Goal: Task Accomplishment & Management: Complete application form

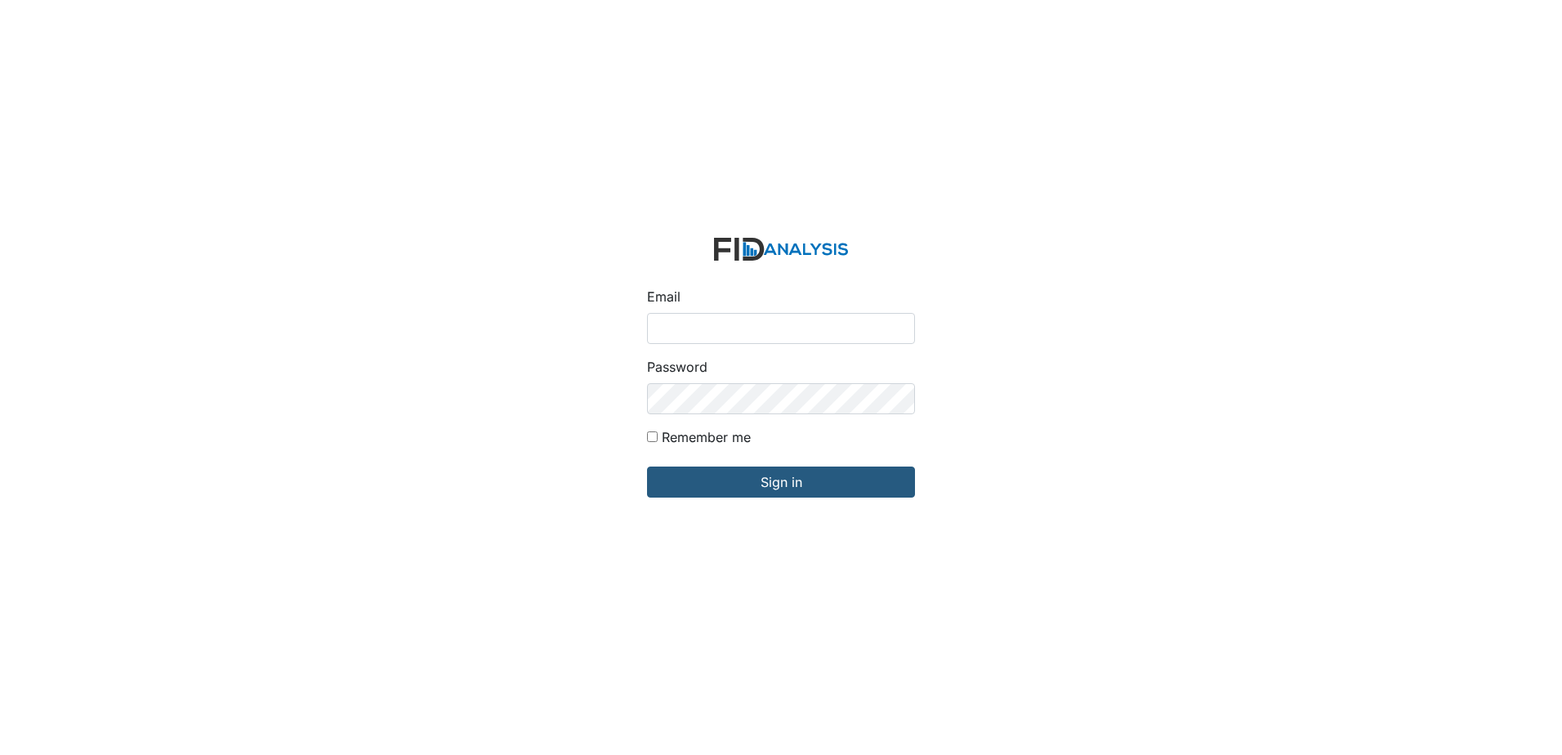
click at [812, 326] on input "Email" at bounding box center [781, 328] width 268 height 31
type input "[EMAIL_ADDRESS][DOMAIN_NAME]"
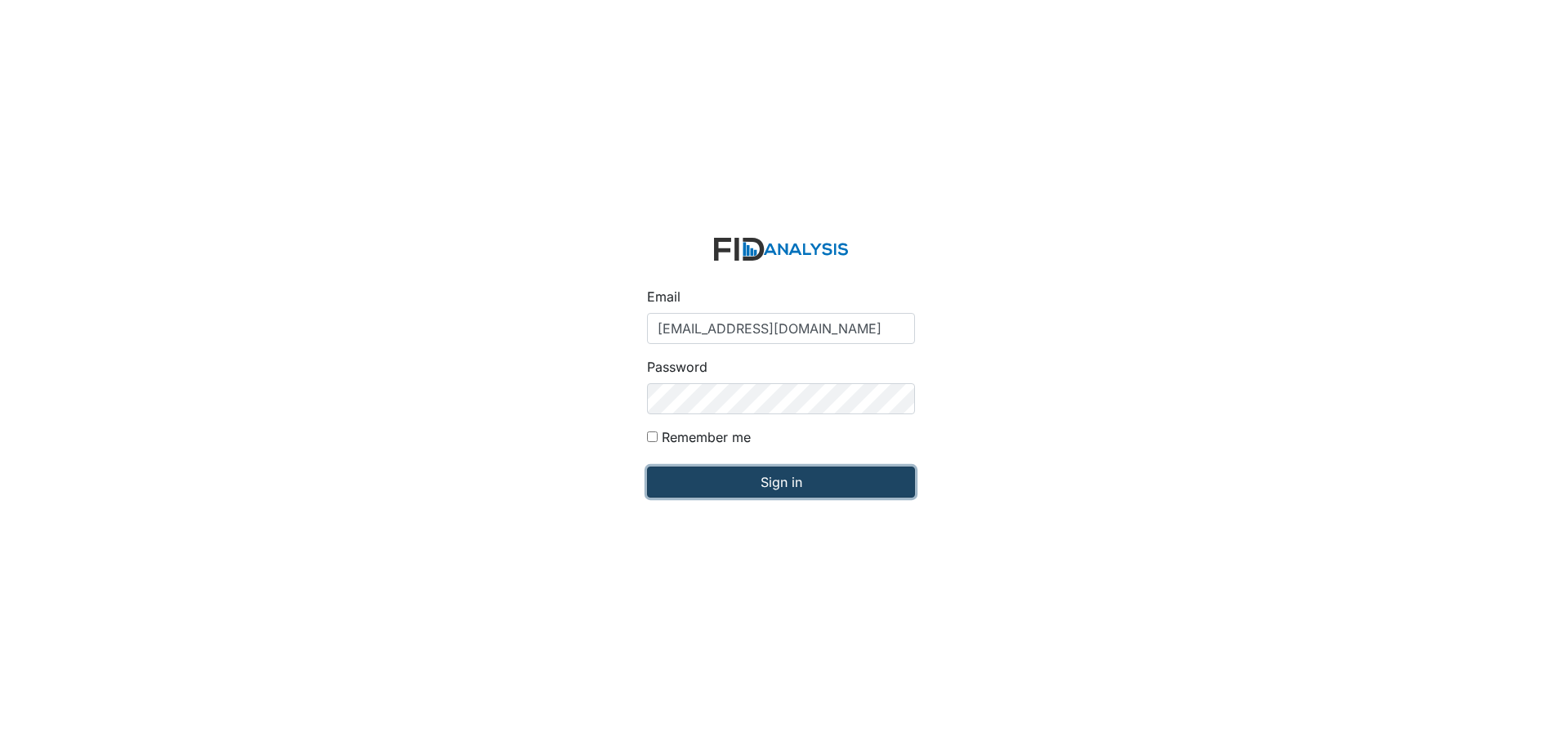
click at [760, 486] on input "Sign in" at bounding box center [781, 482] width 268 height 31
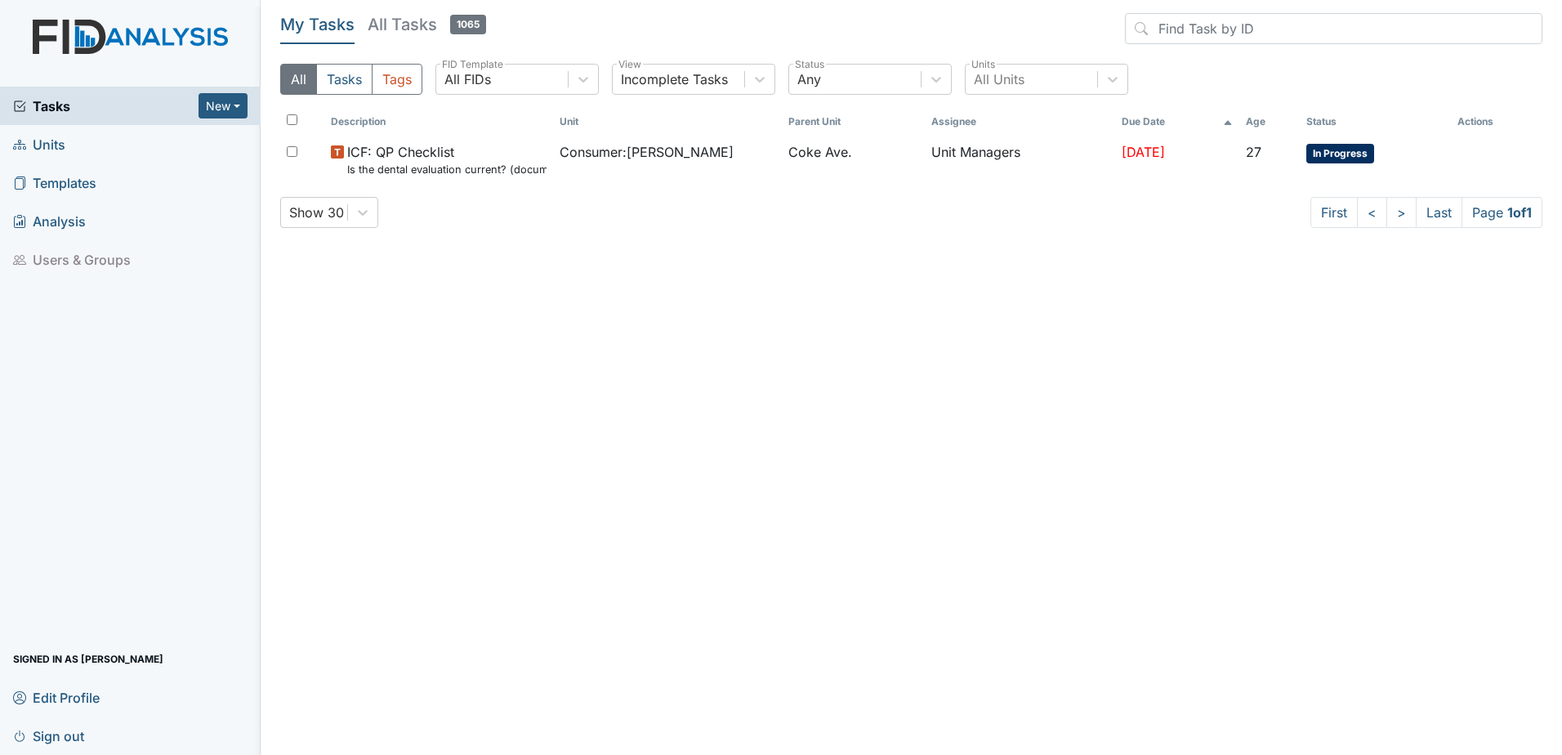
click at [56, 144] on span "Units" at bounding box center [39, 144] width 52 height 25
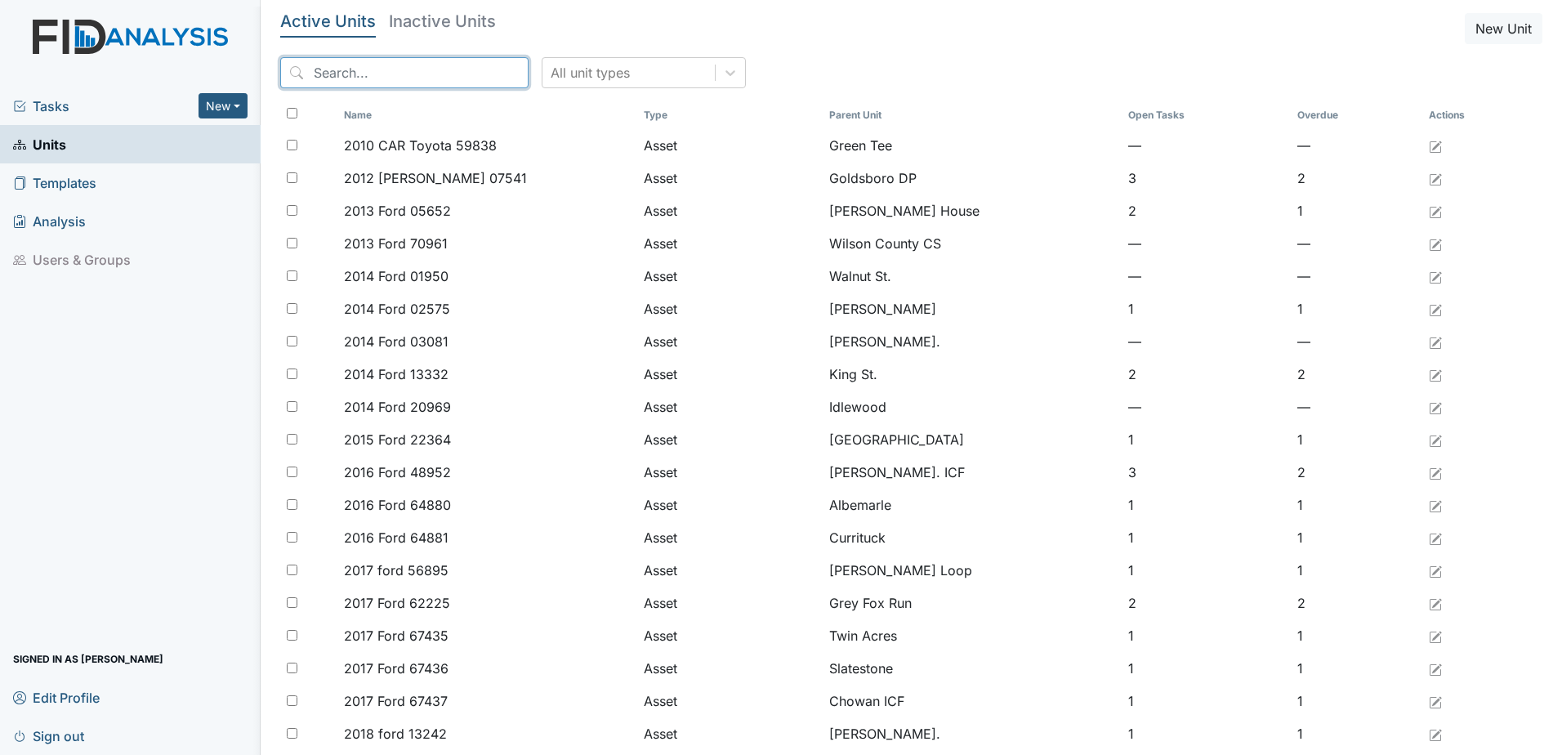
click at [368, 62] on input "search" at bounding box center [404, 72] width 248 height 31
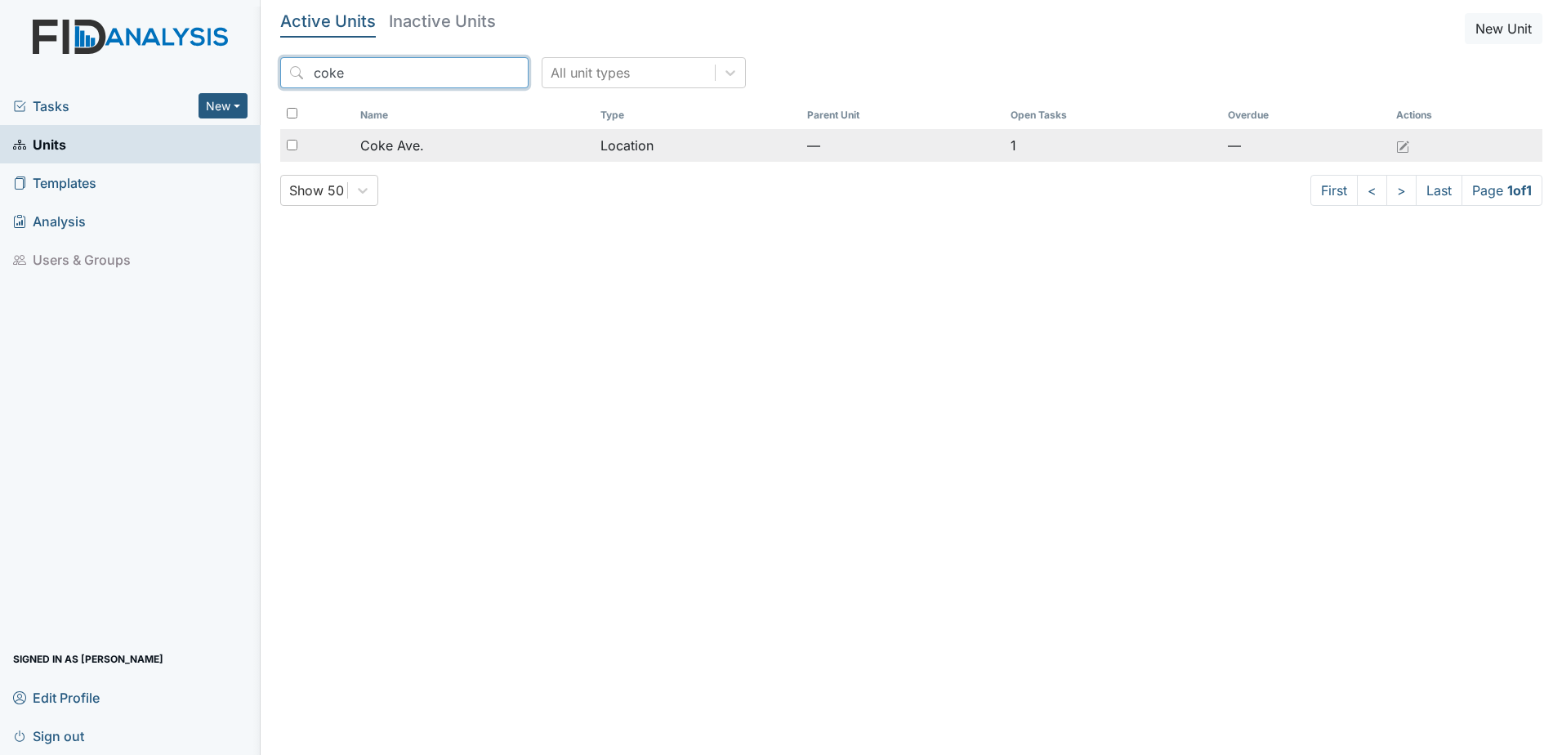
type input "coke"
click at [404, 144] on span "Coke Ave." at bounding box center [392, 146] width 64 height 20
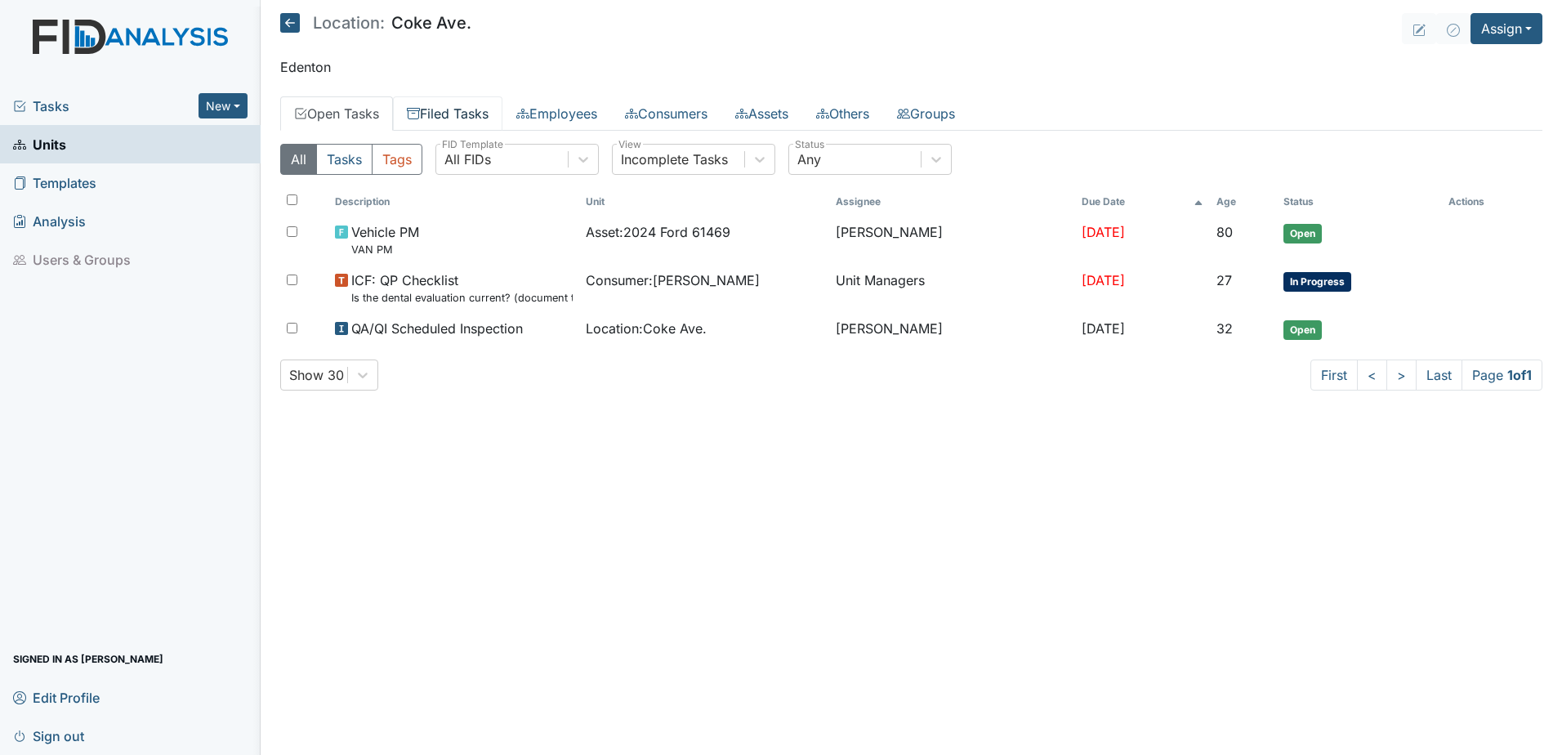
click at [479, 114] on link "Filed Tasks" at bounding box center [448, 113] width 110 height 34
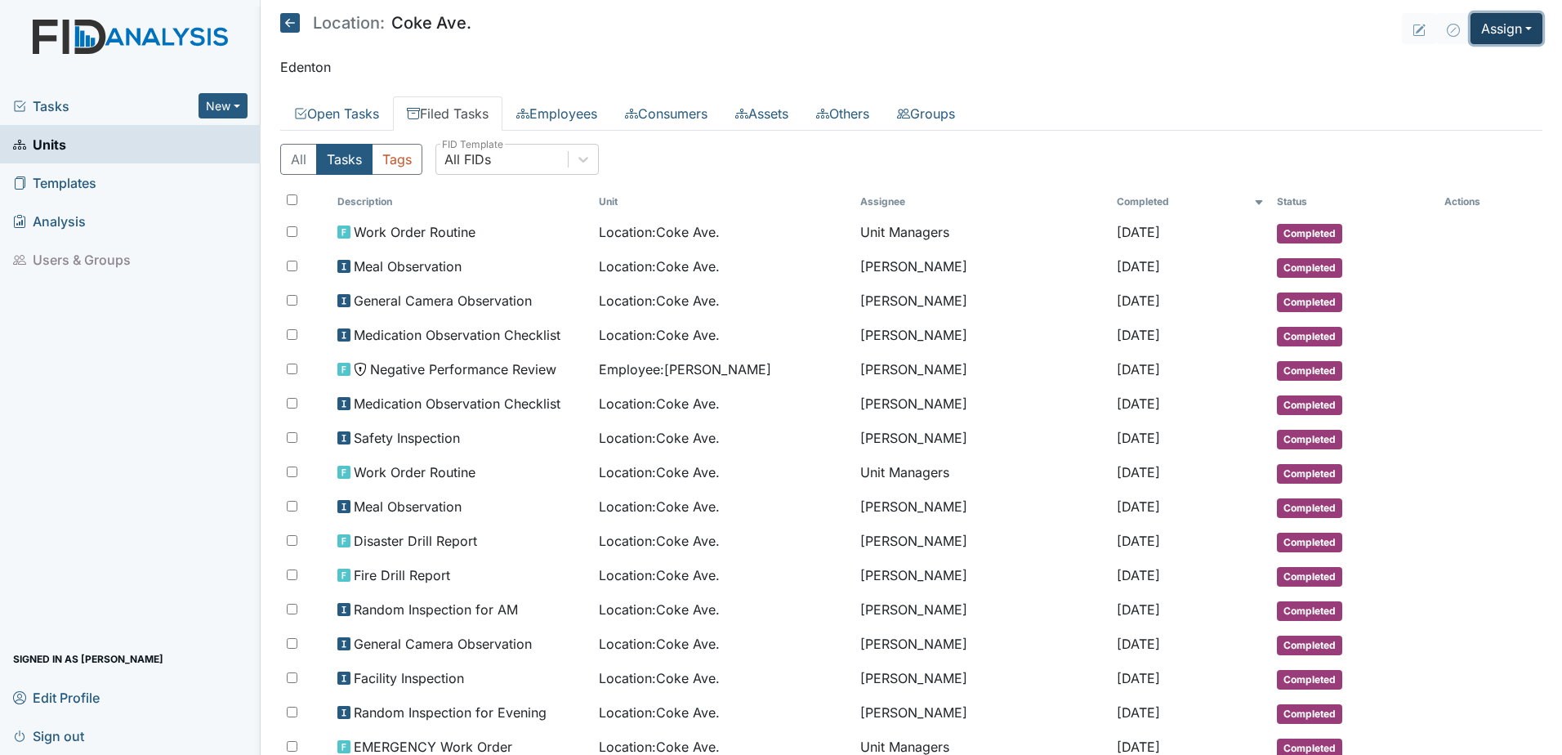
click at [1498, 16] on button "Assign" at bounding box center [1507, 28] width 72 height 31
click at [1457, 64] on link "Assign Form" at bounding box center [1467, 66] width 147 height 26
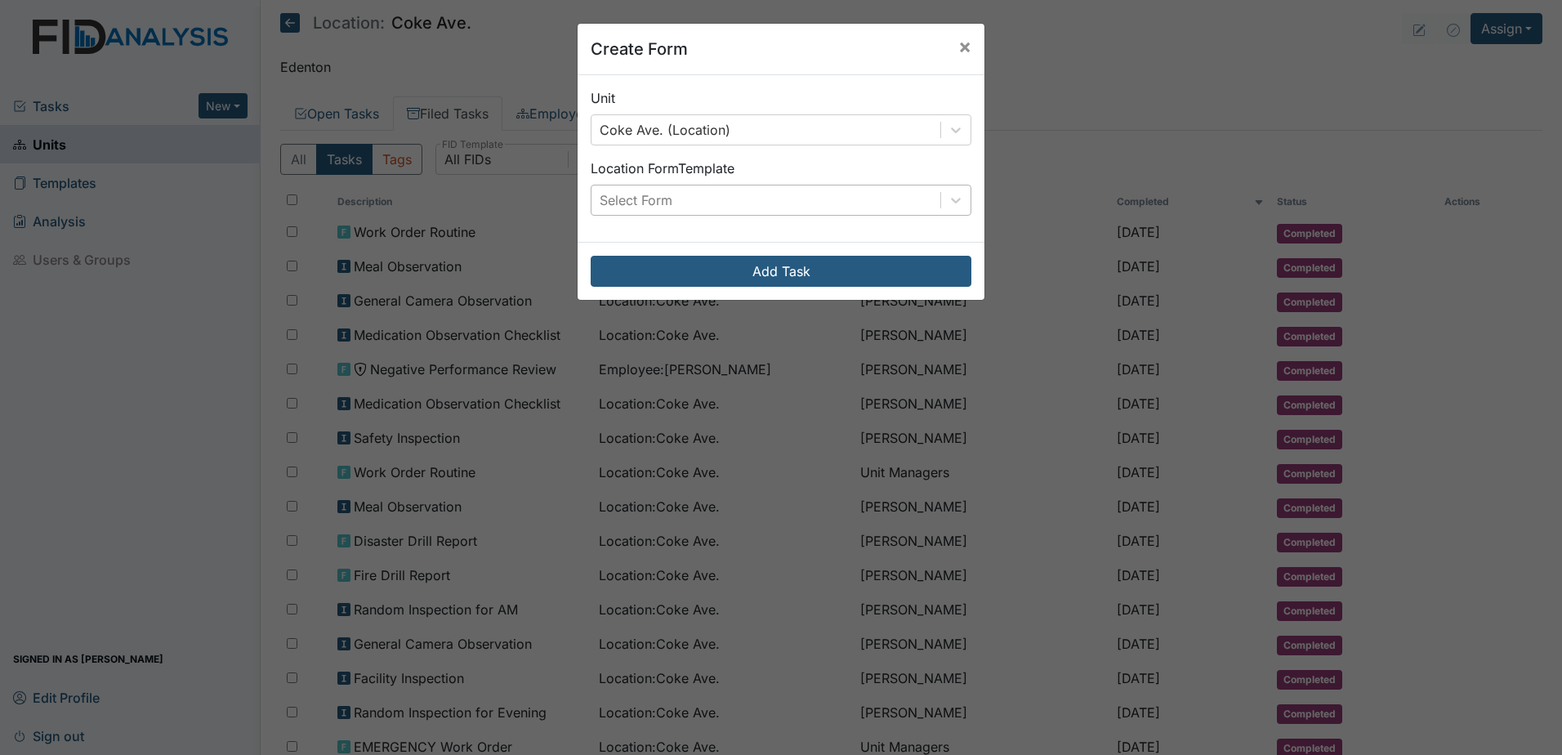
click at [738, 201] on div "Select Form" at bounding box center [766, 200] width 349 height 29
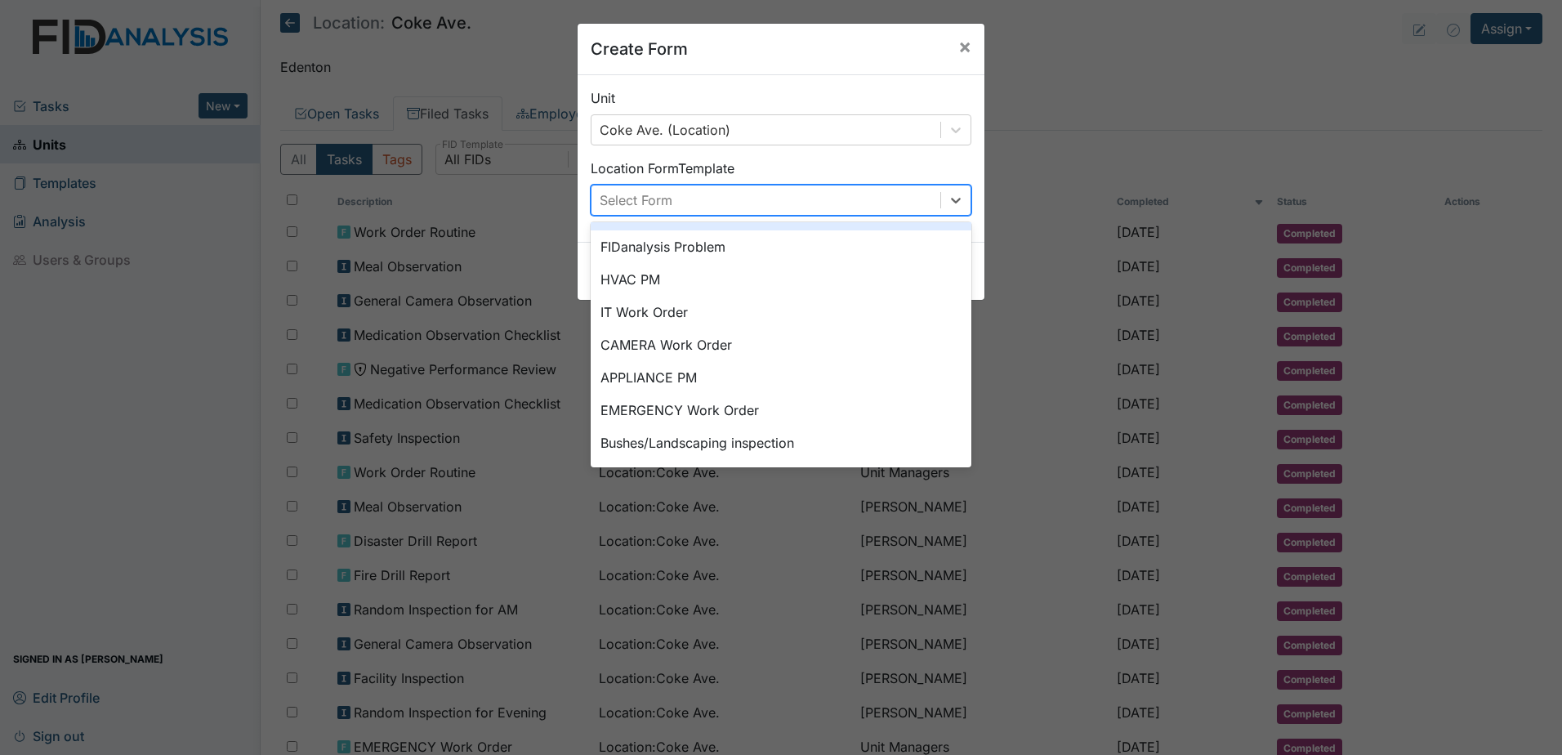
scroll to position [203, 0]
click at [959, 42] on span "×" at bounding box center [965, 46] width 13 height 24
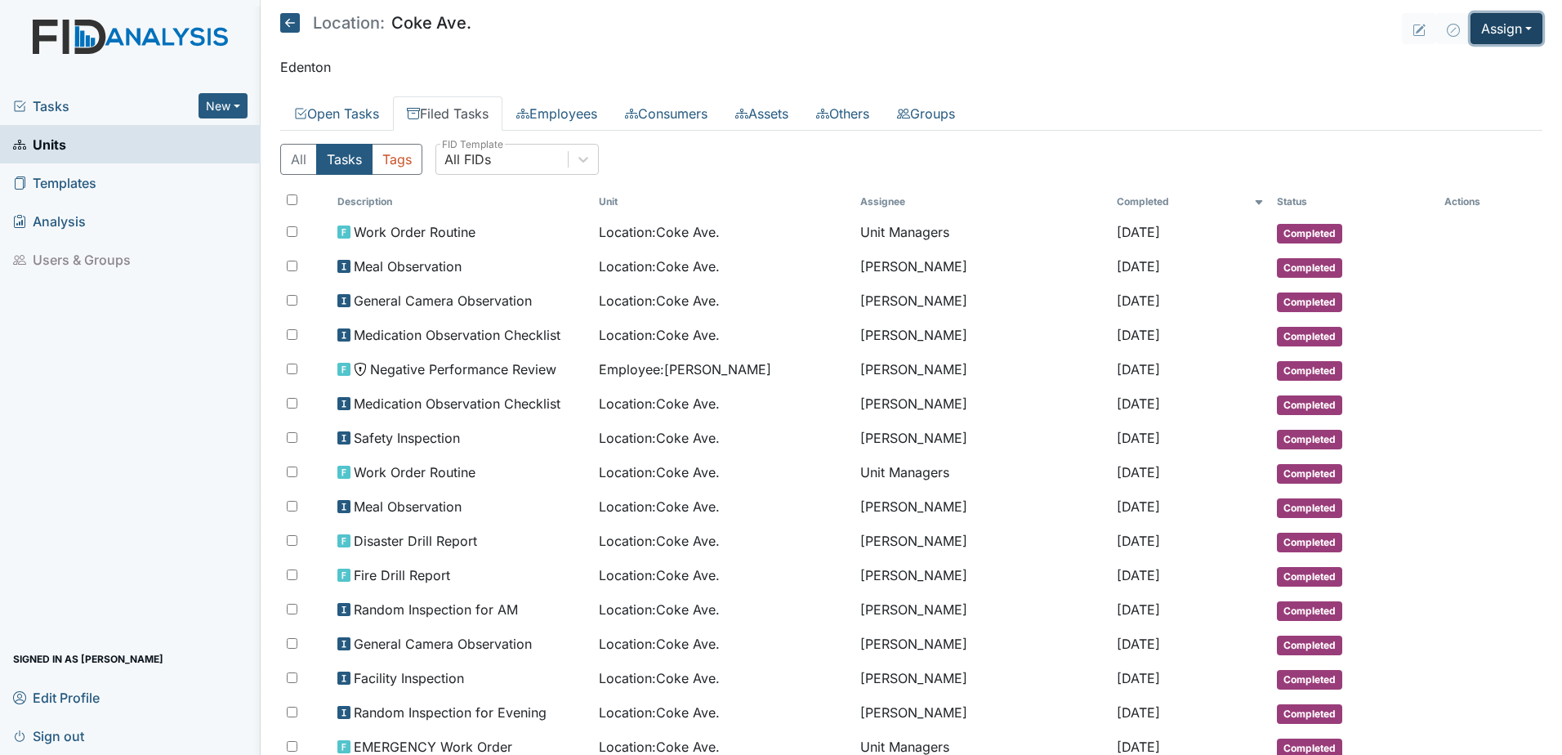
click at [1493, 25] on button "Assign" at bounding box center [1507, 28] width 72 height 31
click at [1467, 92] on link "Assign Inspection" at bounding box center [1467, 92] width 147 height 26
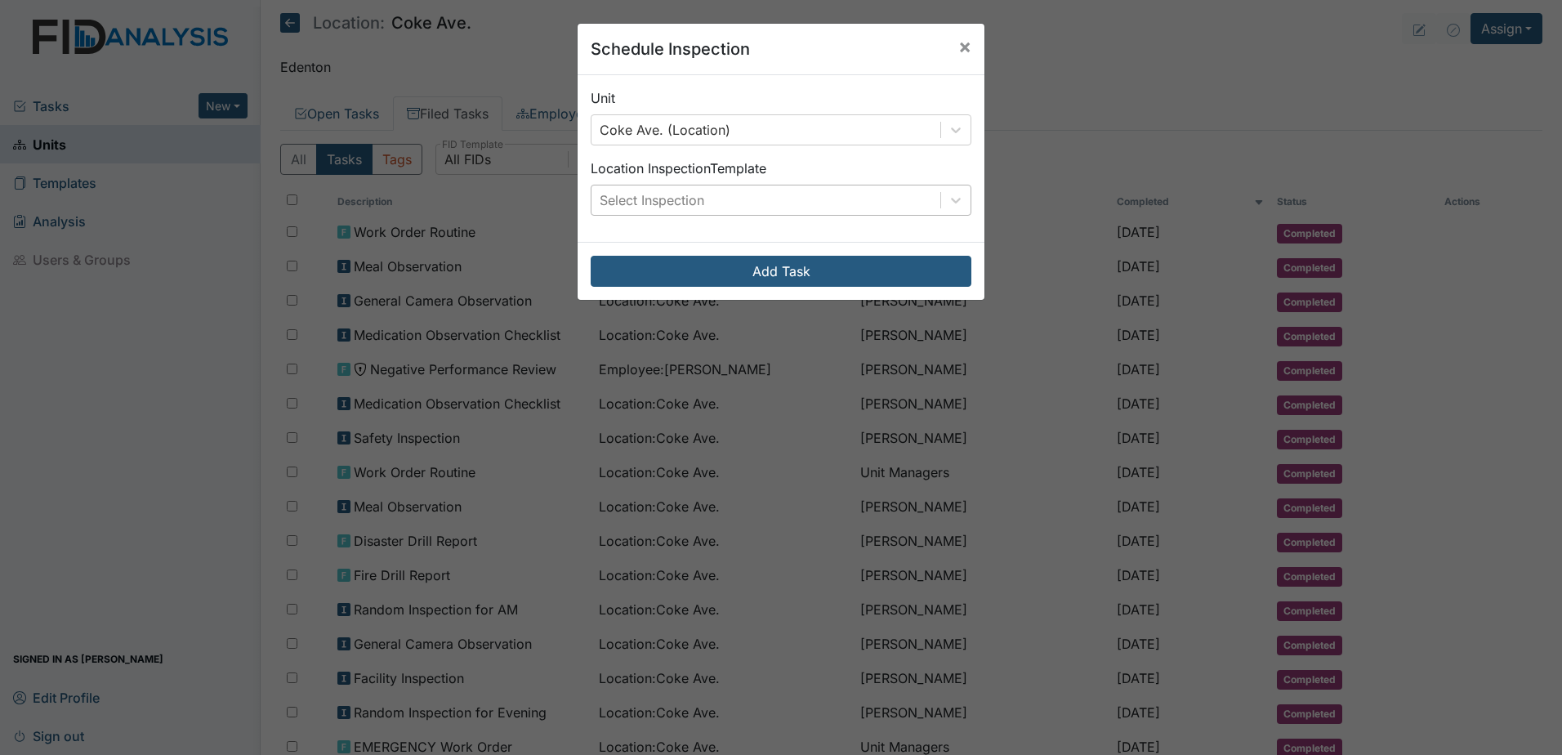
click at [811, 209] on div "Select Inspection" at bounding box center [766, 200] width 349 height 29
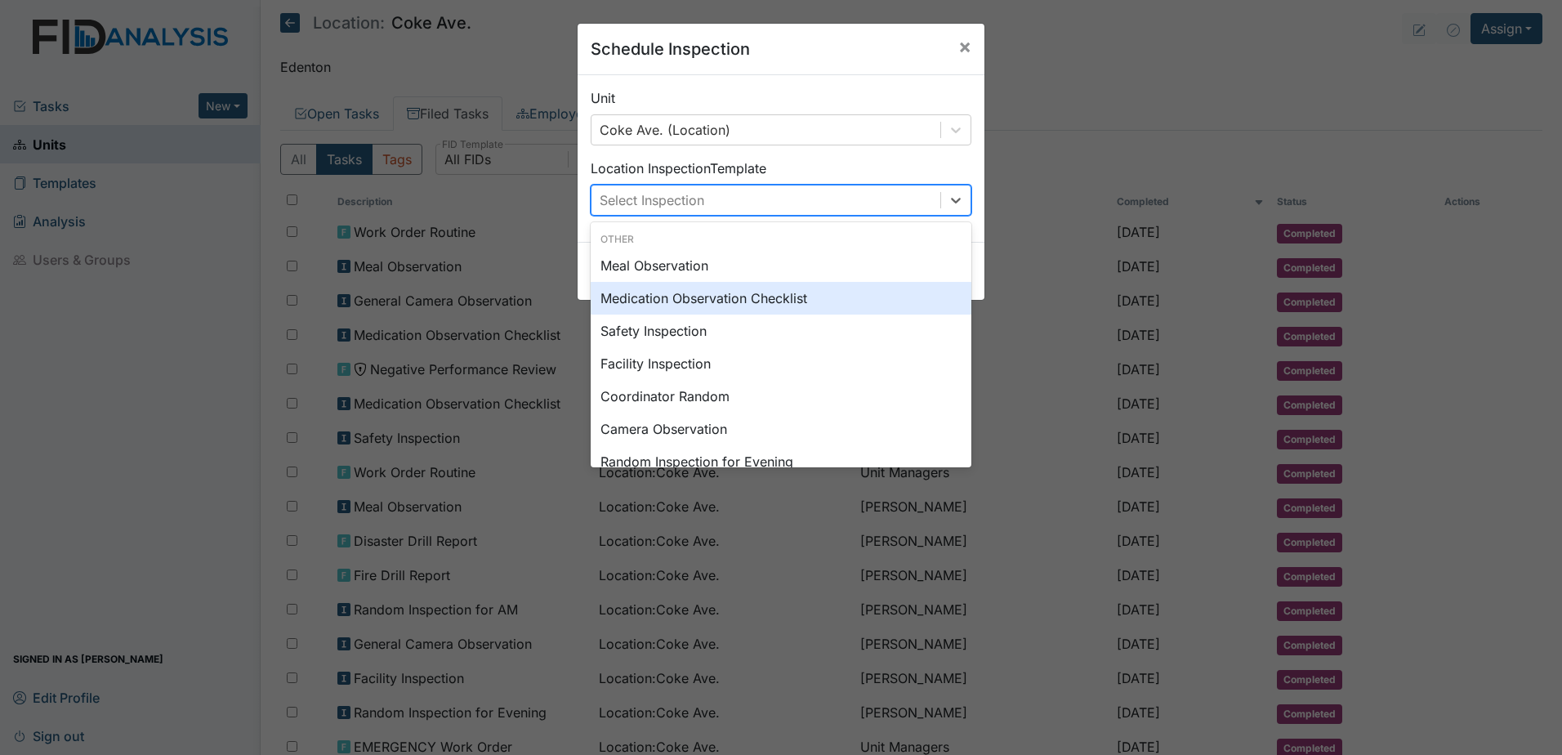
click at [697, 291] on div "Medication Observation Checklist" at bounding box center [781, 298] width 381 height 33
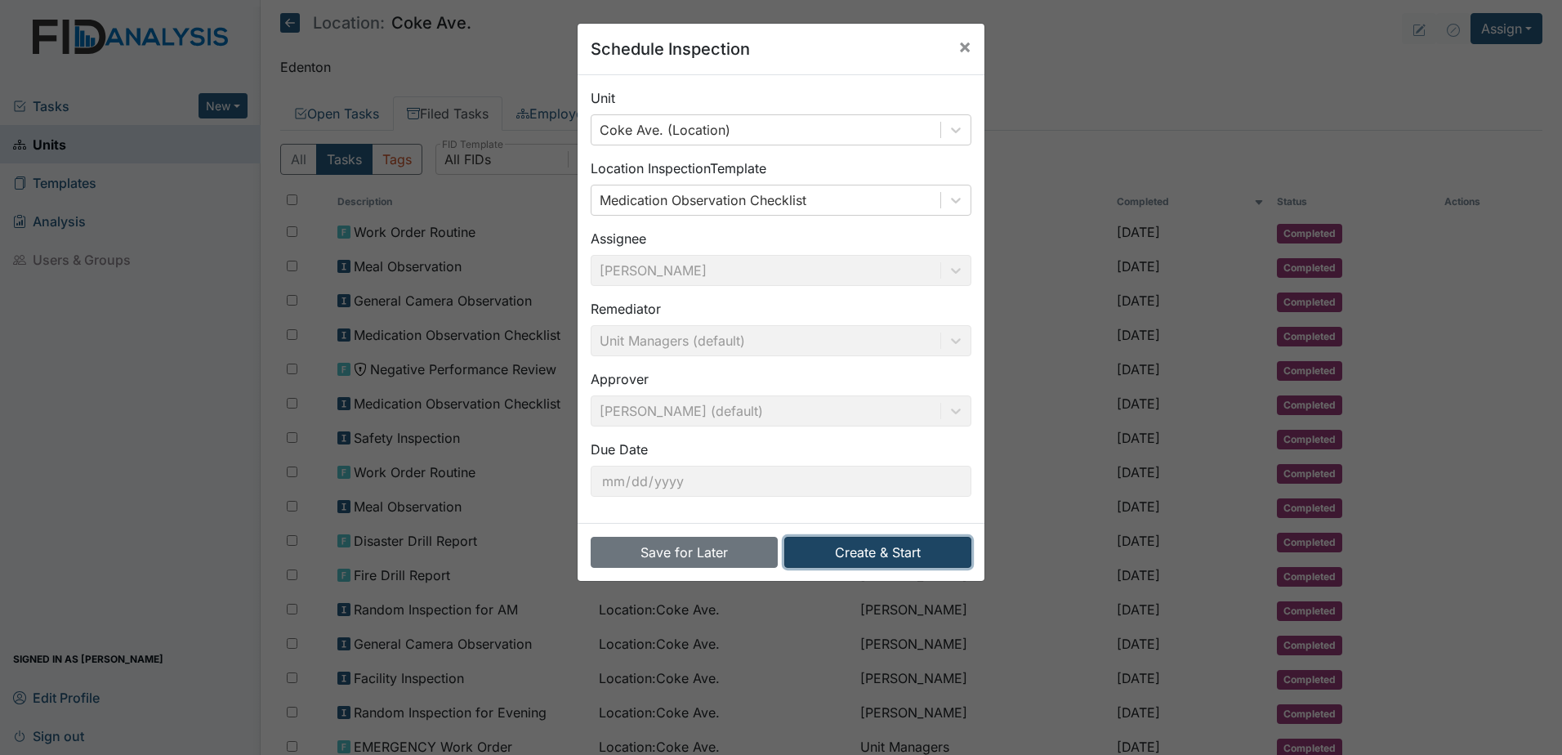
click at [852, 565] on button "Create & Start" at bounding box center [877, 552] width 187 height 31
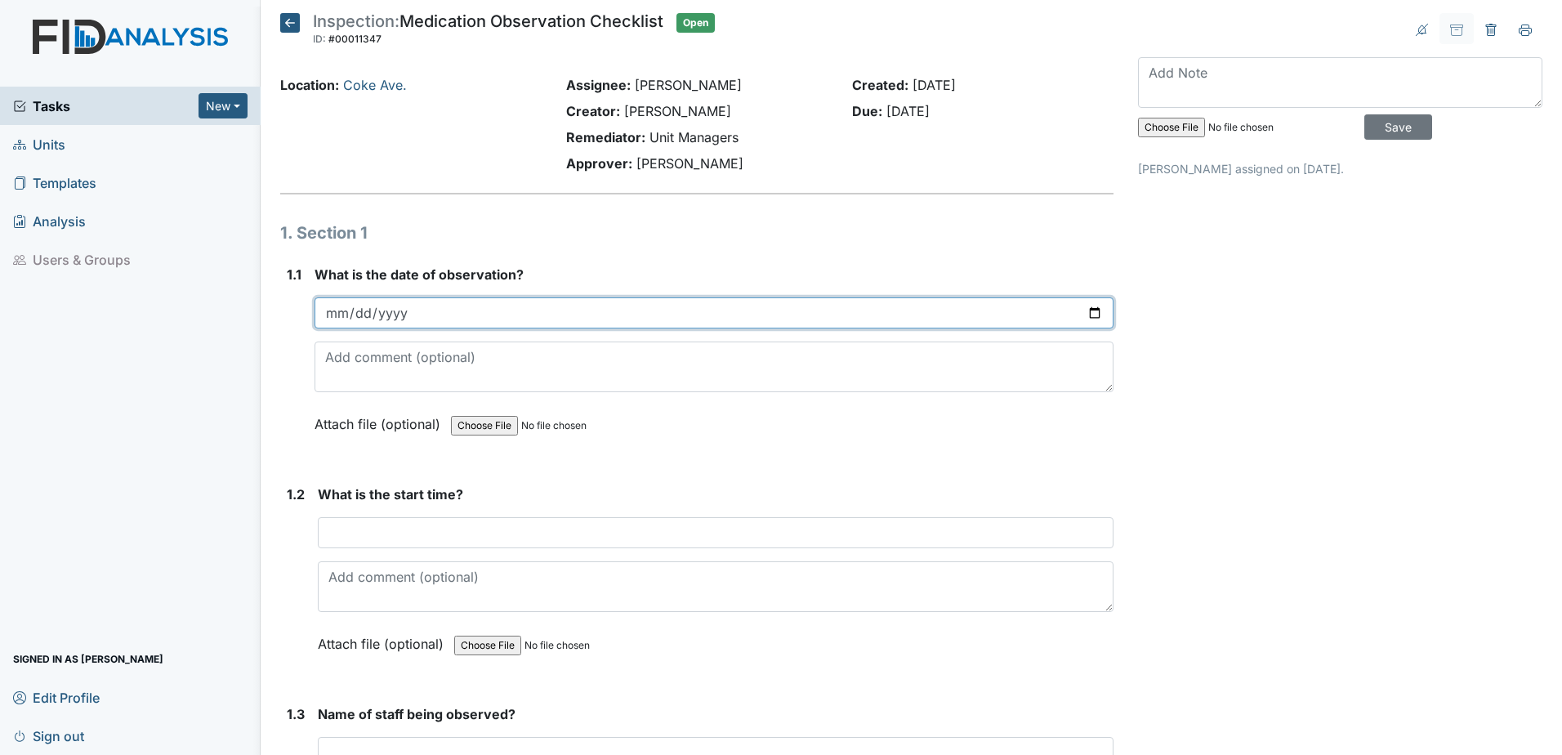
click at [1082, 315] on input "date" at bounding box center [714, 312] width 799 height 31
type input "2025-08-18"
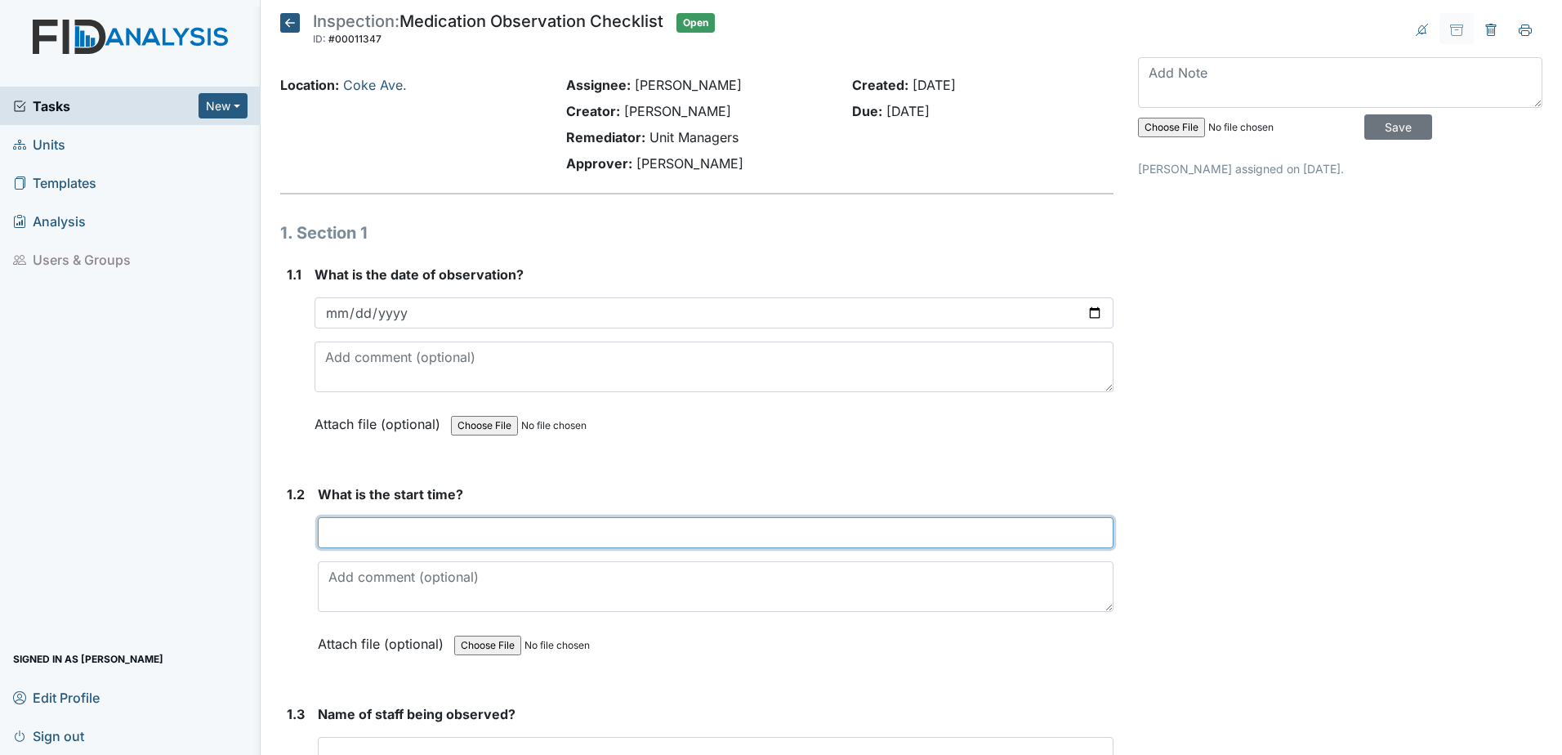
click at [385, 536] on input "text" at bounding box center [716, 532] width 796 height 31
type input "6:30am"
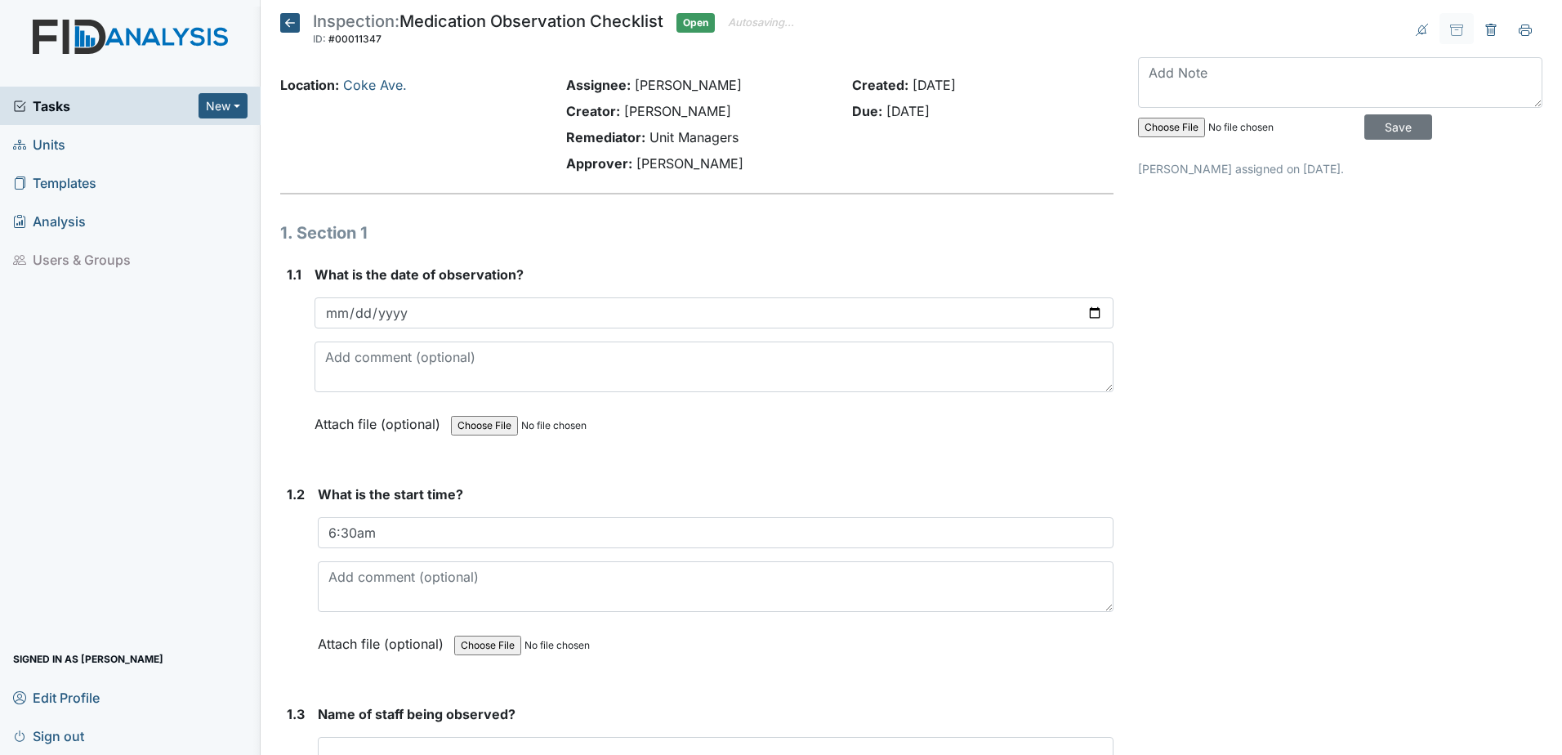
click at [704, 638] on div "Attach file (optional) You can upload .pdf, .txt, .jpg, .jpeg, .png, .csv, .xls…" at bounding box center [716, 645] width 796 height 40
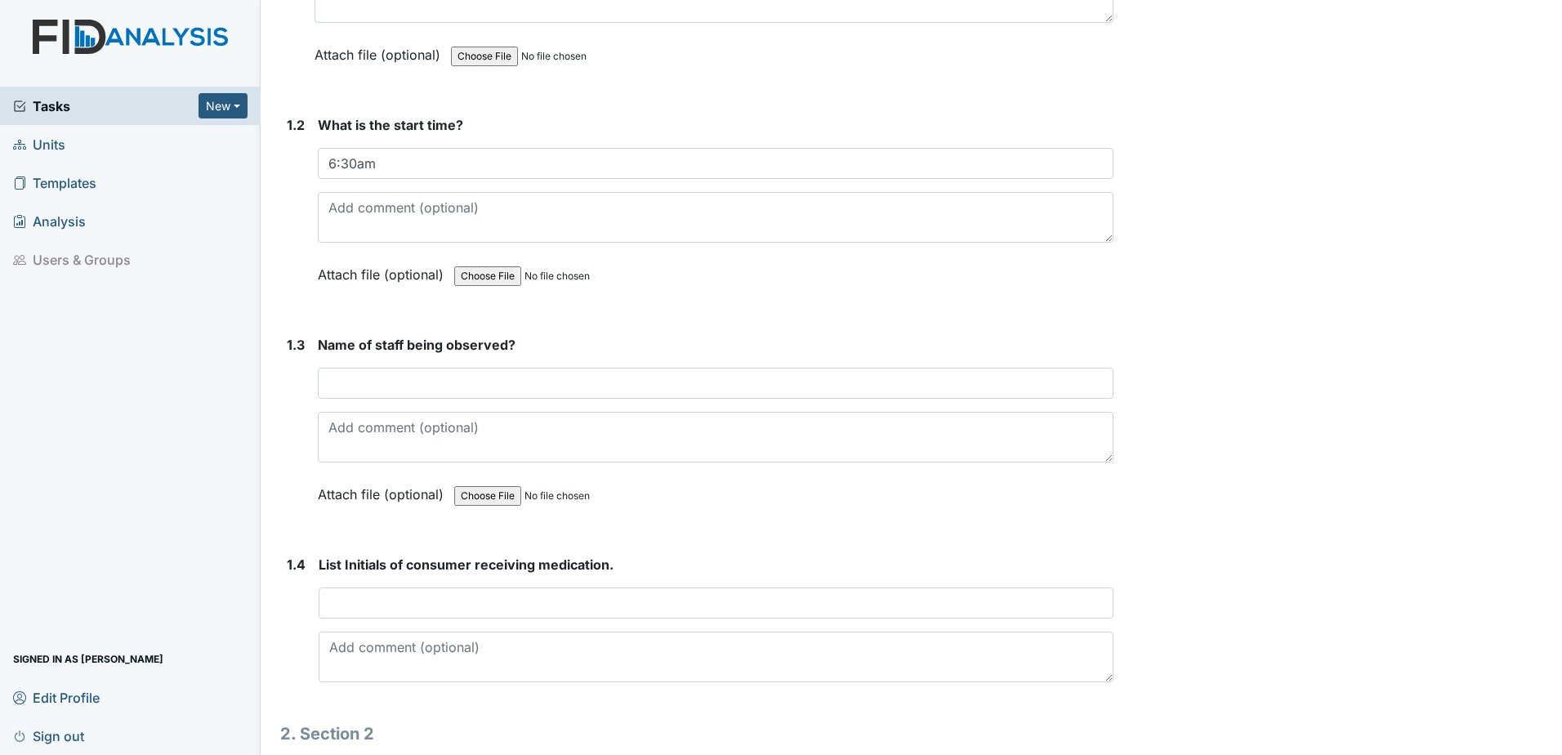
scroll to position [409, 0]
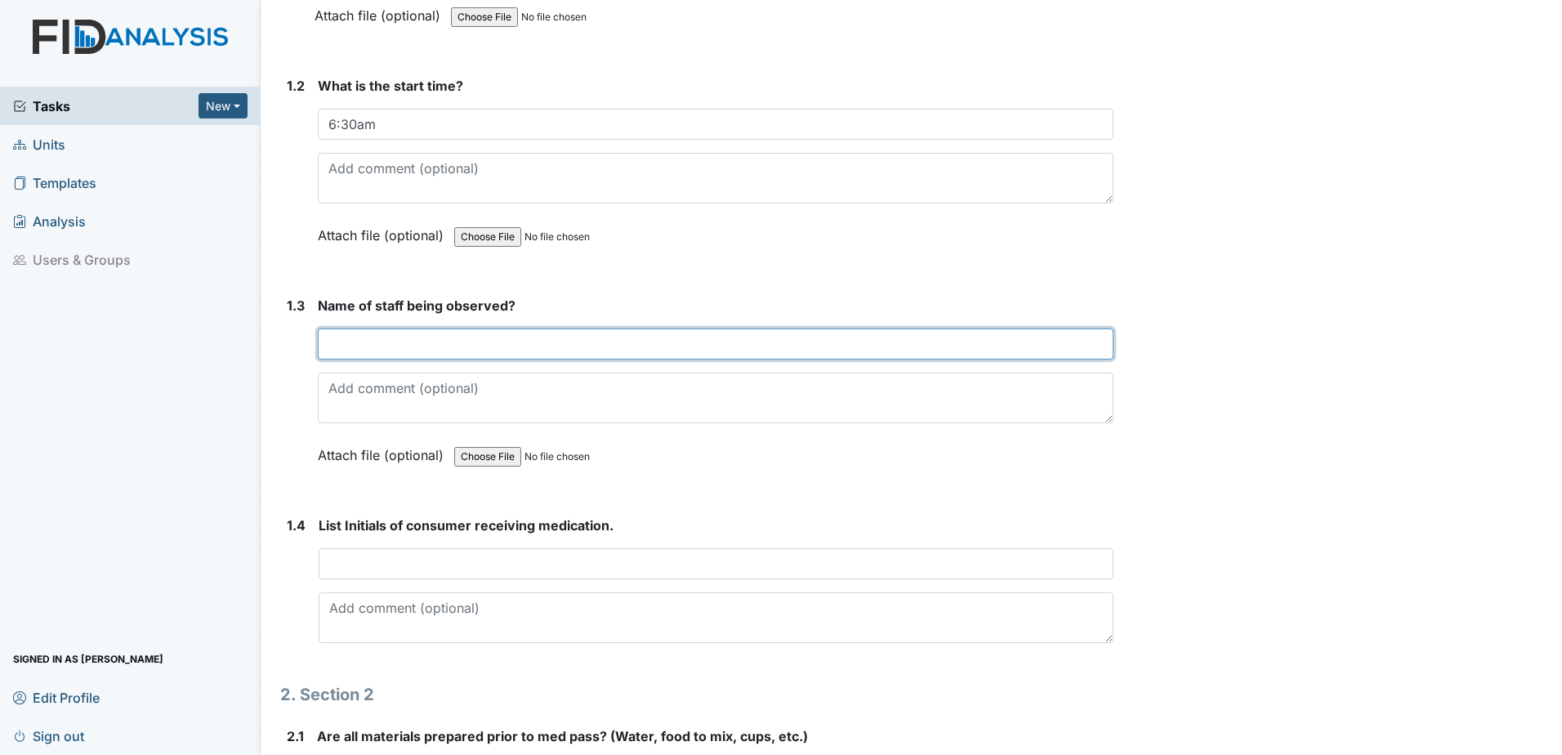
click at [376, 342] on input "text" at bounding box center [716, 344] width 796 height 31
type input "LM"
click at [709, 467] on div "Attach file (optional) You can upload .pdf, .txt, .jpg, .jpeg, .png, .csv, .xls…" at bounding box center [716, 456] width 796 height 40
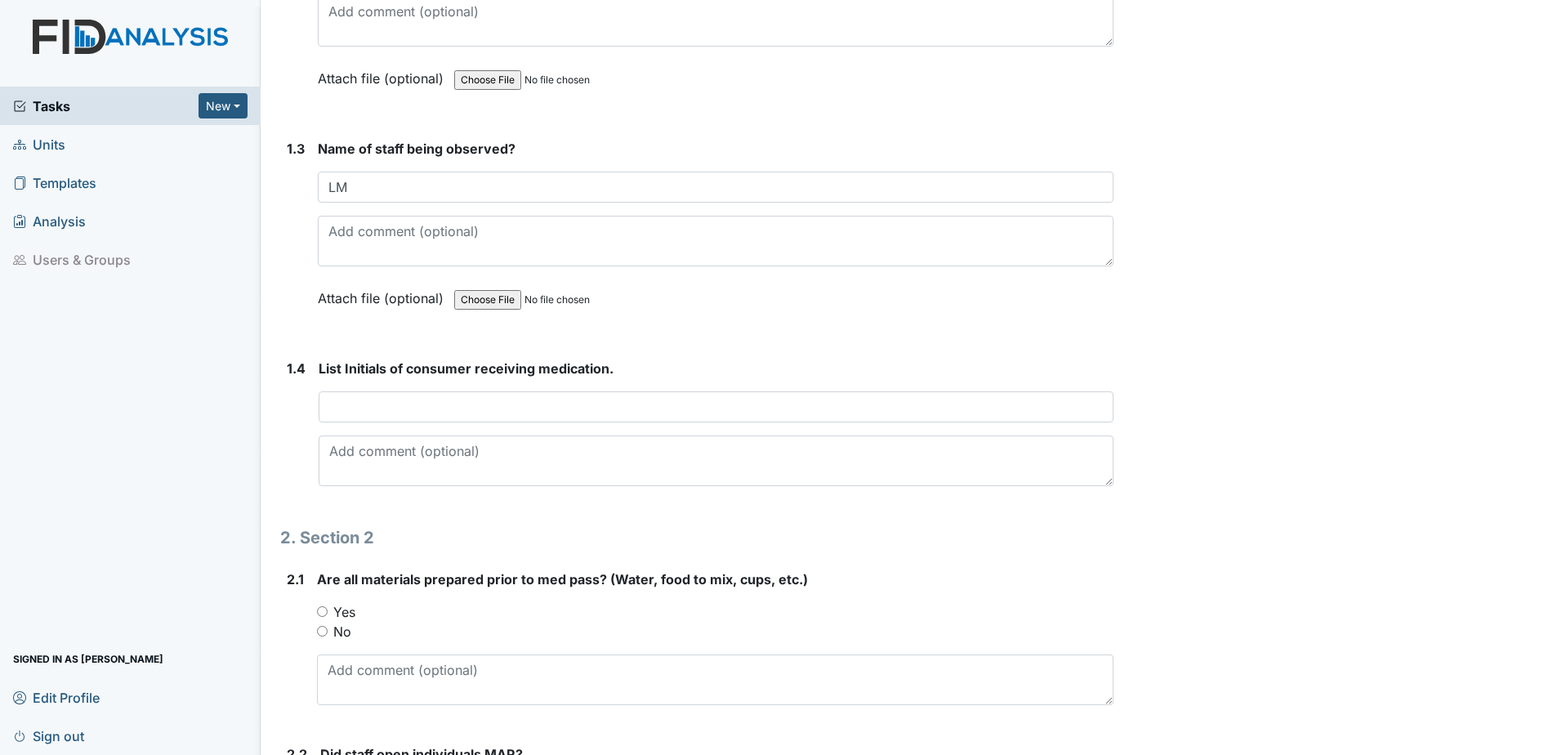
scroll to position [572, 0]
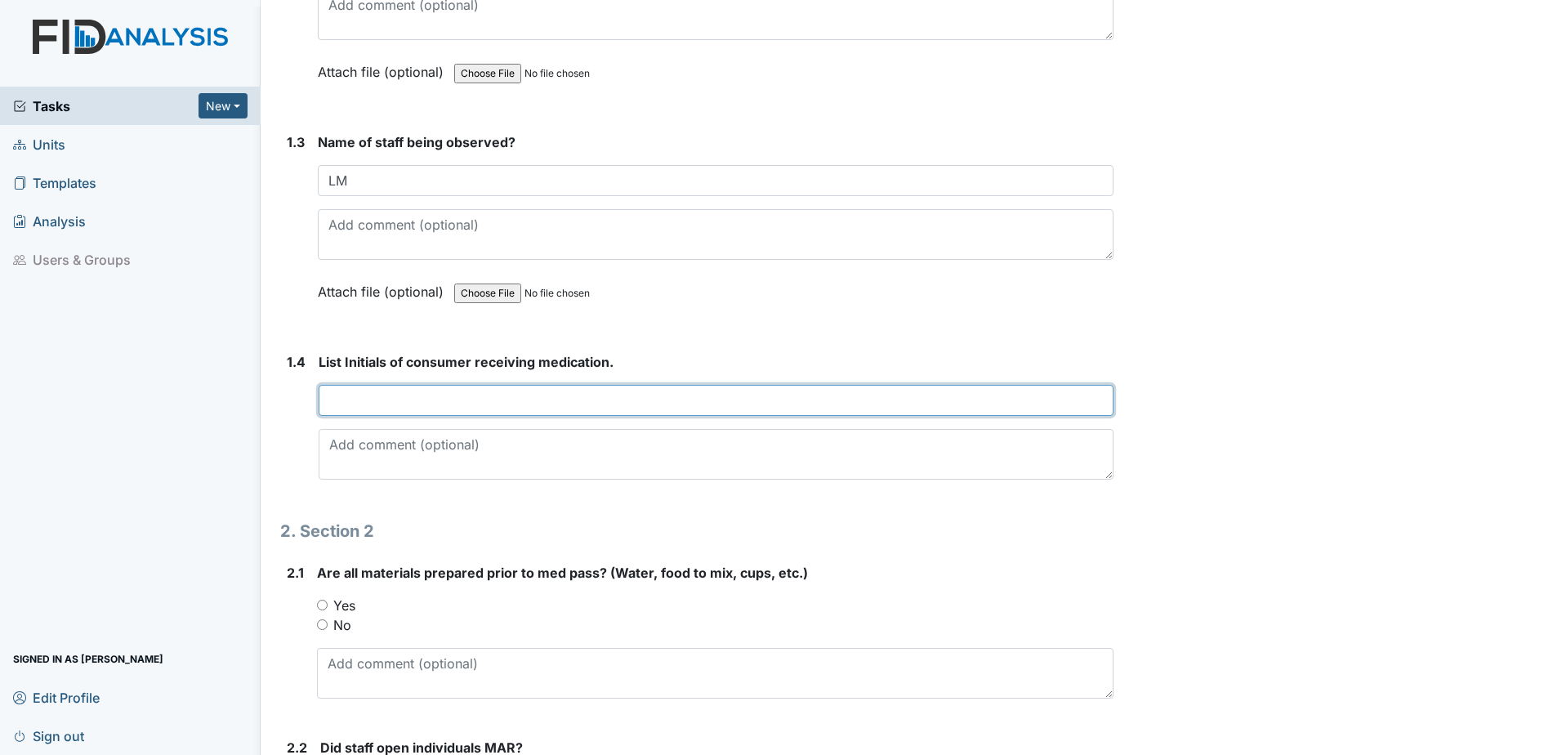
click at [405, 399] on input "text" at bounding box center [716, 400] width 795 height 31
type input "LF, KC, KC2"
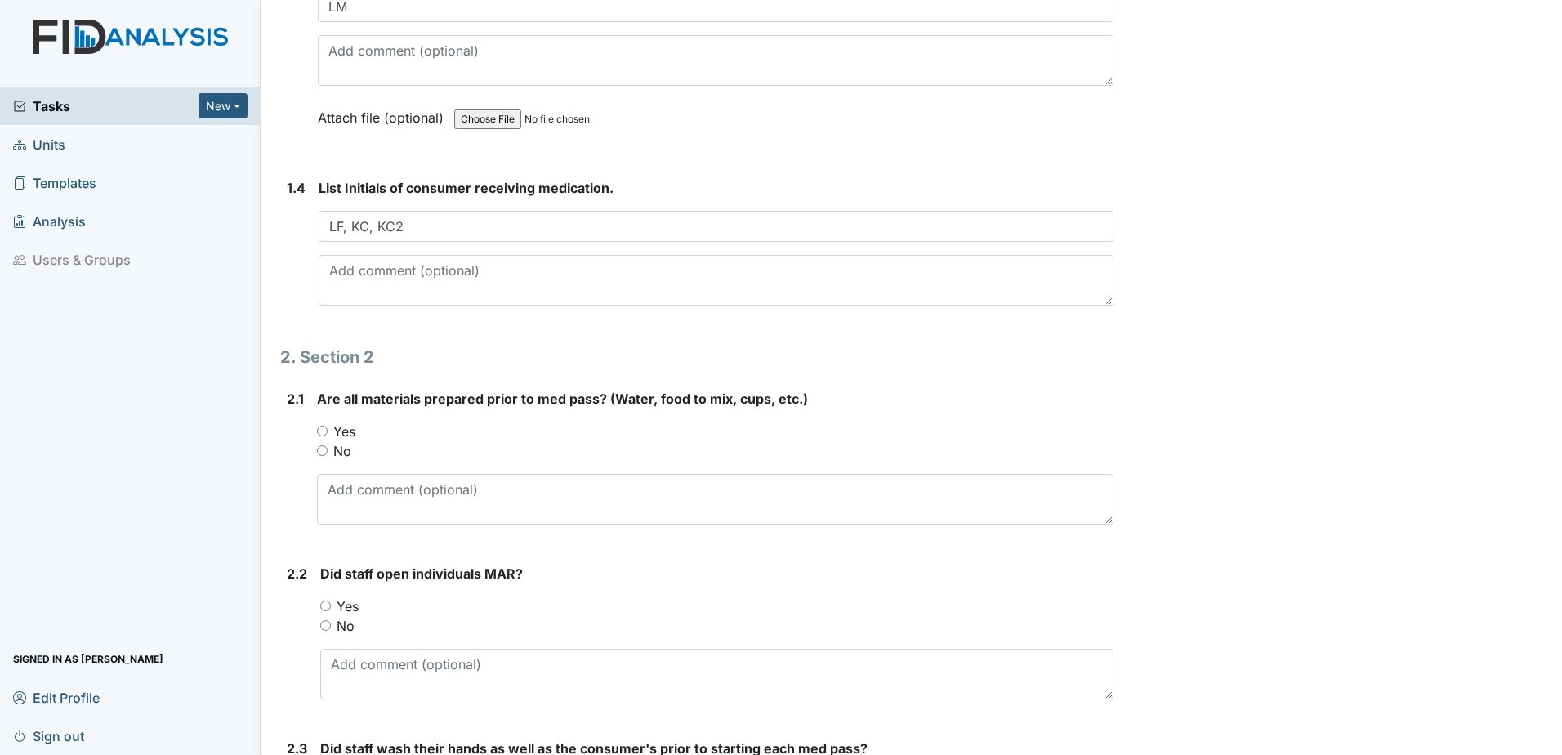
scroll to position [817, 0]
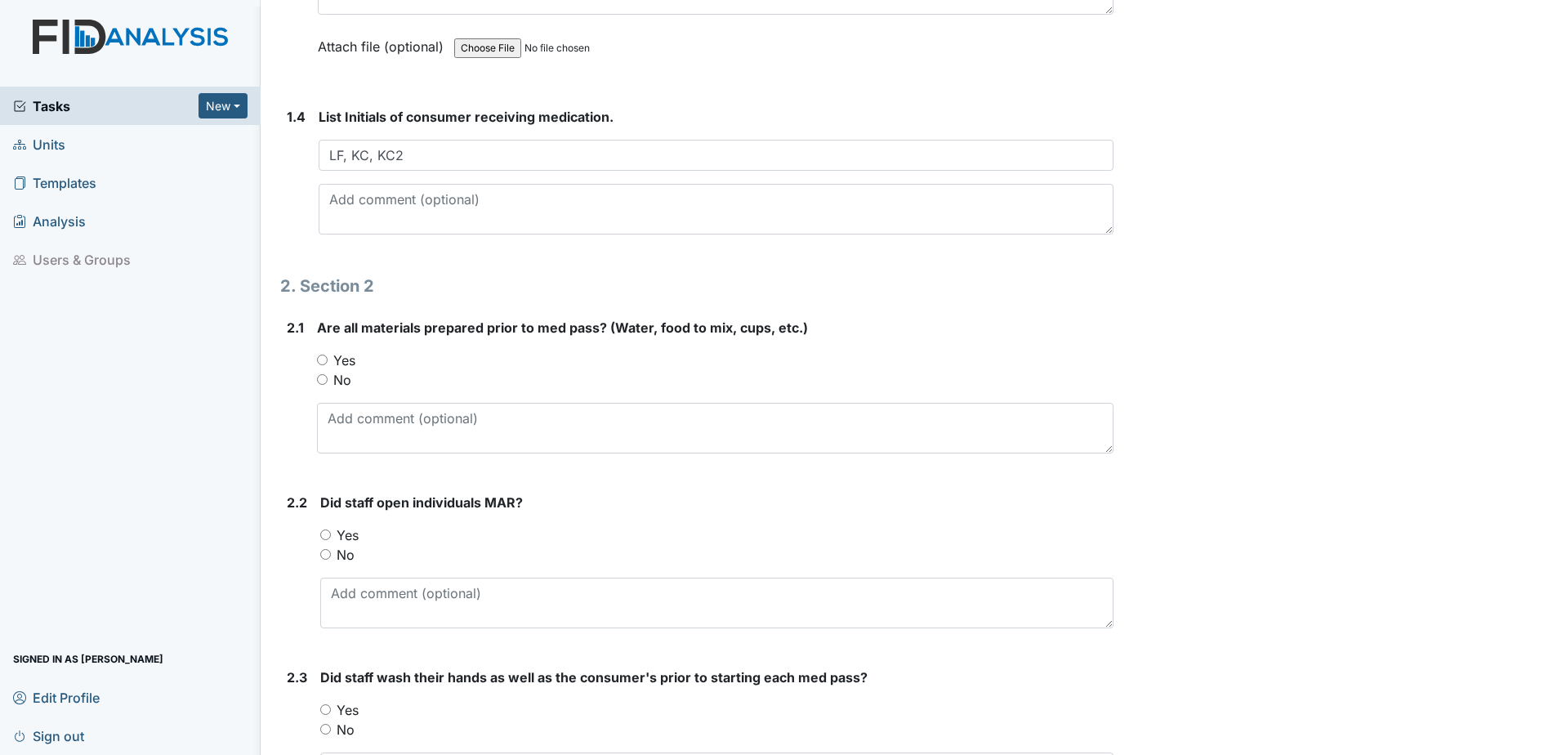
click at [328, 361] on div "Yes" at bounding box center [715, 361] width 797 height 20
click at [323, 360] on input "Yes" at bounding box center [322, 360] width 11 height 11
radio input "true"
click at [1294, 405] on div "Archive Task × Are you sure you want to archive this task? It will appear as in…" at bounding box center [1340, 754] width 429 height 3117
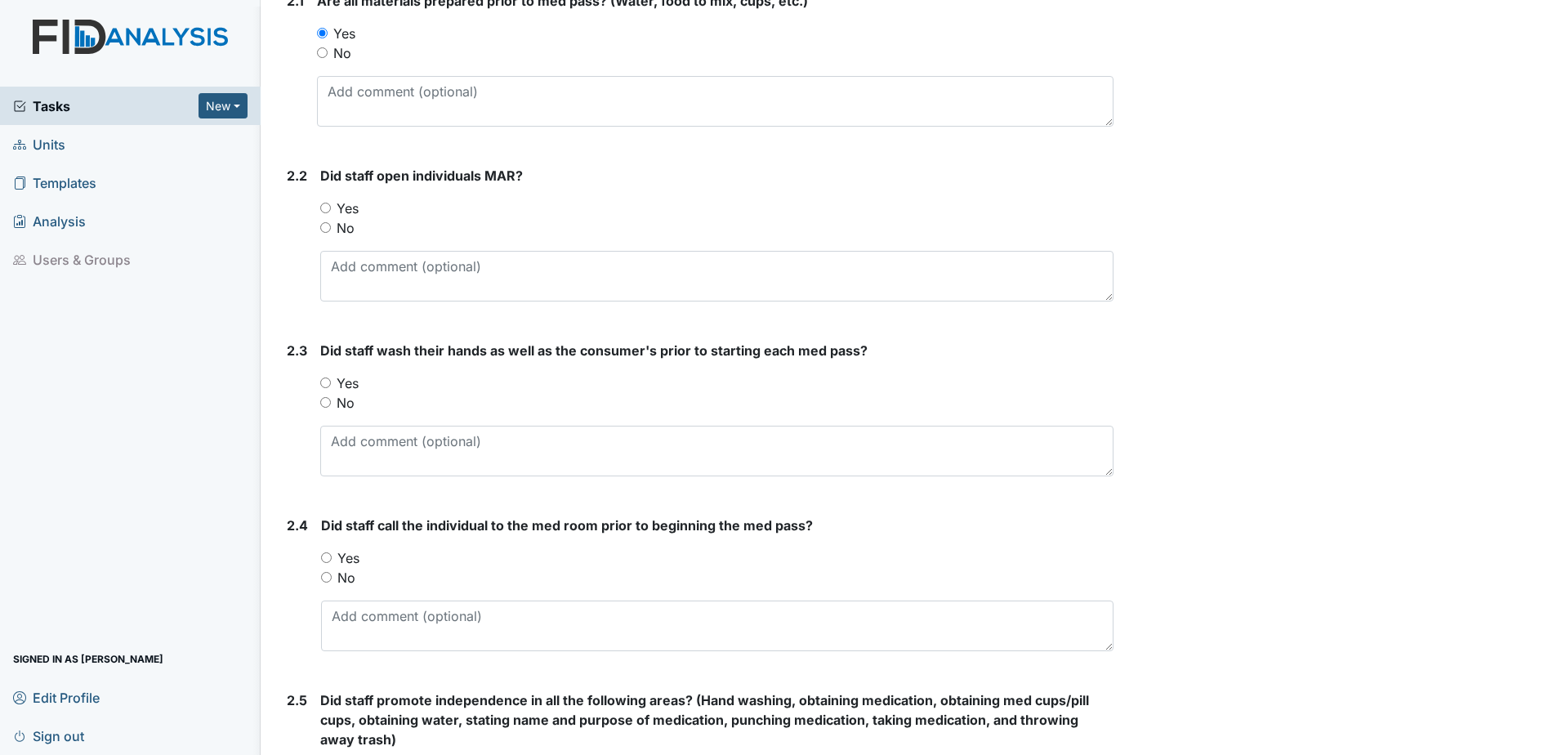
click at [328, 208] on input "Yes" at bounding box center [325, 208] width 11 height 11
radio input "true"
click at [324, 381] on input "Yes" at bounding box center [325, 383] width 11 height 11
radio input "true"
click at [1229, 466] on div "Archive Task × Are you sure you want to archive this task? It will appear as in…" at bounding box center [1340, 427] width 429 height 3117
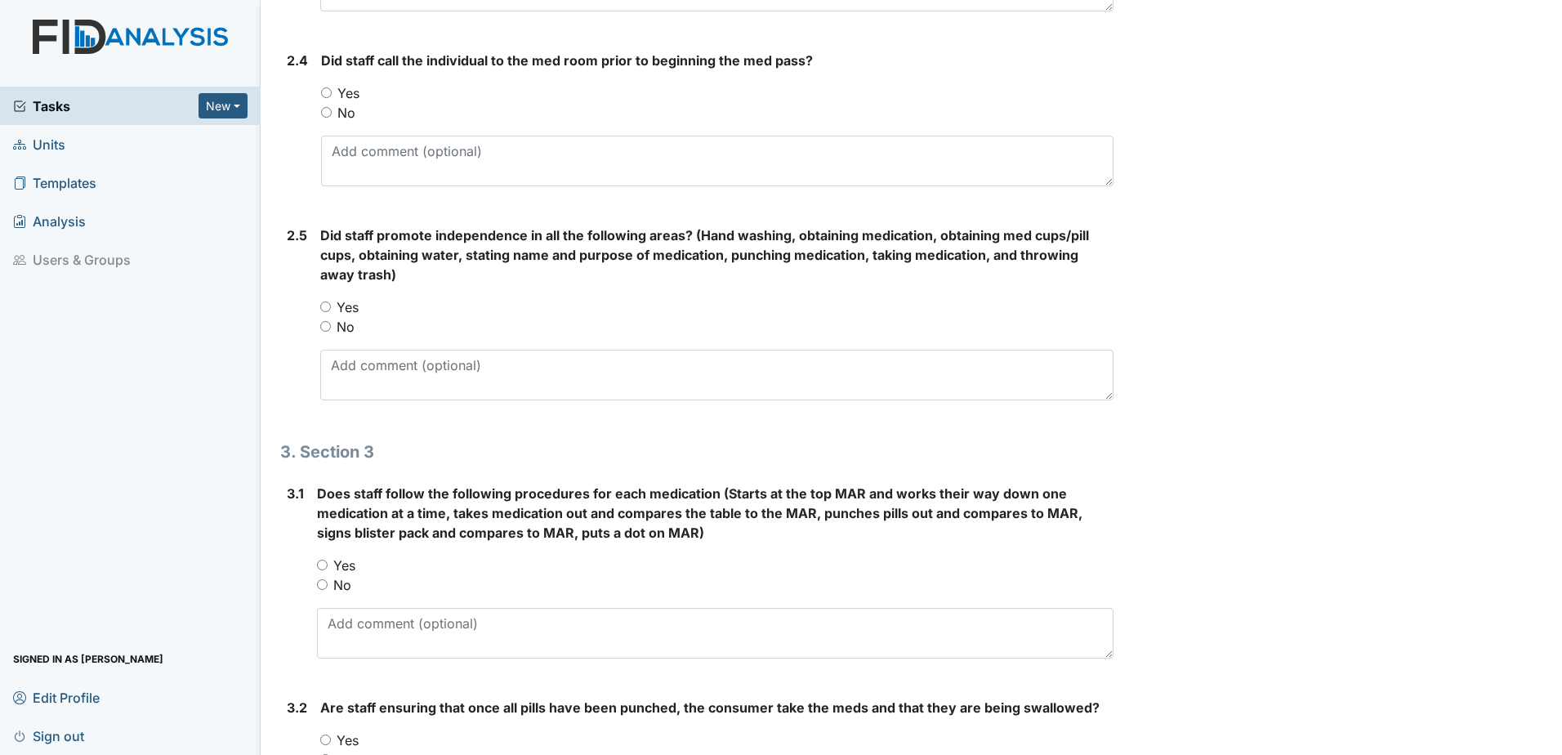
scroll to position [1634, 0]
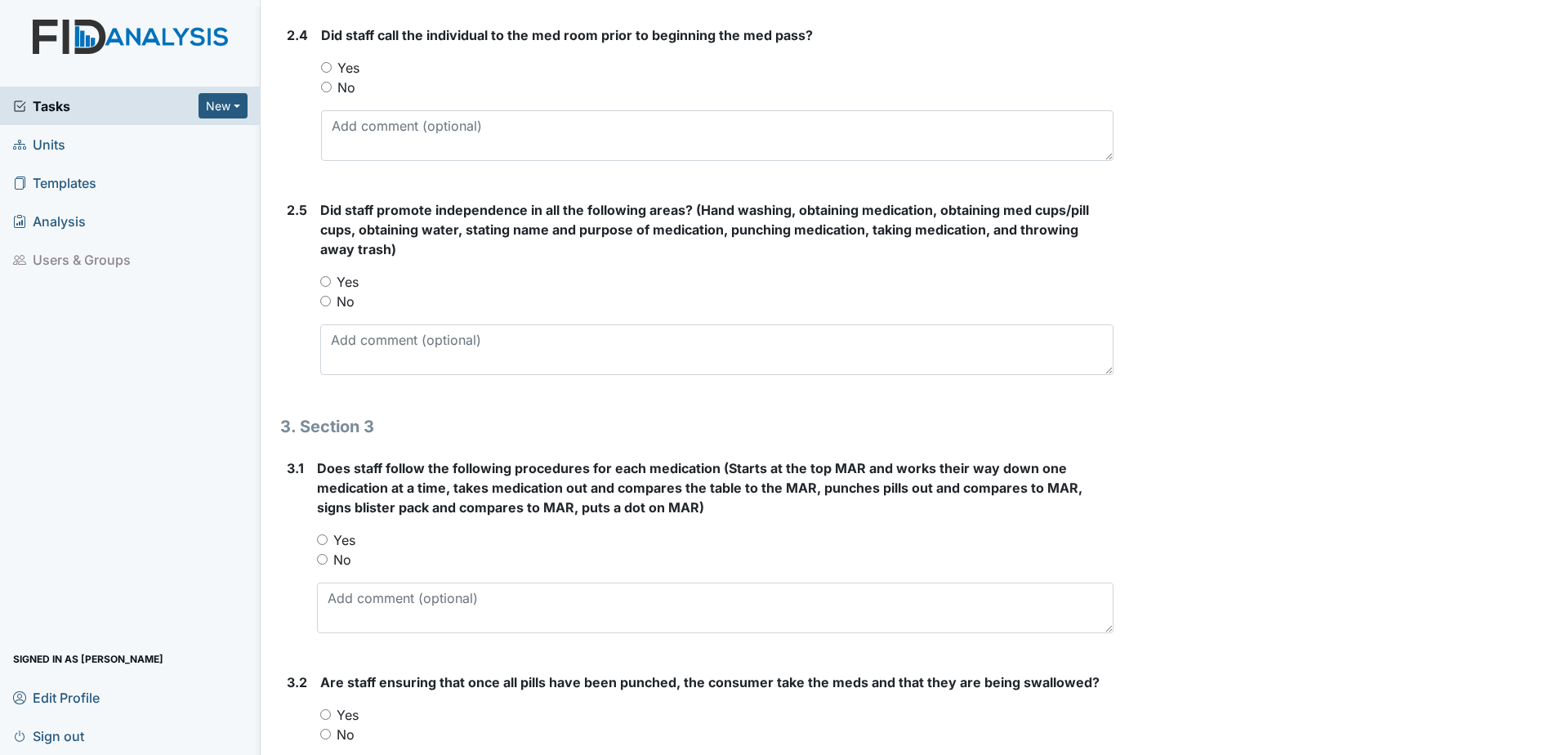
drag, startPoint x: 324, startPoint y: 62, endPoint x: 322, endPoint y: 84, distance: 22.2
click at [324, 65] on input "Yes" at bounding box center [326, 67] width 11 height 11
radio input "true"
click at [322, 280] on input "Yes" at bounding box center [325, 281] width 11 height 11
radio input "true"
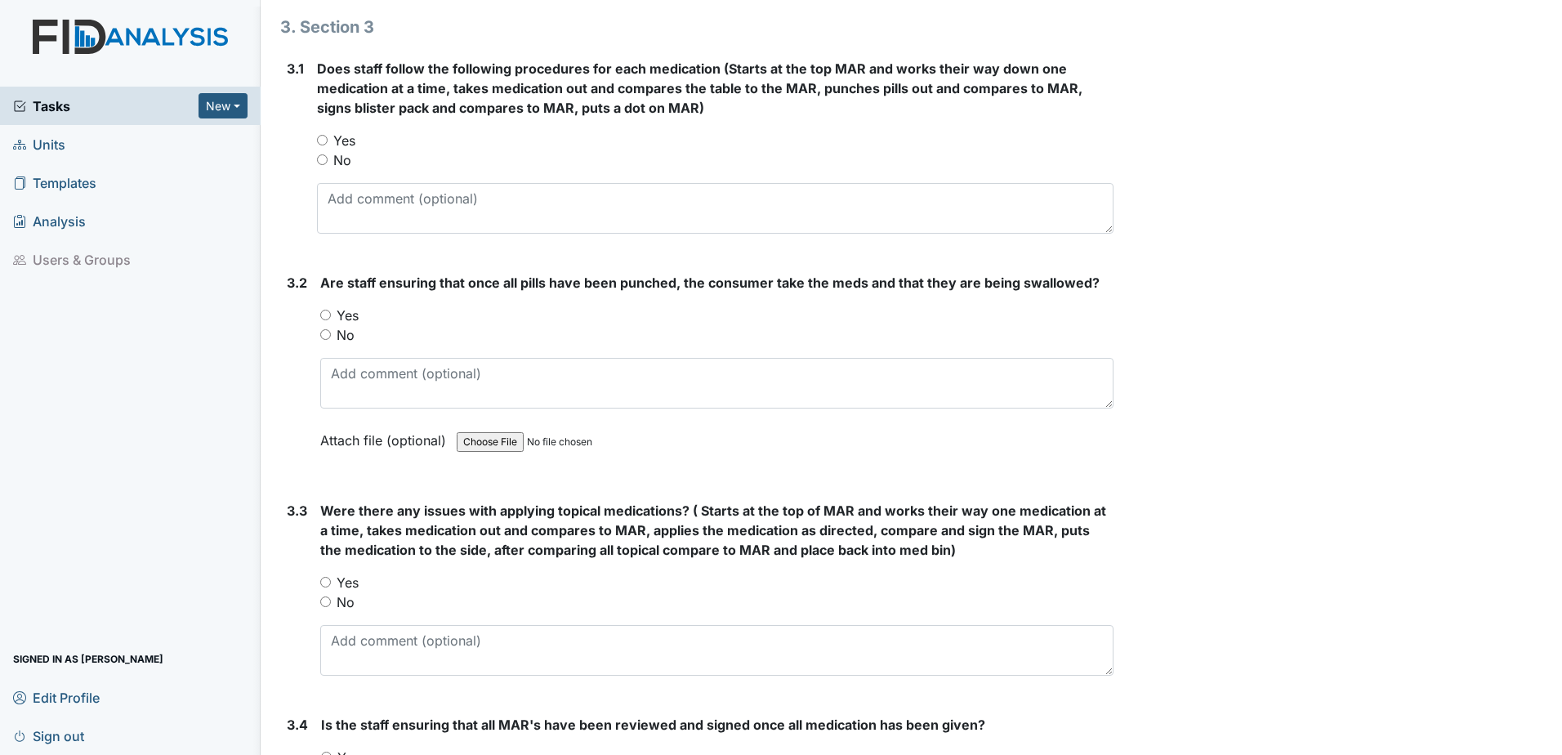
scroll to position [2043, 0]
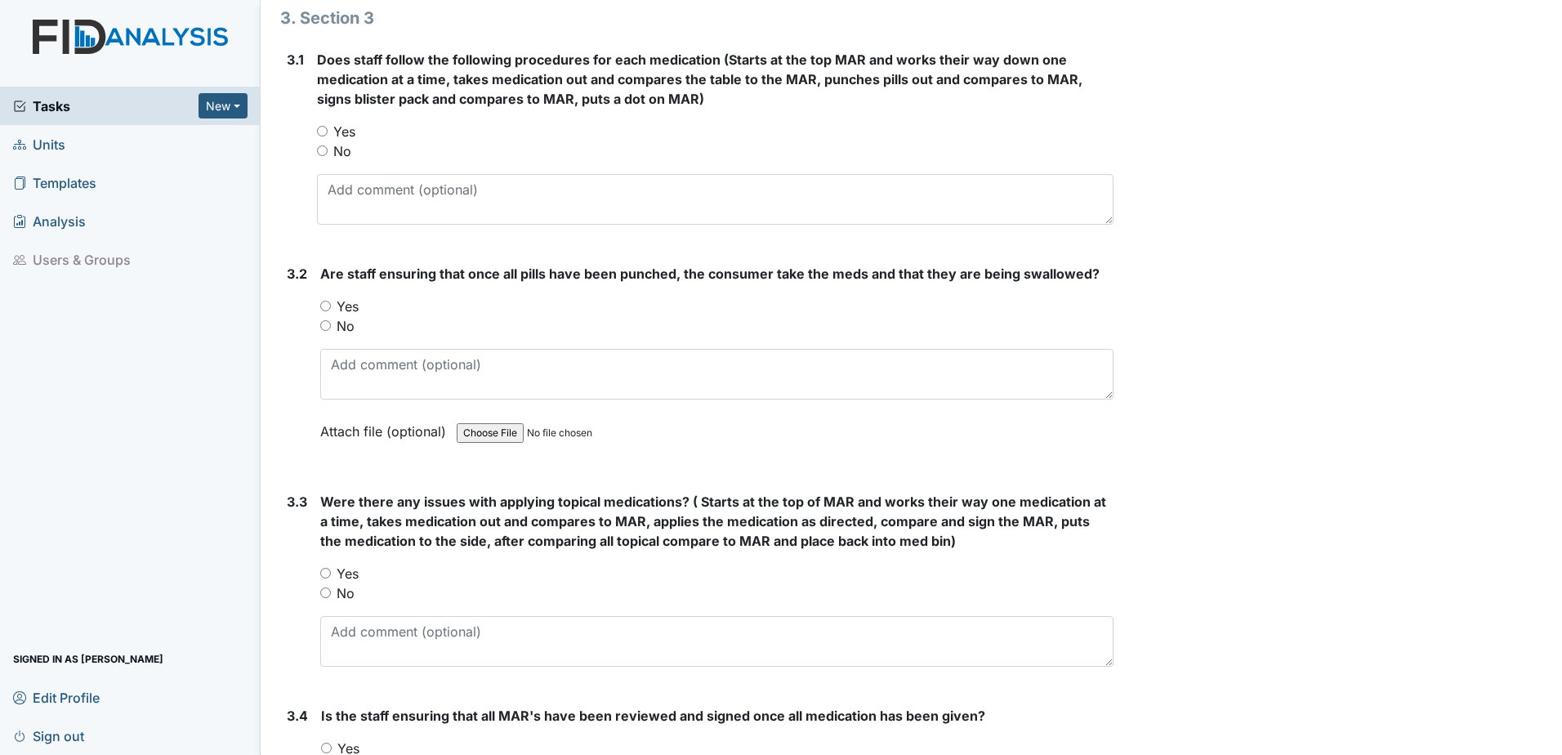
click at [322, 126] on input "Yes" at bounding box center [322, 131] width 11 height 11
radio input "true"
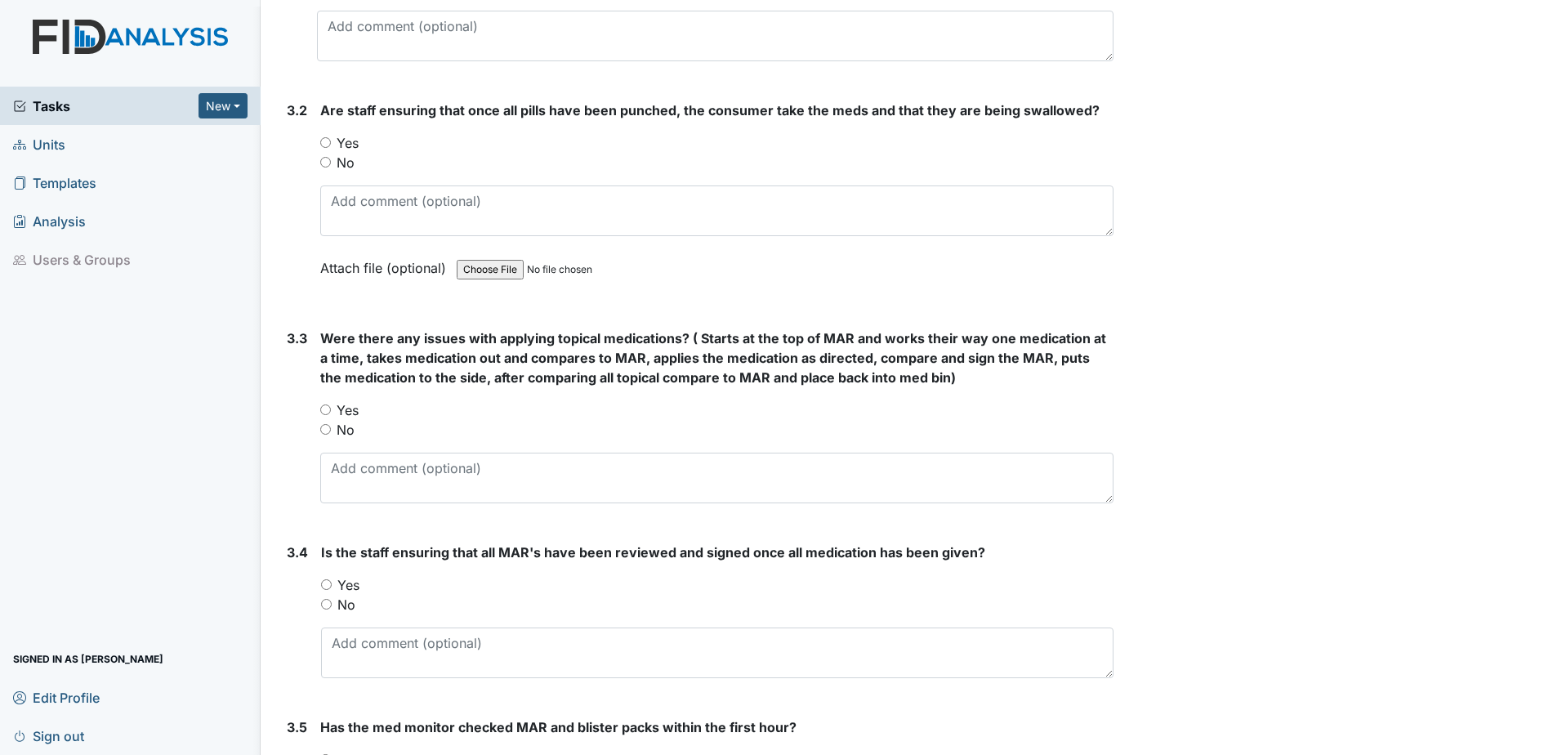
scroll to position [2288, 0]
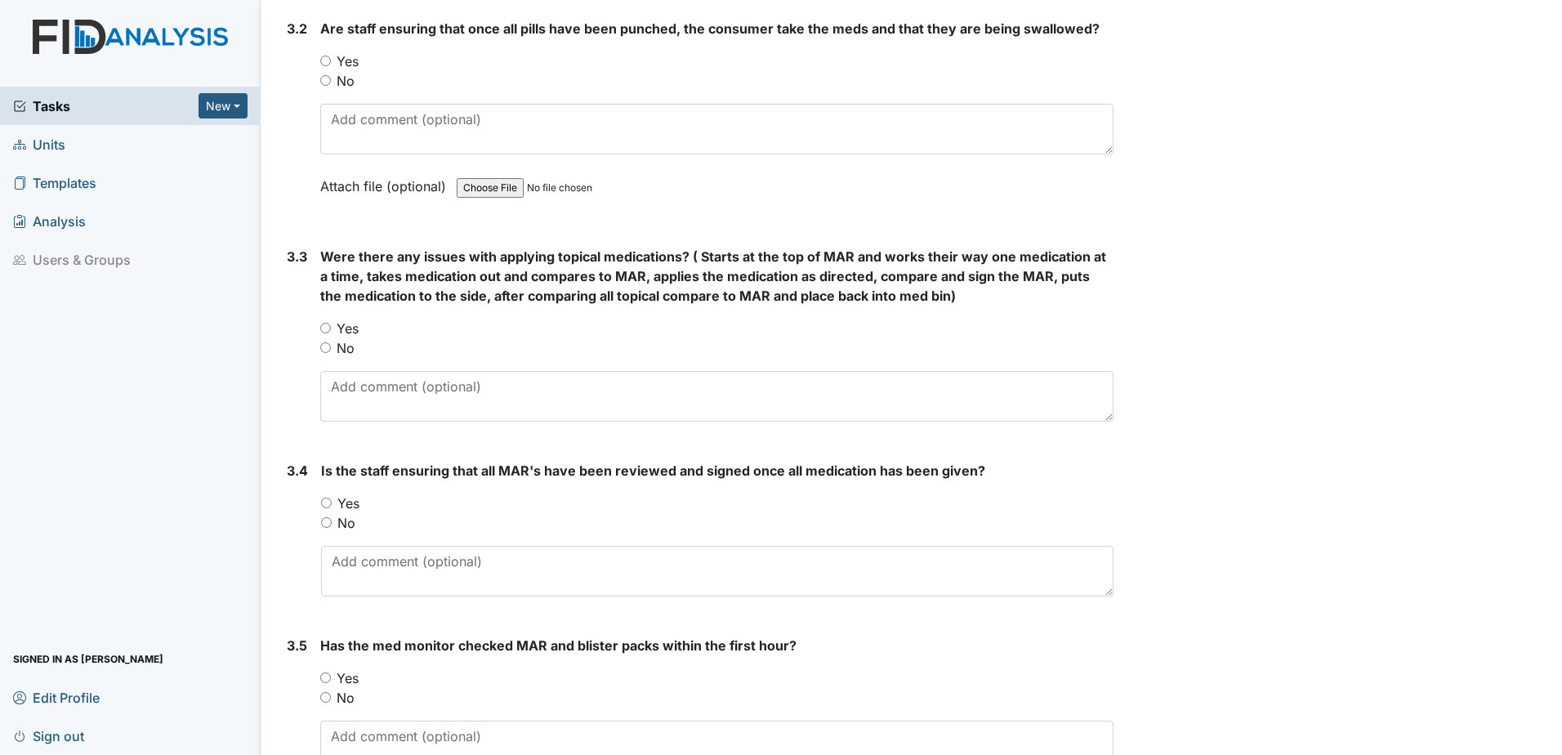
click at [328, 60] on input "Yes" at bounding box center [325, 61] width 11 height 11
radio input "true"
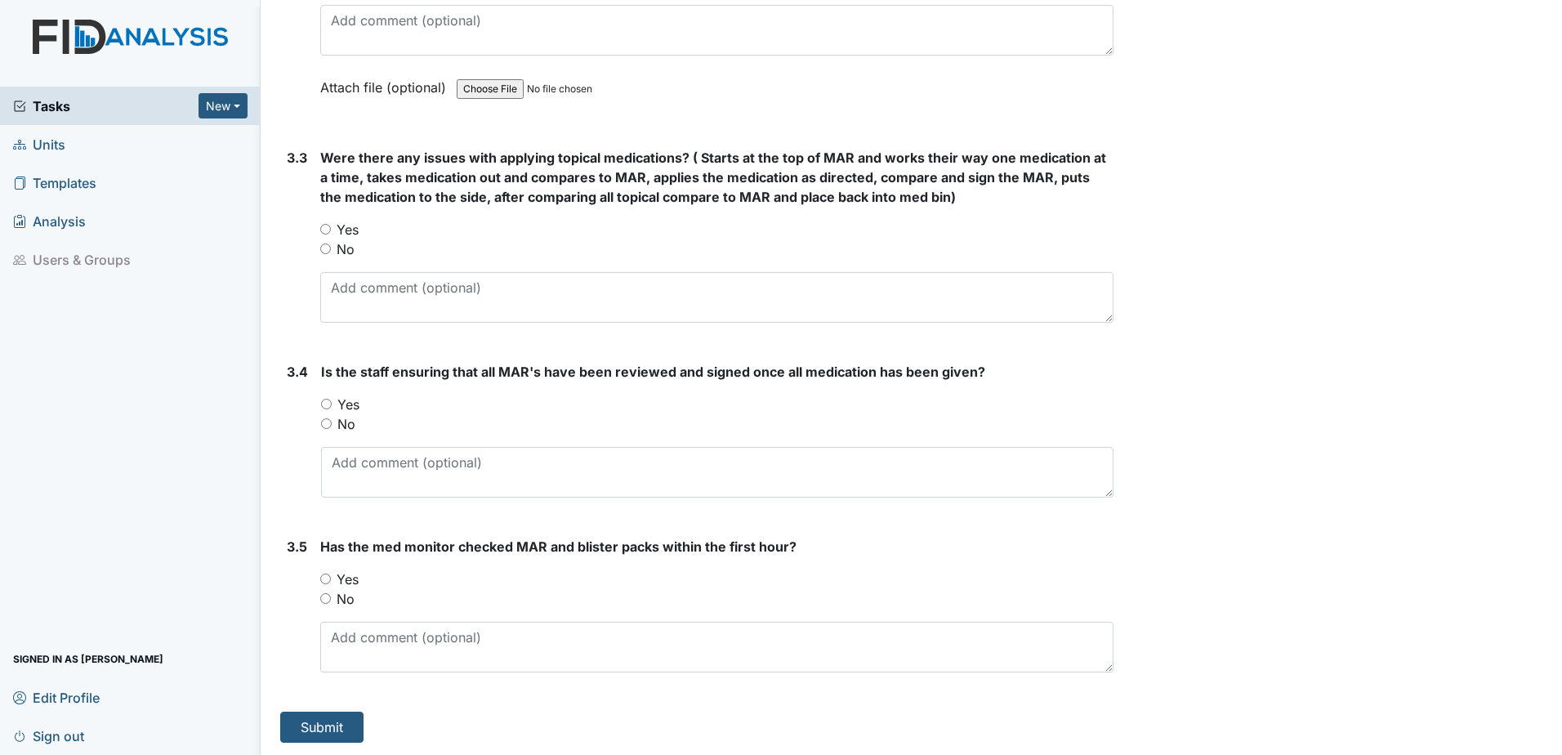
scroll to position [2388, 0]
click at [329, 578] on input "Yes" at bounding box center [325, 578] width 11 height 11
radio input "true"
click at [324, 402] on input "Yes" at bounding box center [326, 403] width 11 height 11
radio input "true"
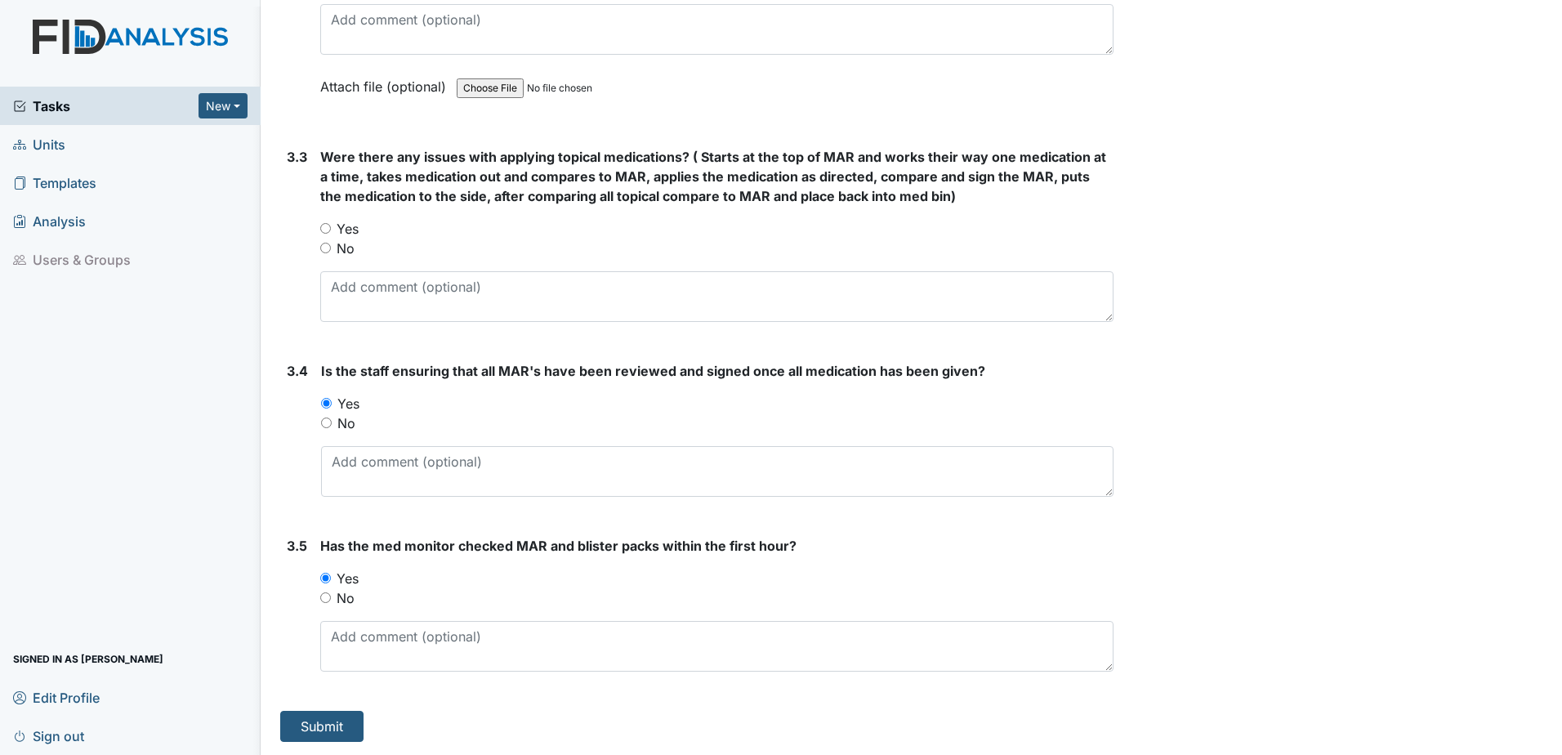
click at [327, 227] on input "Yes" at bounding box center [325, 228] width 11 height 11
radio input "true"
click at [314, 727] on button "Submit" at bounding box center [321, 726] width 83 height 31
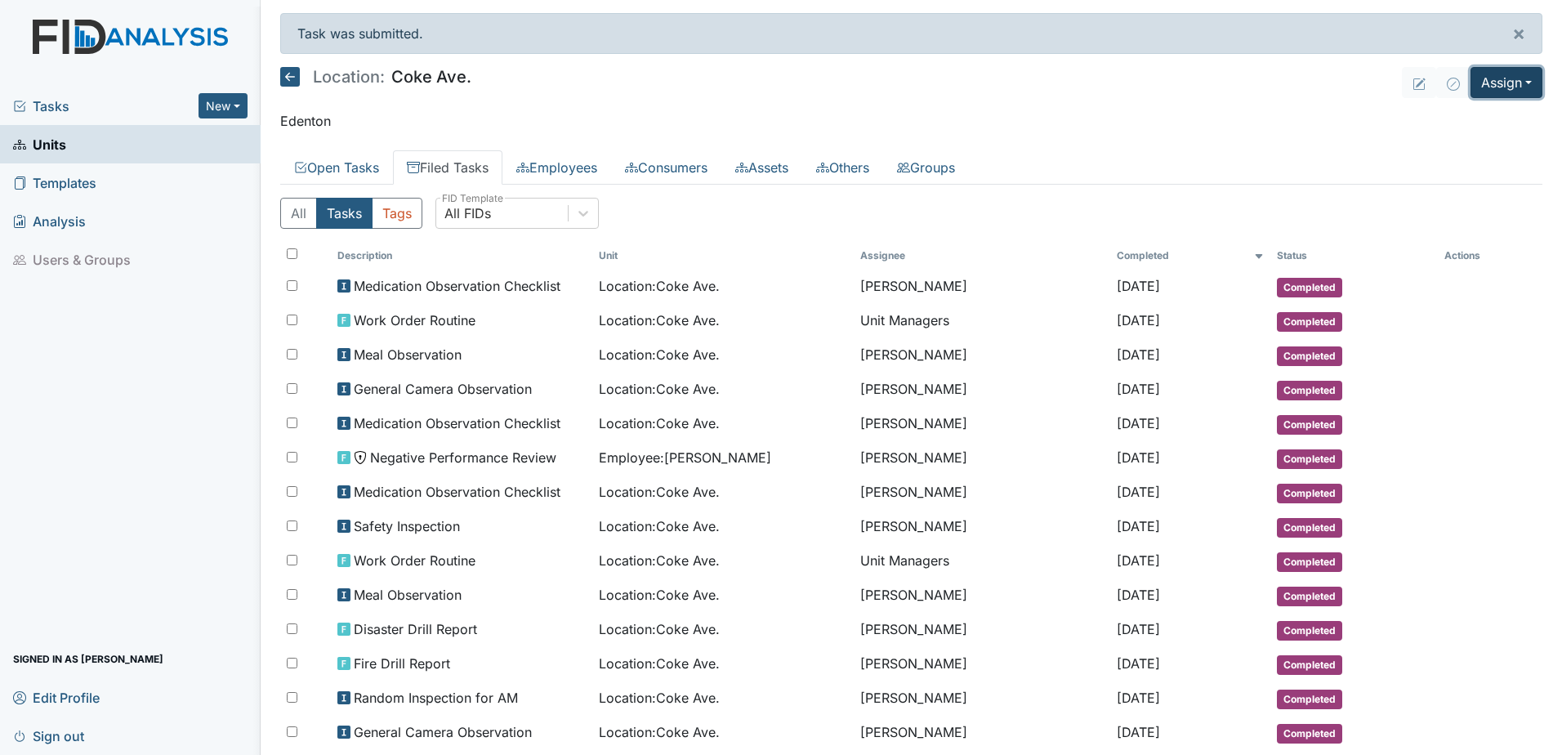
click at [1495, 80] on button "Assign" at bounding box center [1507, 82] width 72 height 31
click at [1448, 153] on link "Assign Inspection" at bounding box center [1467, 146] width 147 height 26
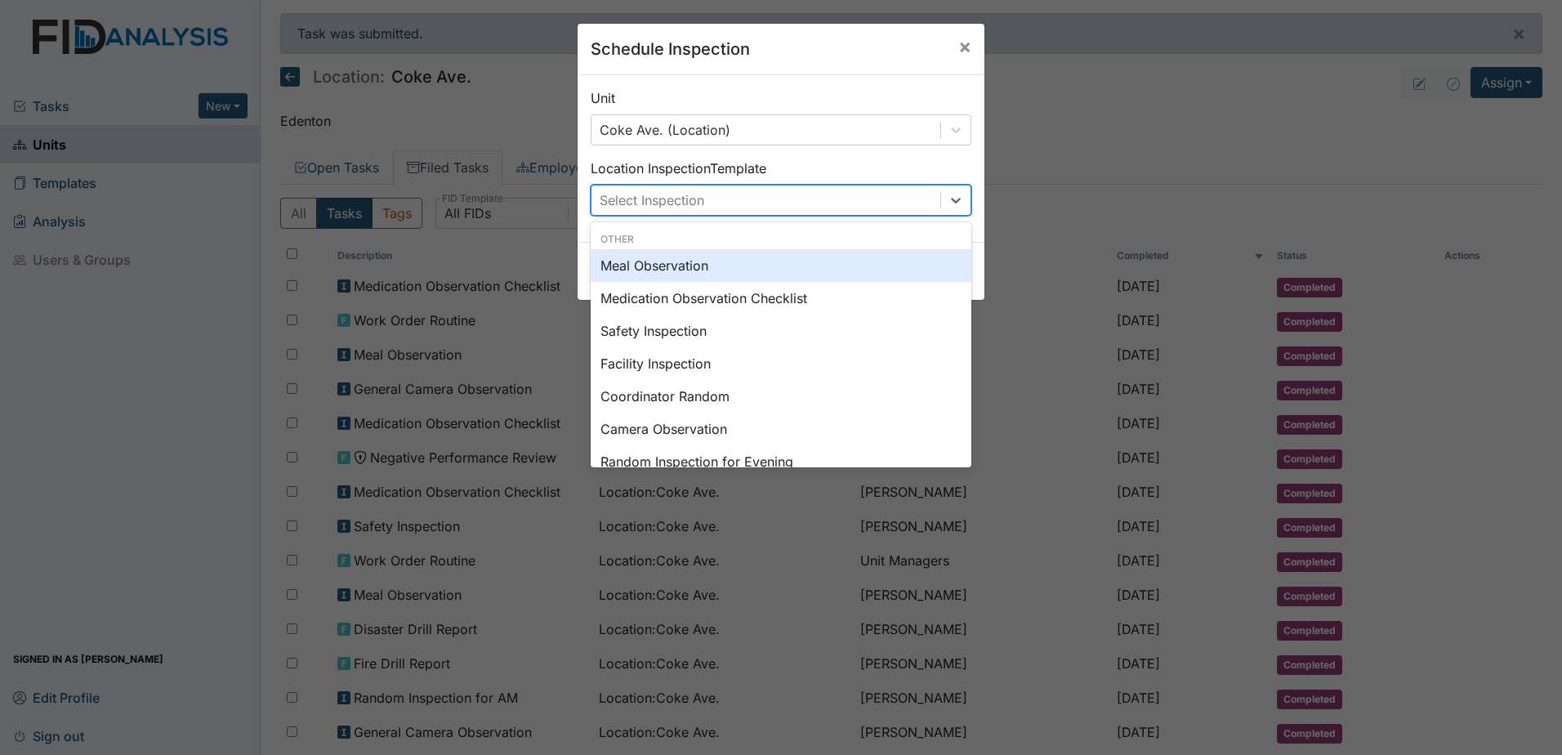
click at [776, 203] on div "Select Inspection" at bounding box center [766, 200] width 349 height 29
click at [705, 268] on div "Meal Observation" at bounding box center [781, 265] width 381 height 33
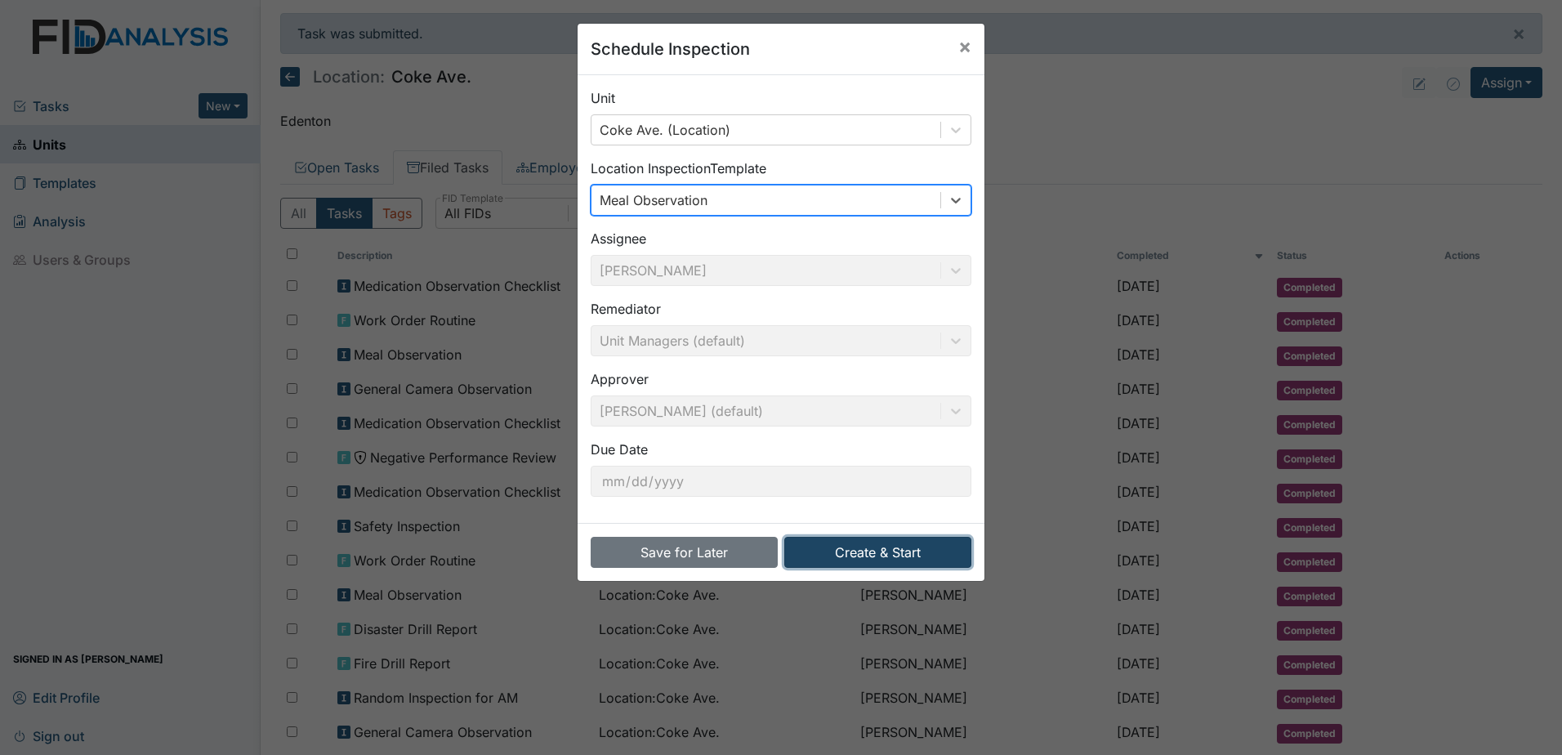
click at [871, 552] on button "Create & Start" at bounding box center [877, 552] width 187 height 31
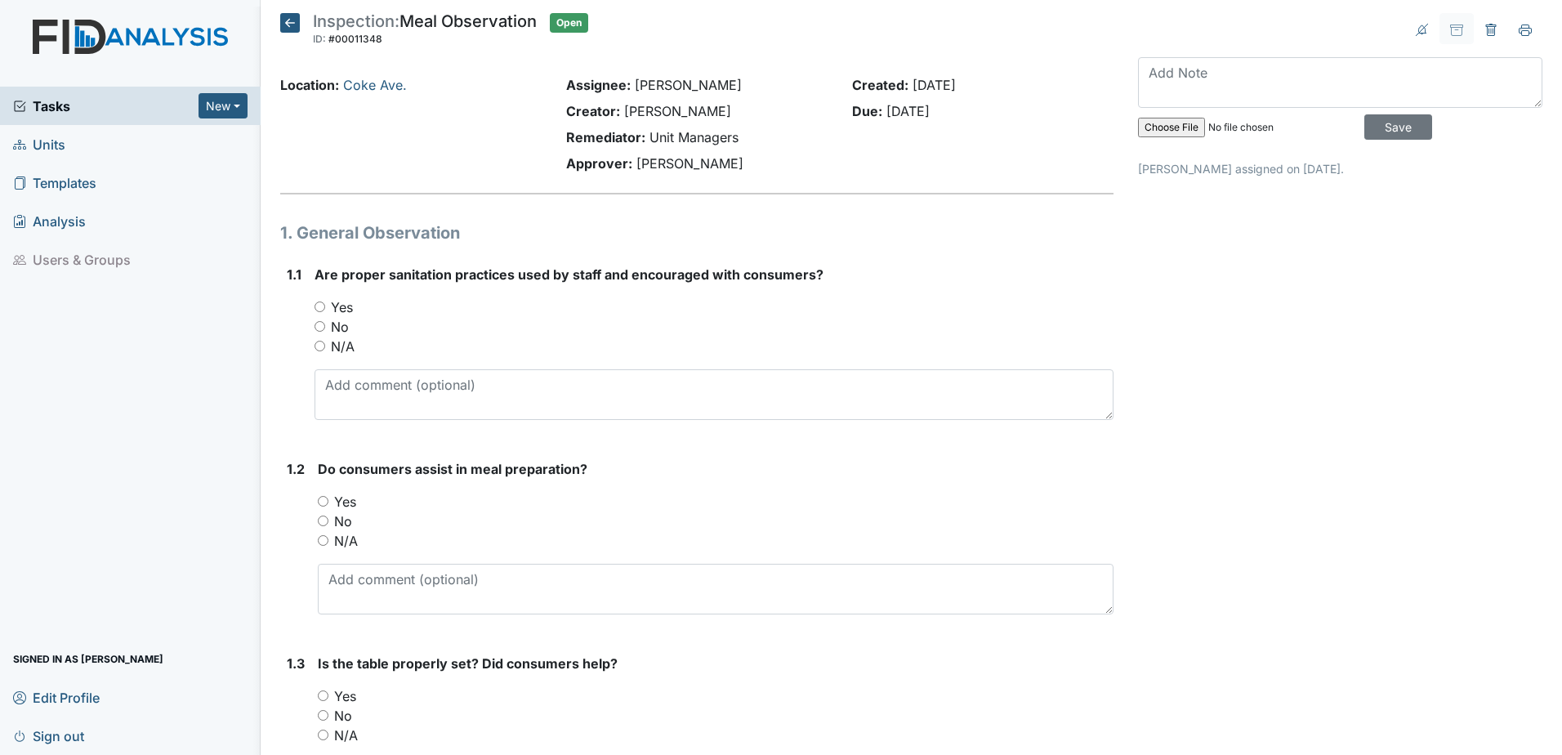
click at [326, 309] on div "Yes" at bounding box center [714, 307] width 799 height 20
click at [317, 302] on input "Yes" at bounding box center [320, 307] width 11 height 11
radio input "true"
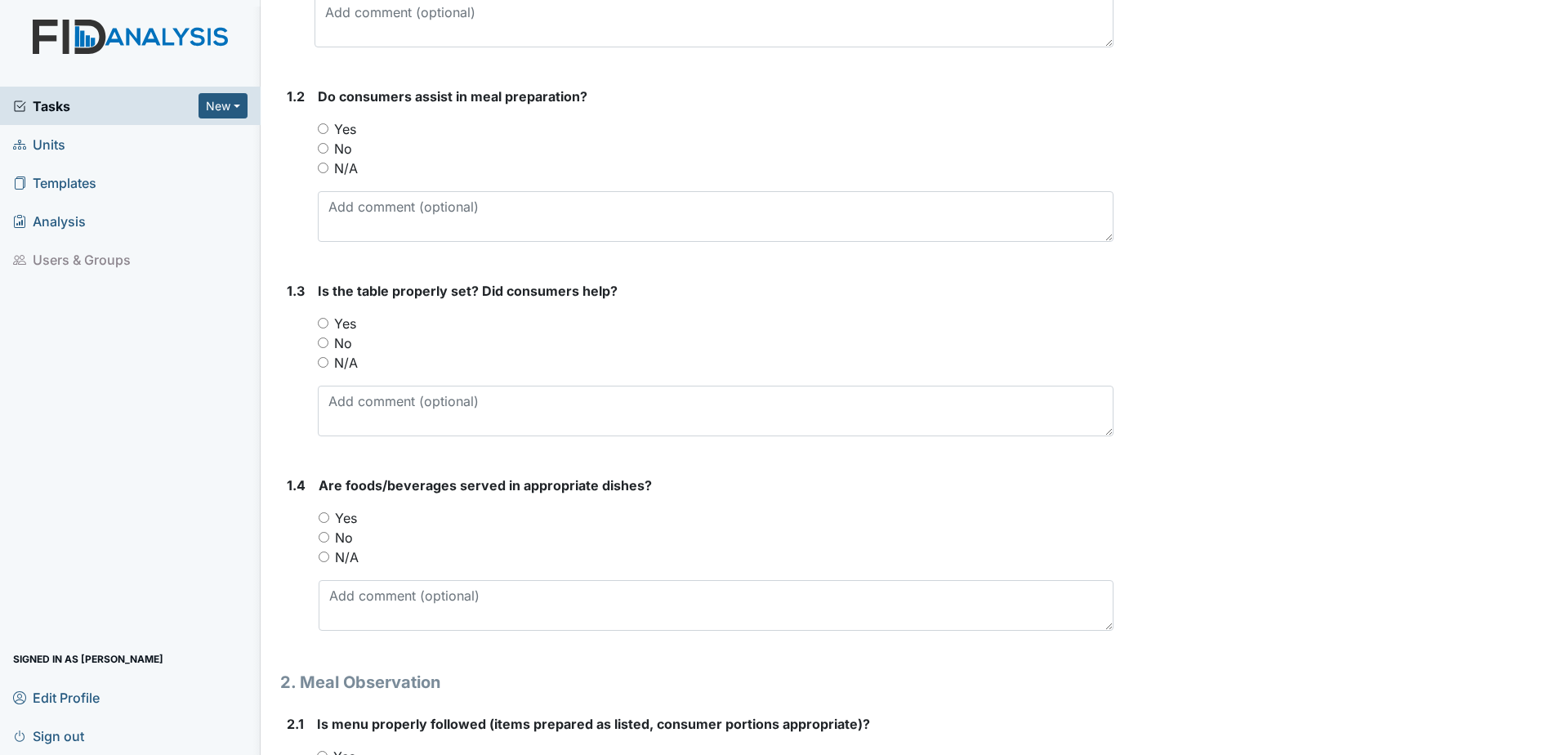
scroll to position [409, 0]
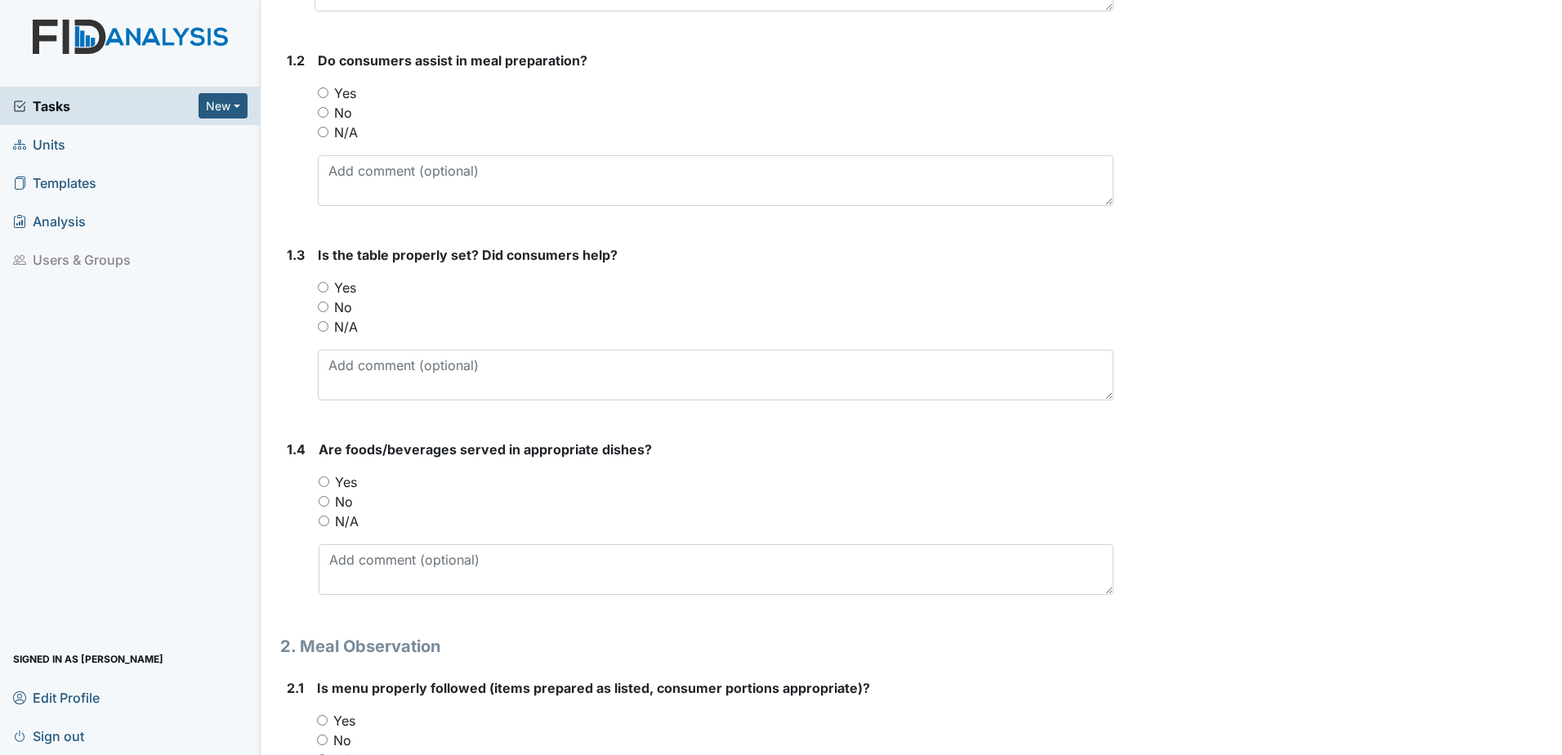
click at [320, 481] on input "Yes" at bounding box center [324, 481] width 11 height 11
radio input "true"
click at [324, 285] on input "Yes" at bounding box center [323, 287] width 11 height 11
radio input "true"
click at [327, 92] on input "Yes" at bounding box center [323, 92] width 11 height 11
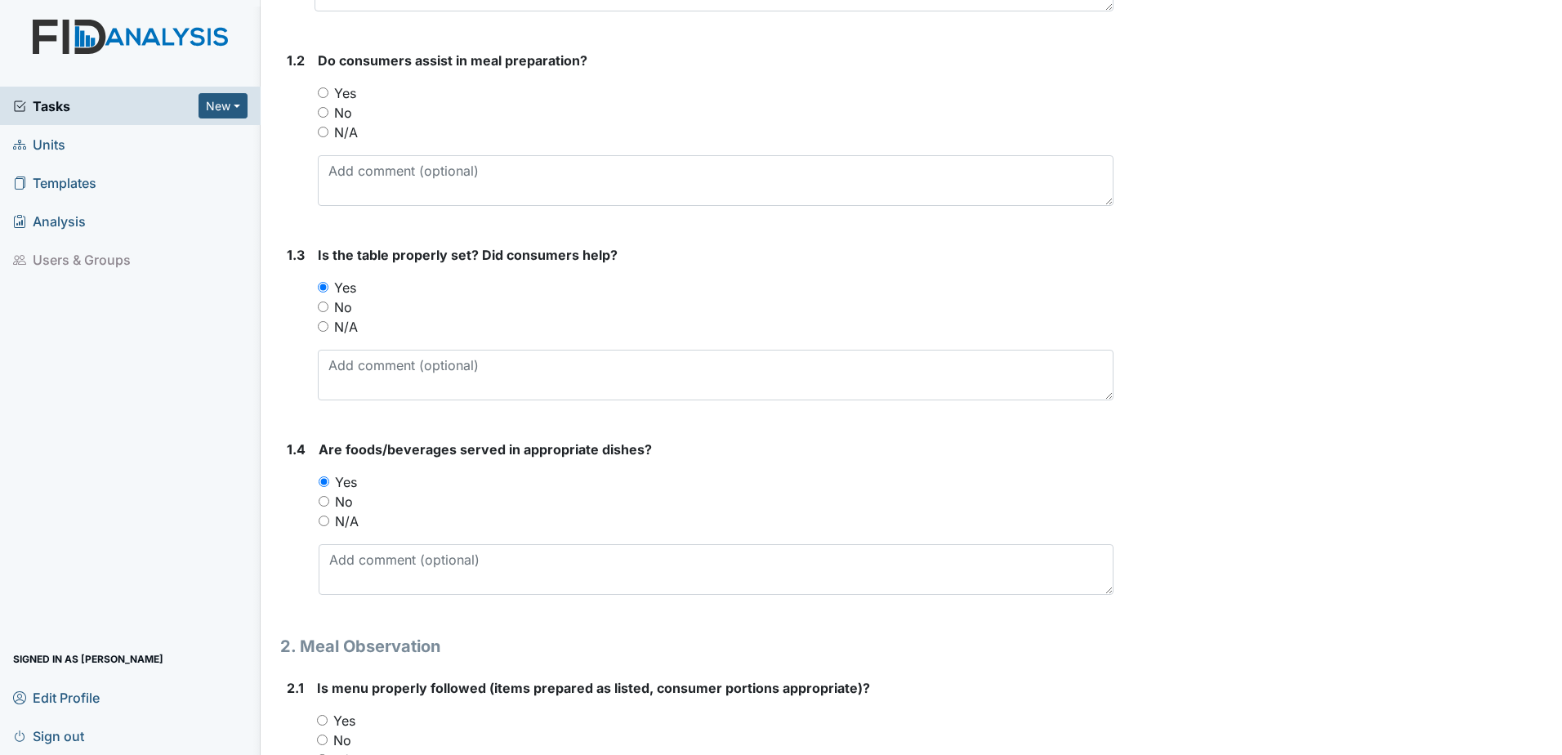
radio input "true"
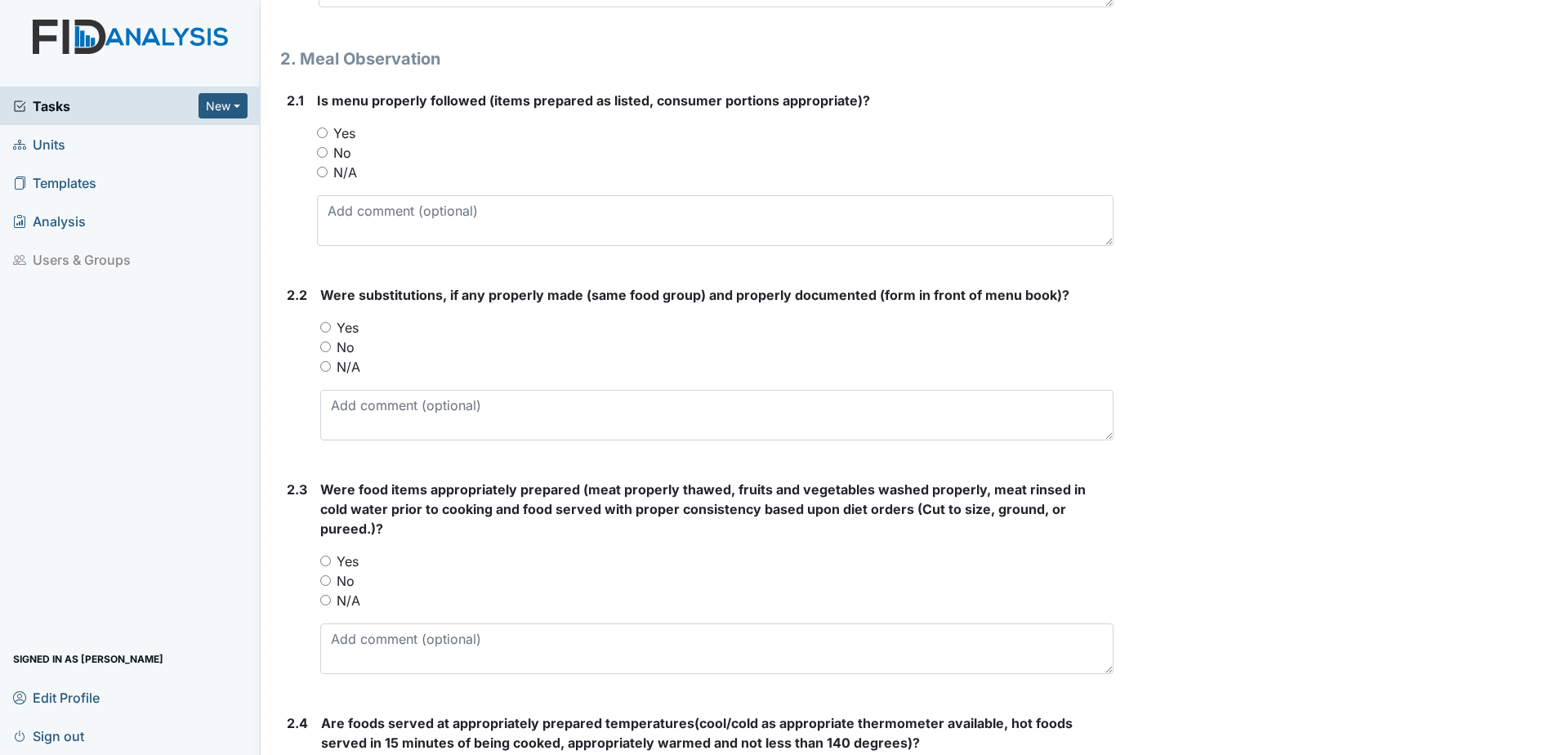
scroll to position [1062, 0]
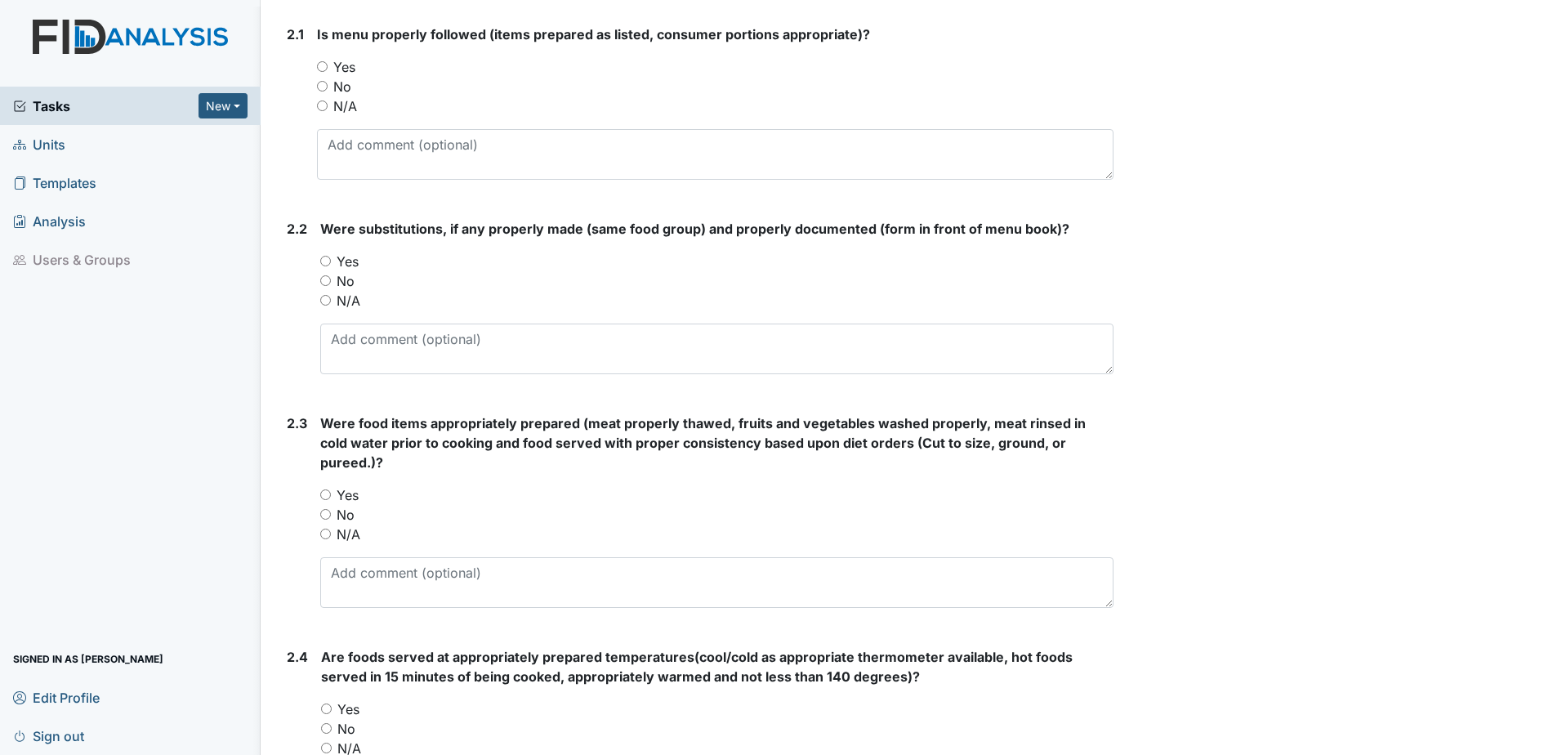
click at [320, 66] on input "Yes" at bounding box center [322, 66] width 11 height 11
radio input "true"
click at [324, 261] on input "Yes" at bounding box center [325, 261] width 11 height 11
radio input "true"
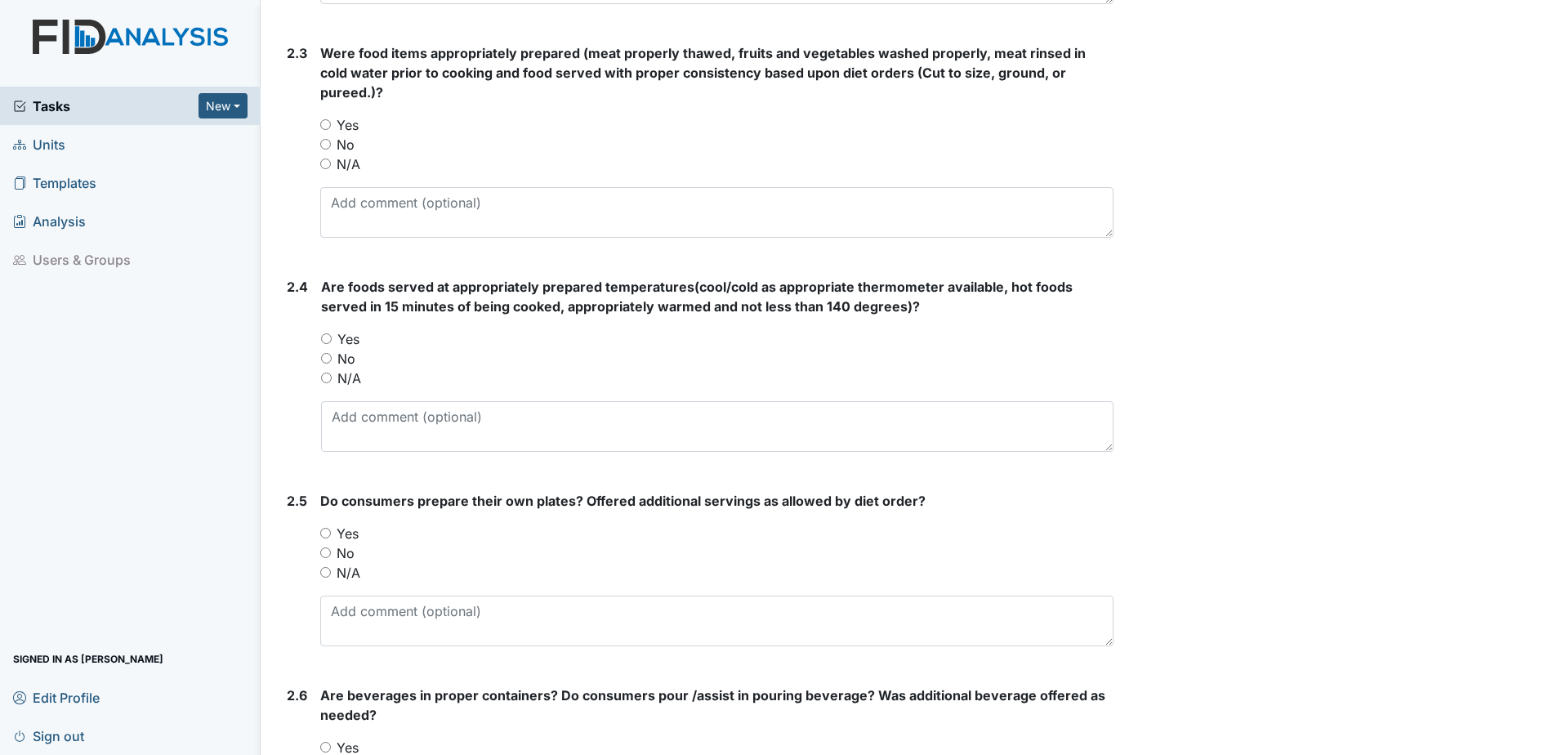
scroll to position [1471, 0]
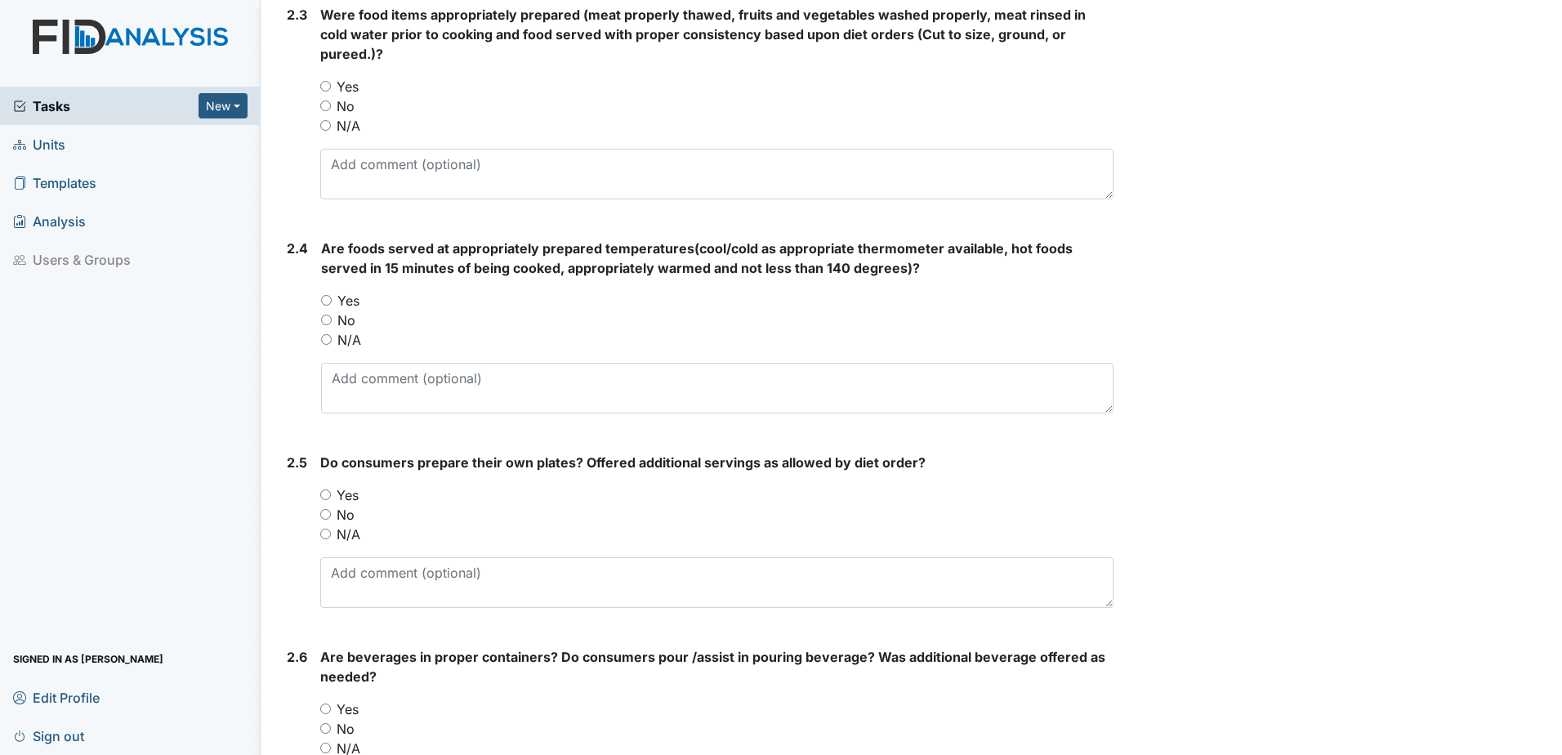
click at [328, 489] on input "Yes" at bounding box center [325, 494] width 11 height 11
radio input "true"
click at [324, 81] on input "Yes" at bounding box center [325, 86] width 11 height 11
radio input "true"
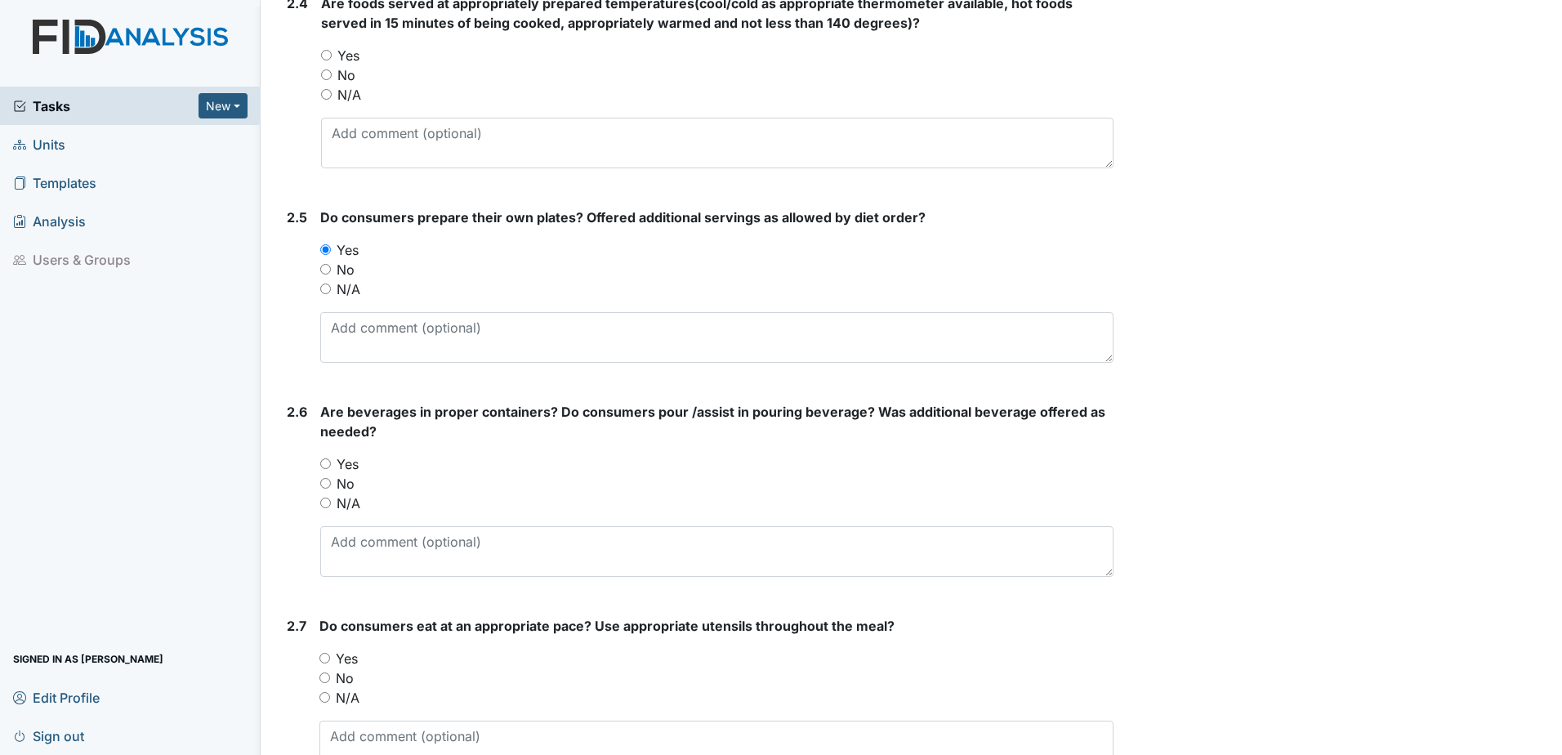
scroll to position [1634, 0]
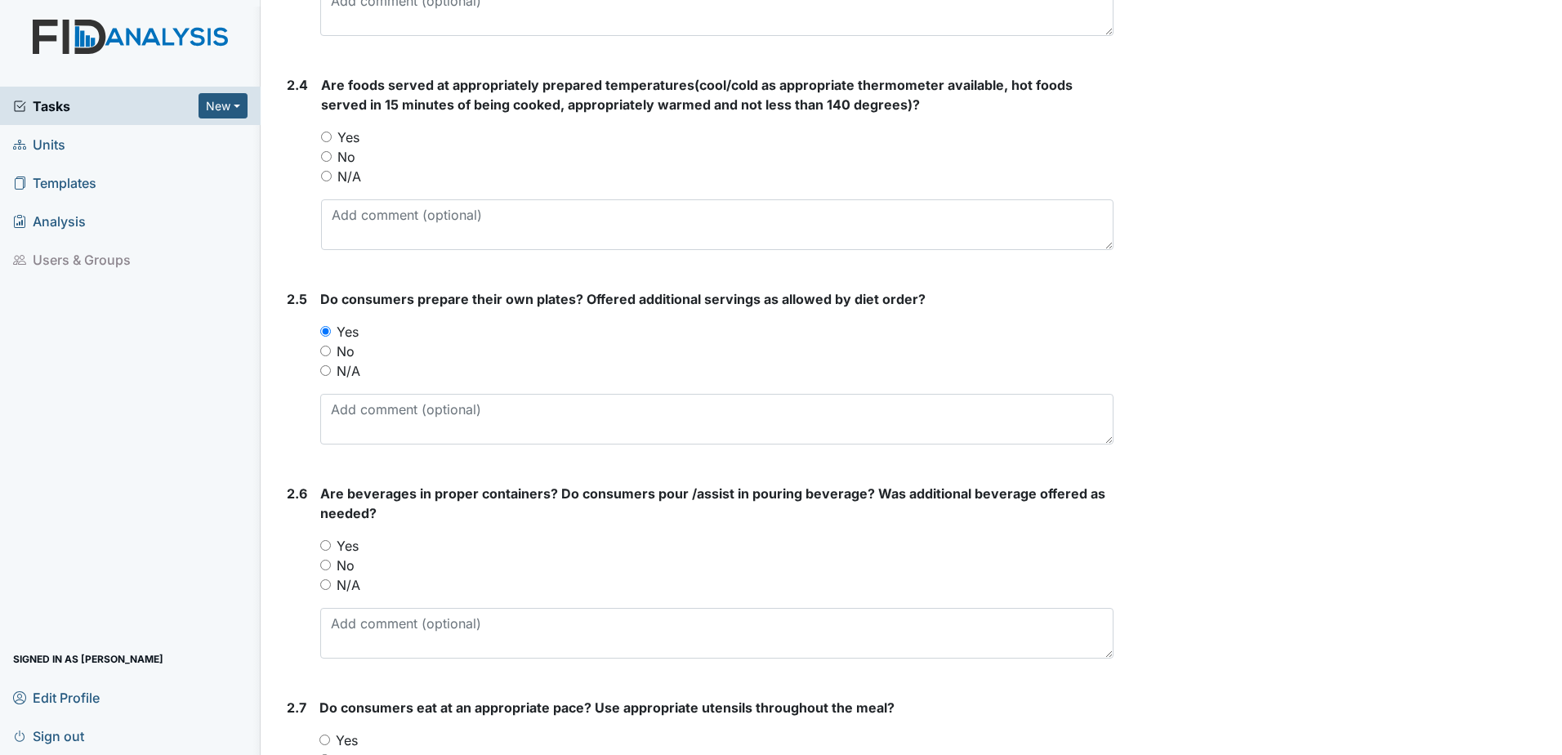
click at [324, 132] on input "Yes" at bounding box center [326, 137] width 11 height 11
radio input "true"
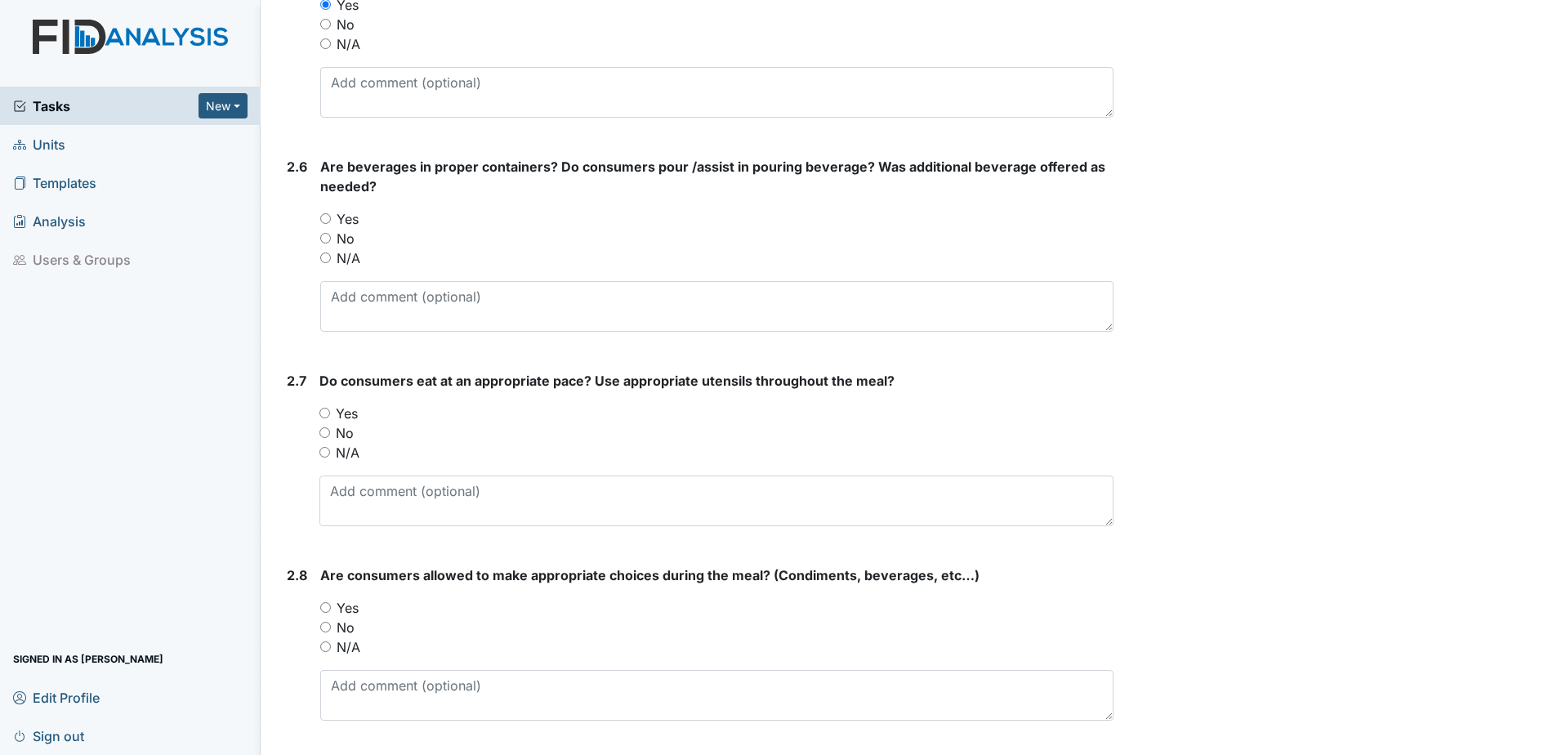
scroll to position [2043, 0]
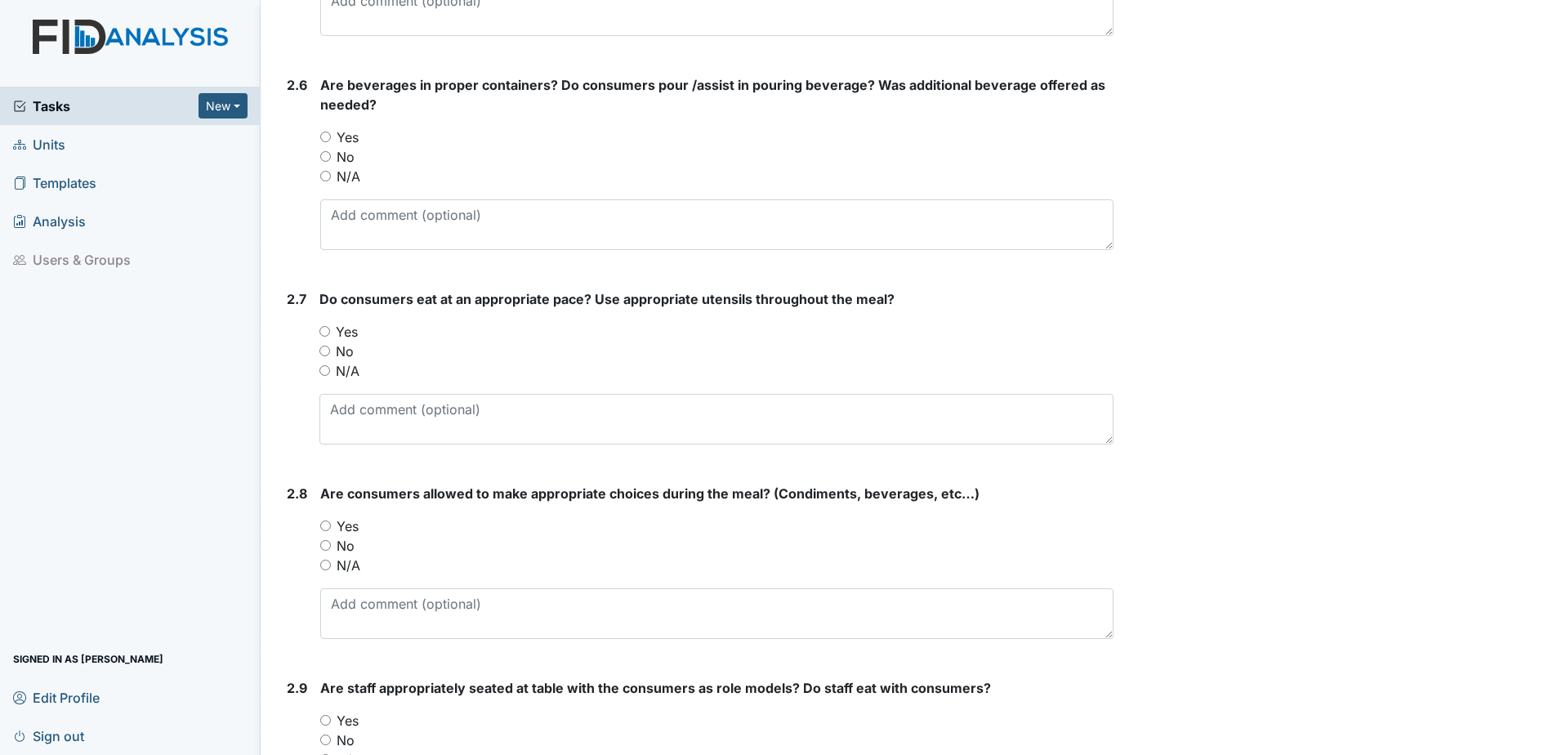
click at [326, 132] on input "Yes" at bounding box center [325, 137] width 11 height 11
radio input "true"
click at [324, 326] on input "Yes" at bounding box center [325, 331] width 11 height 11
radio input "true"
click at [327, 516] on div "Yes" at bounding box center [716, 526] width 793 height 20
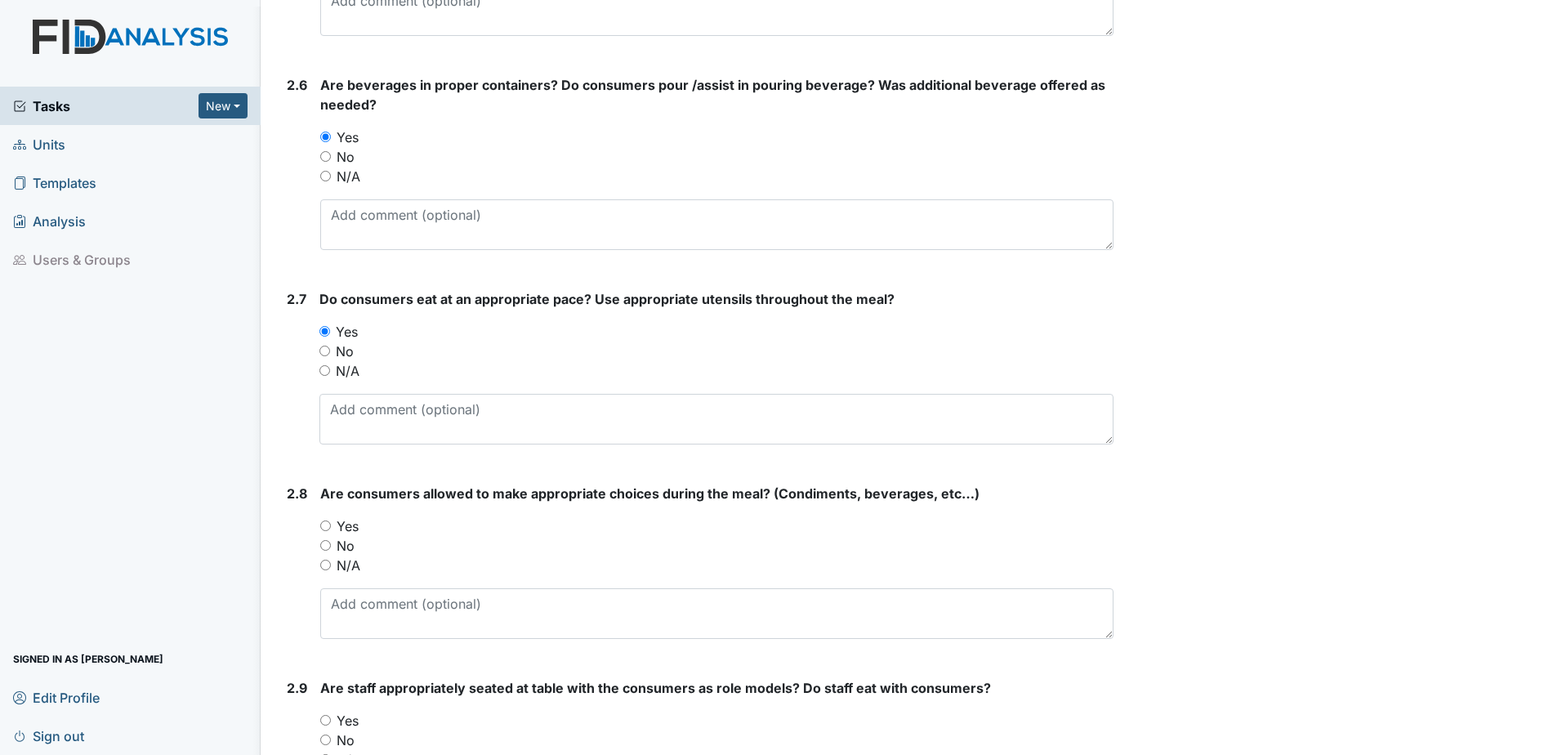
drag, startPoint x: 324, startPoint y: 510, endPoint x: 335, endPoint y: 510, distance: 10.6
click at [325, 521] on input "Yes" at bounding box center [325, 526] width 11 height 11
radio input "true"
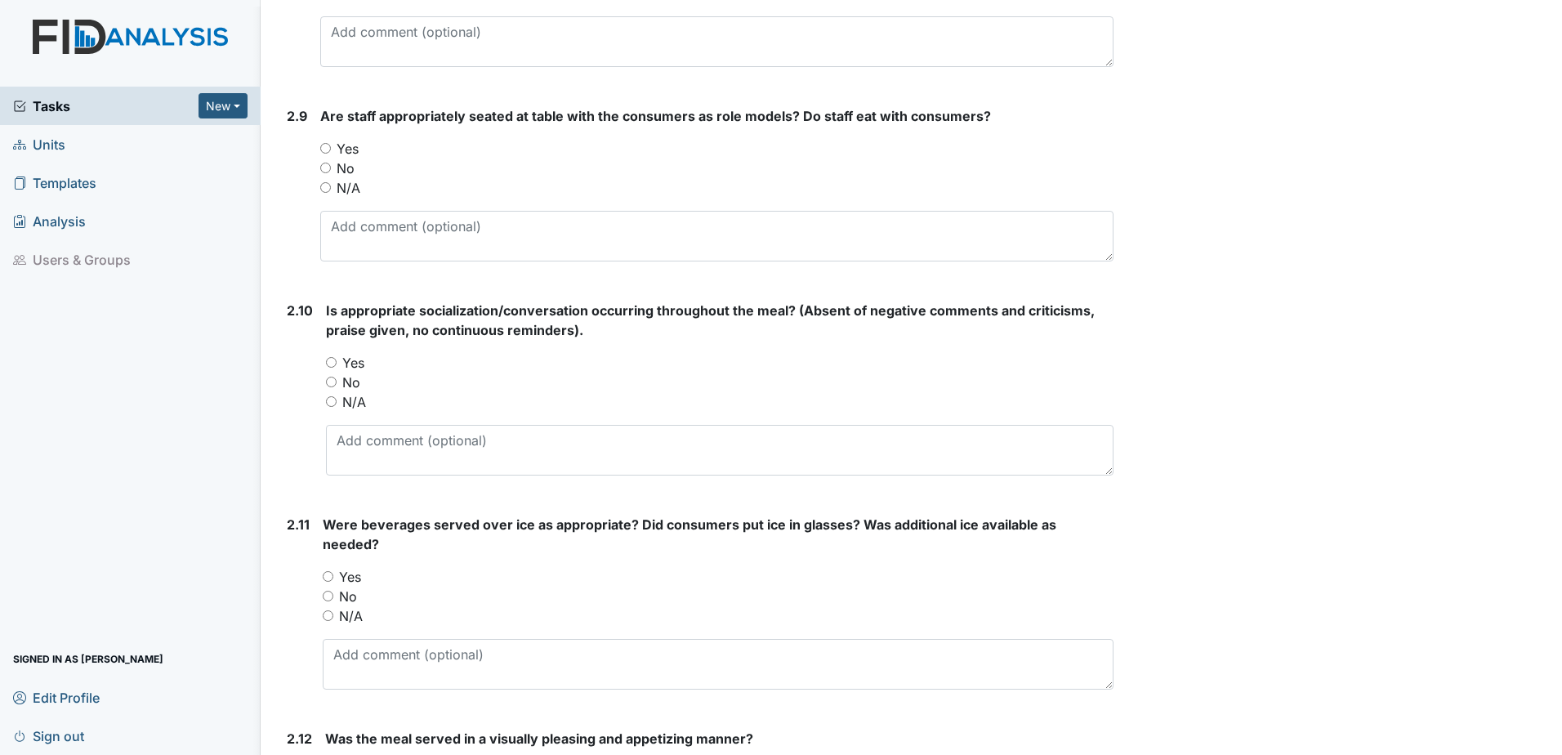
scroll to position [2697, 0]
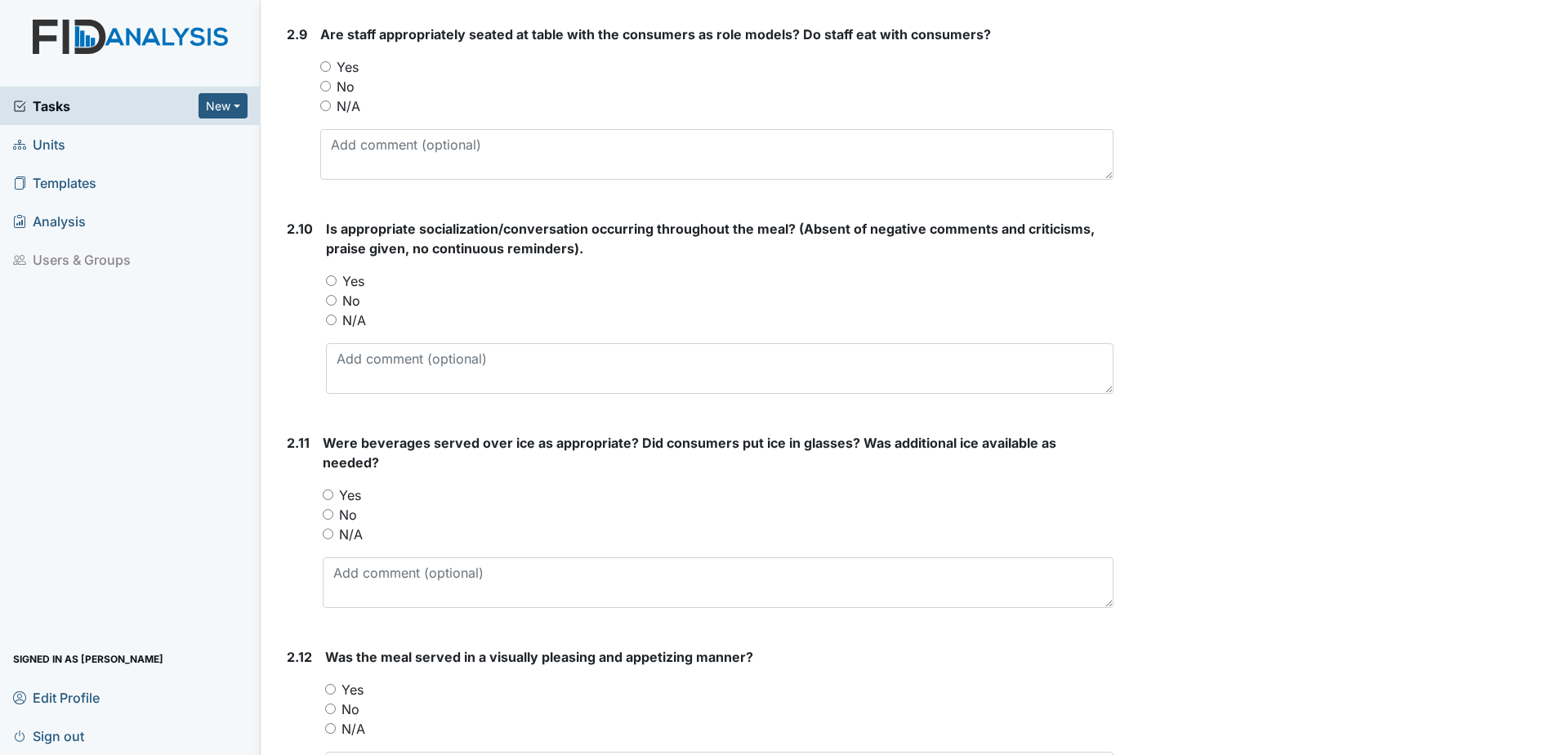
click at [334, 485] on div "Yes" at bounding box center [718, 495] width 791 height 20
click at [326, 489] on input "Yes" at bounding box center [328, 494] width 11 height 11
radio input "true"
click at [331, 275] on input "Yes" at bounding box center [331, 280] width 11 height 11
radio input "true"
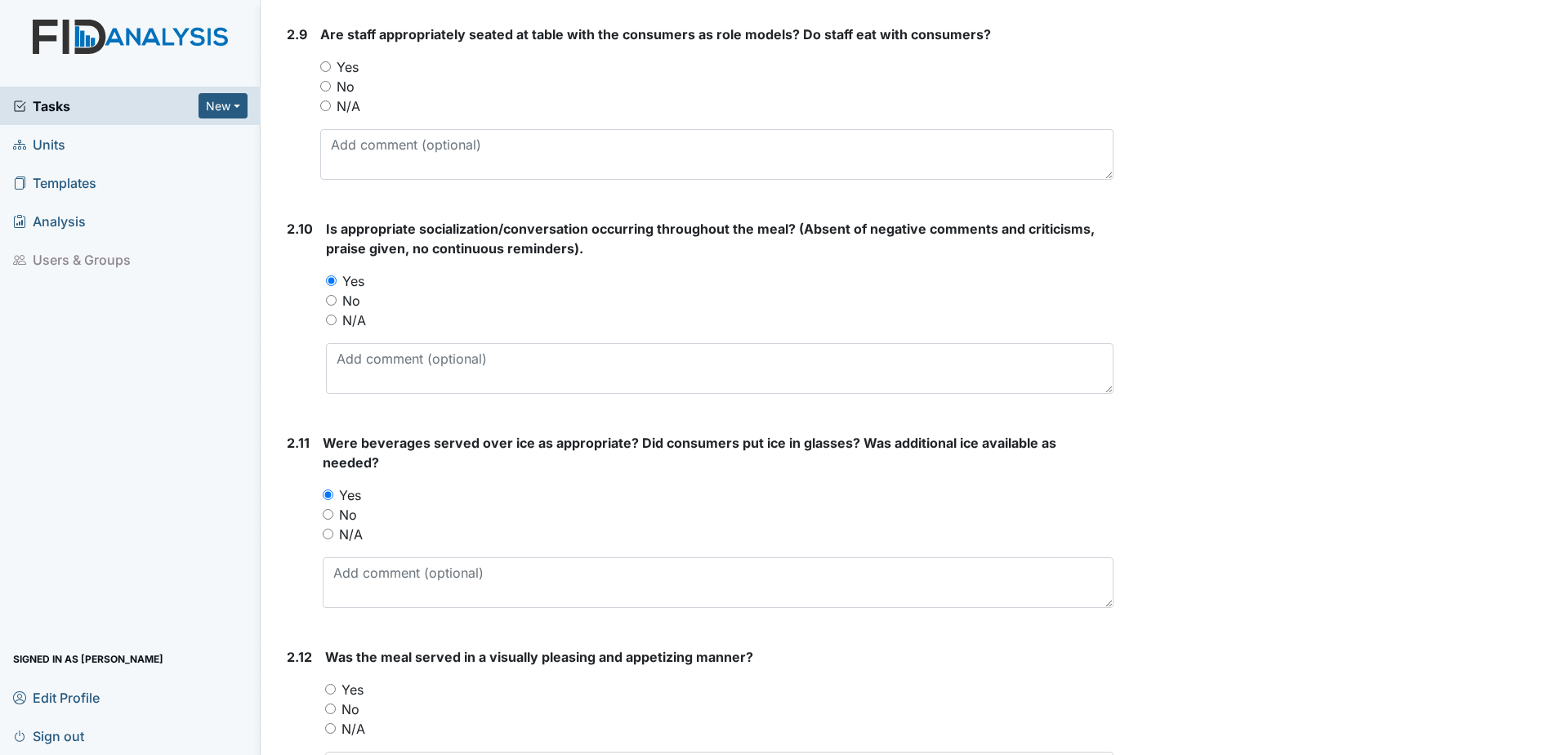
click at [324, 61] on input "Yes" at bounding box center [325, 66] width 11 height 11
radio input "true"
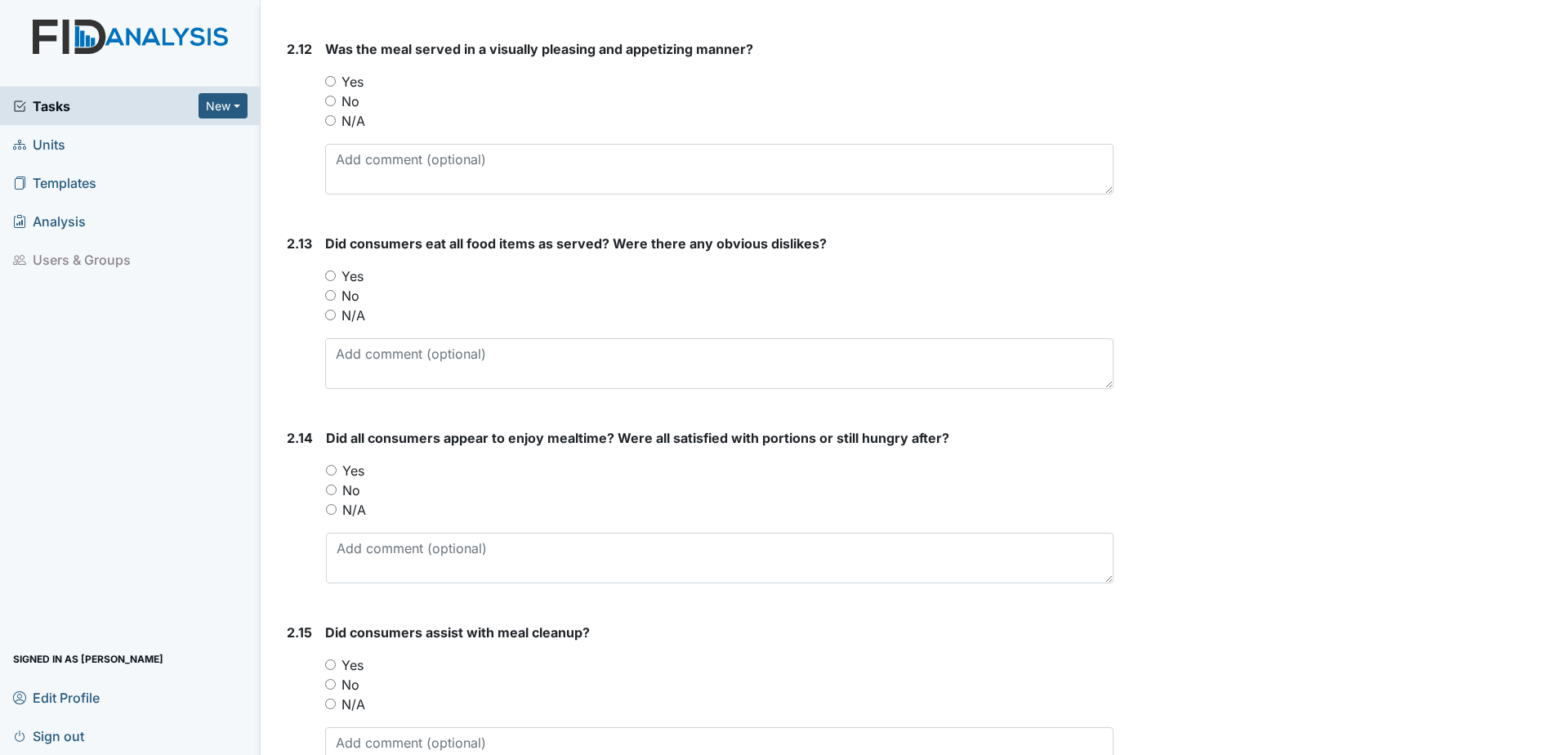
scroll to position [3269, 0]
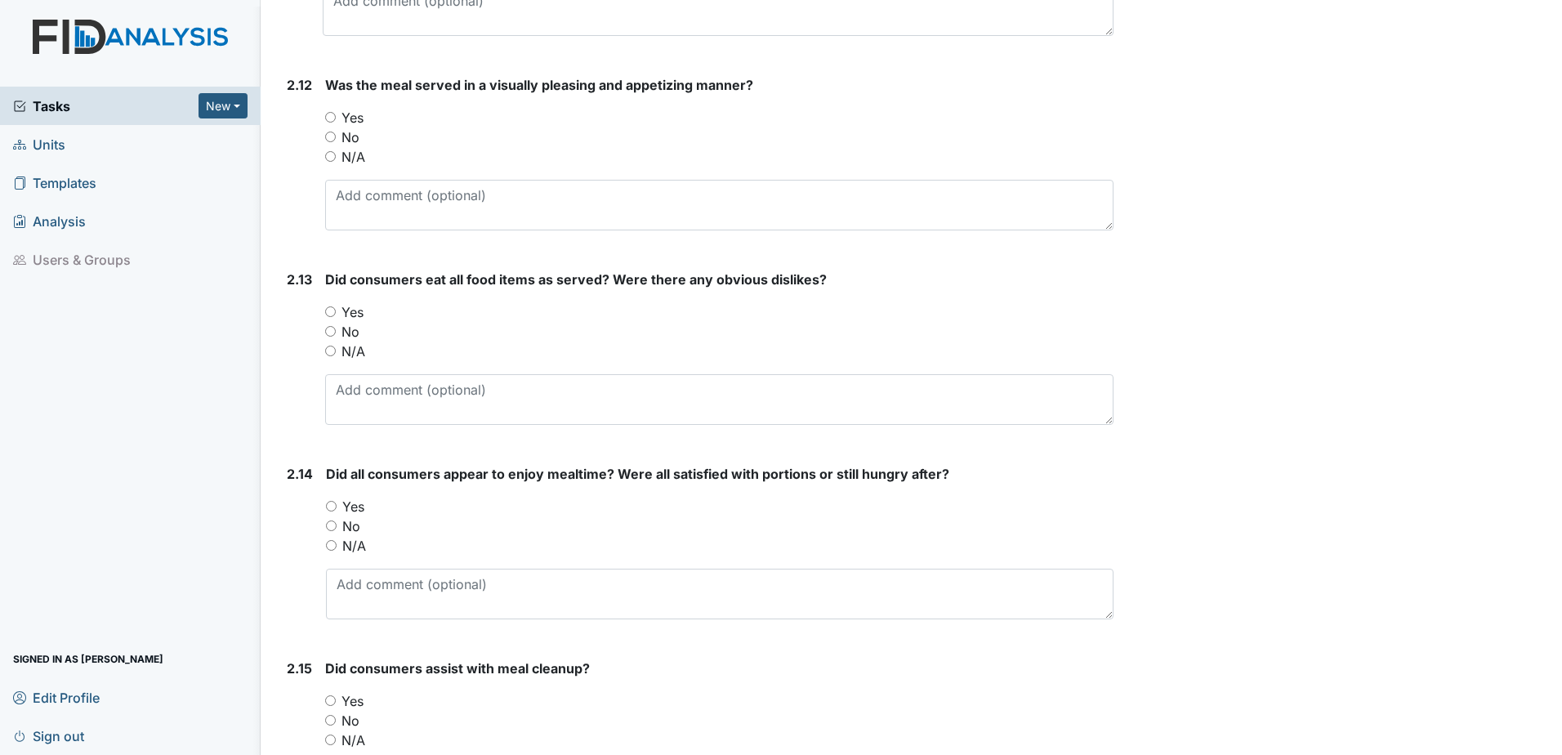
click at [336, 501] on input "Yes" at bounding box center [331, 506] width 11 height 11
radio input "true"
click at [333, 306] on input "Yes" at bounding box center [330, 311] width 11 height 11
radio input "true"
click at [325, 112] on input "Yes" at bounding box center [330, 117] width 11 height 11
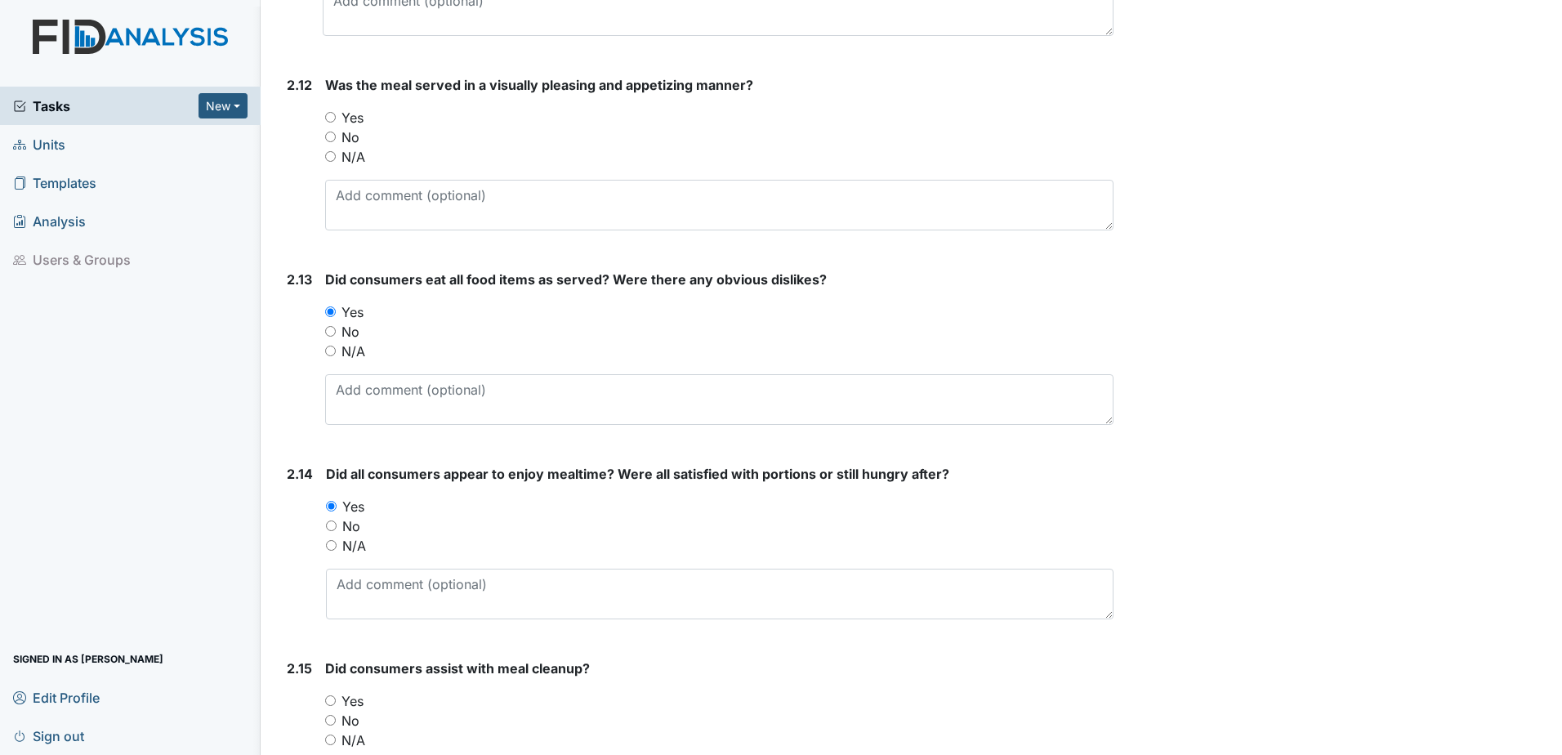
radio input "true"
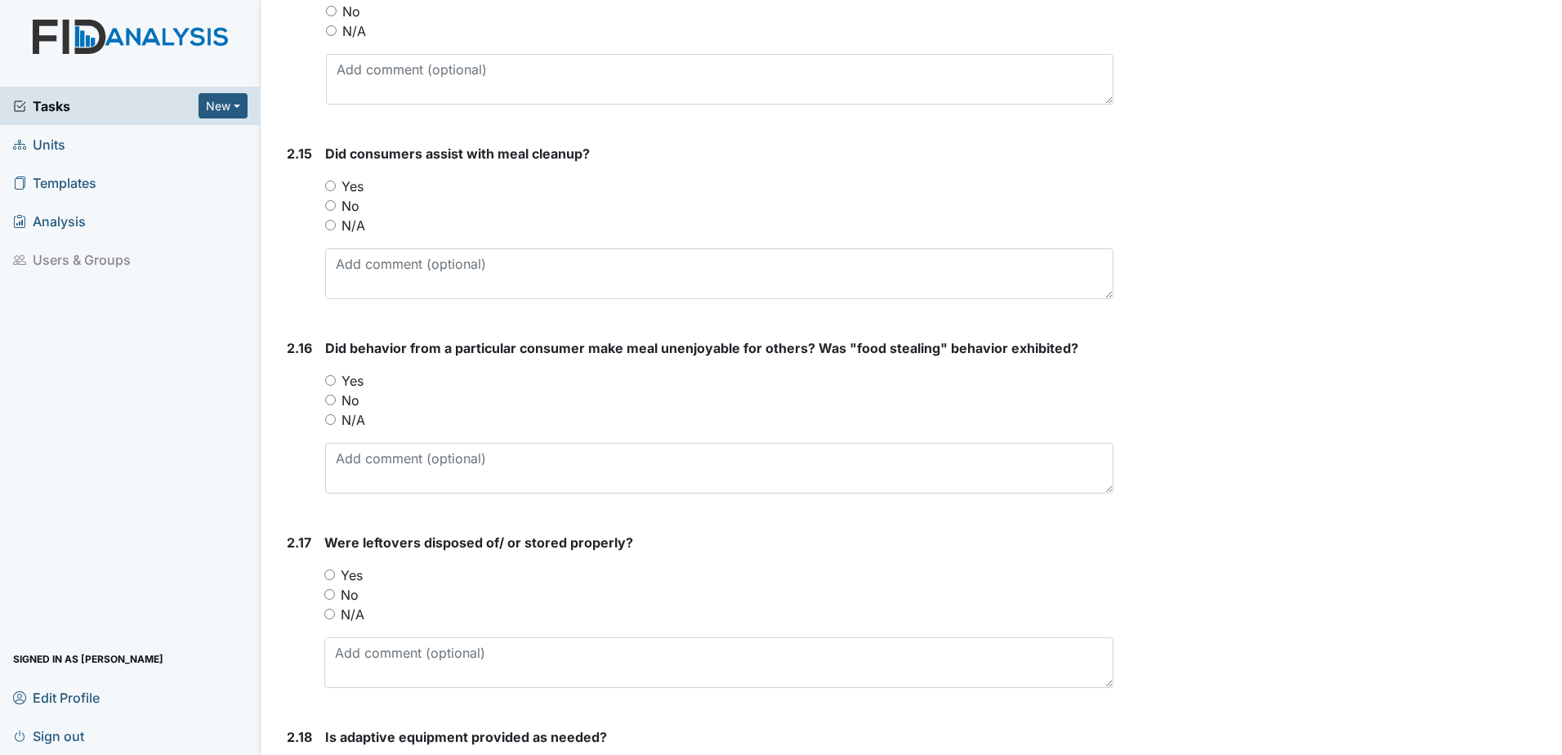
scroll to position [3841, 0]
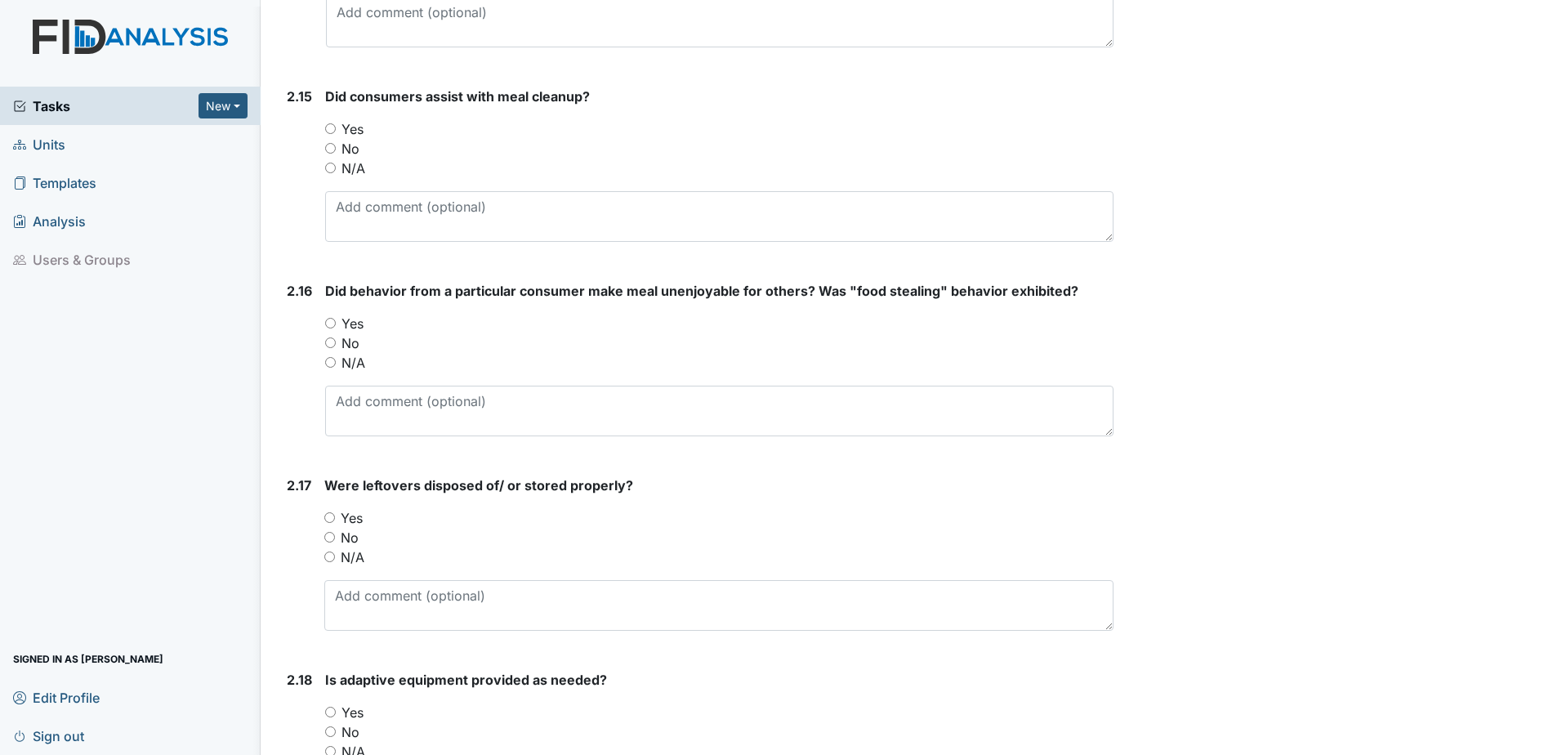
click at [332, 707] on input "Yes" at bounding box center [330, 712] width 11 height 11
radio input "true"
click at [330, 512] on input "Yes" at bounding box center [329, 517] width 11 height 11
radio input "true"
click at [329, 318] on input "Yes" at bounding box center [330, 323] width 11 height 11
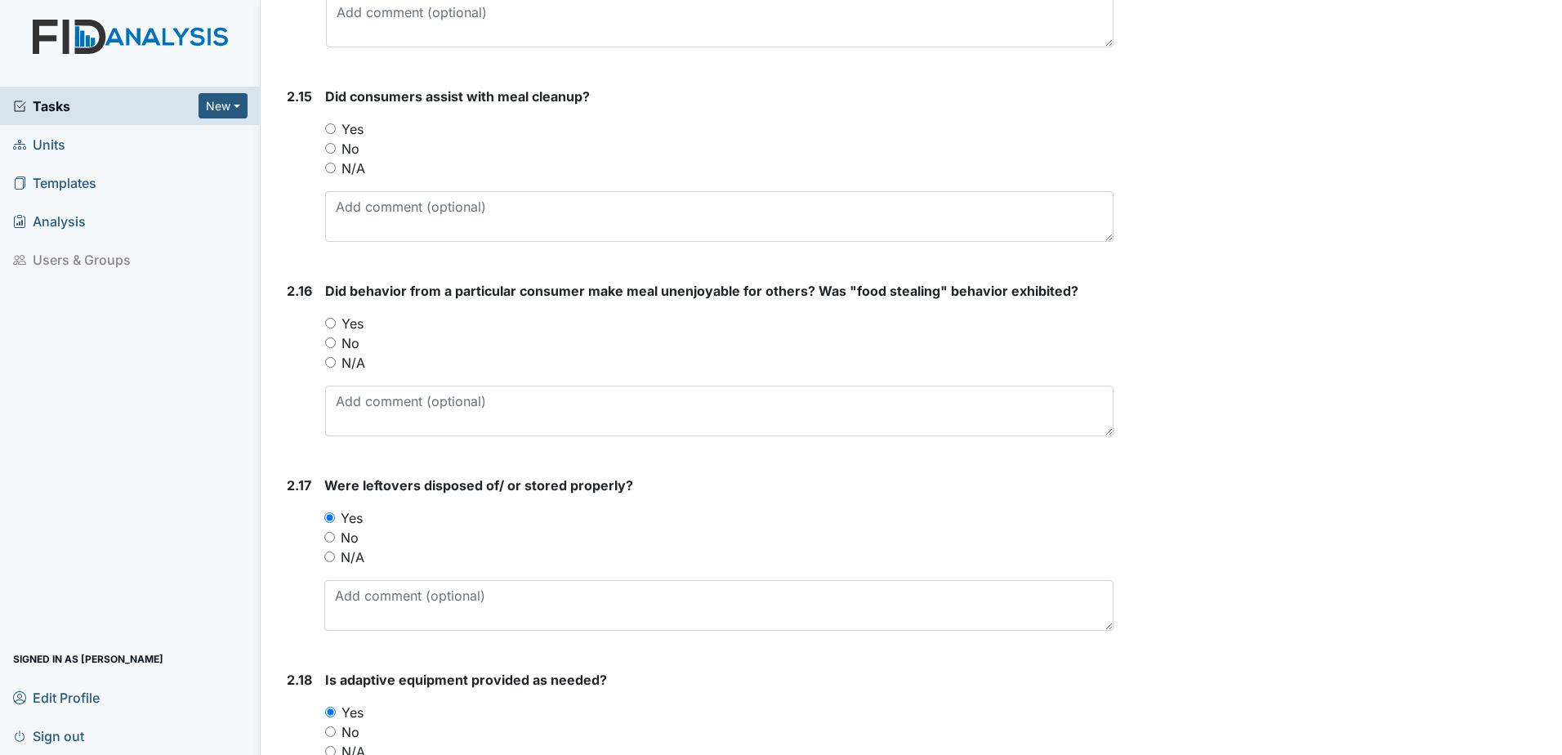
radio input "true"
click at [333, 123] on input "Yes" at bounding box center [330, 128] width 11 height 11
radio input "true"
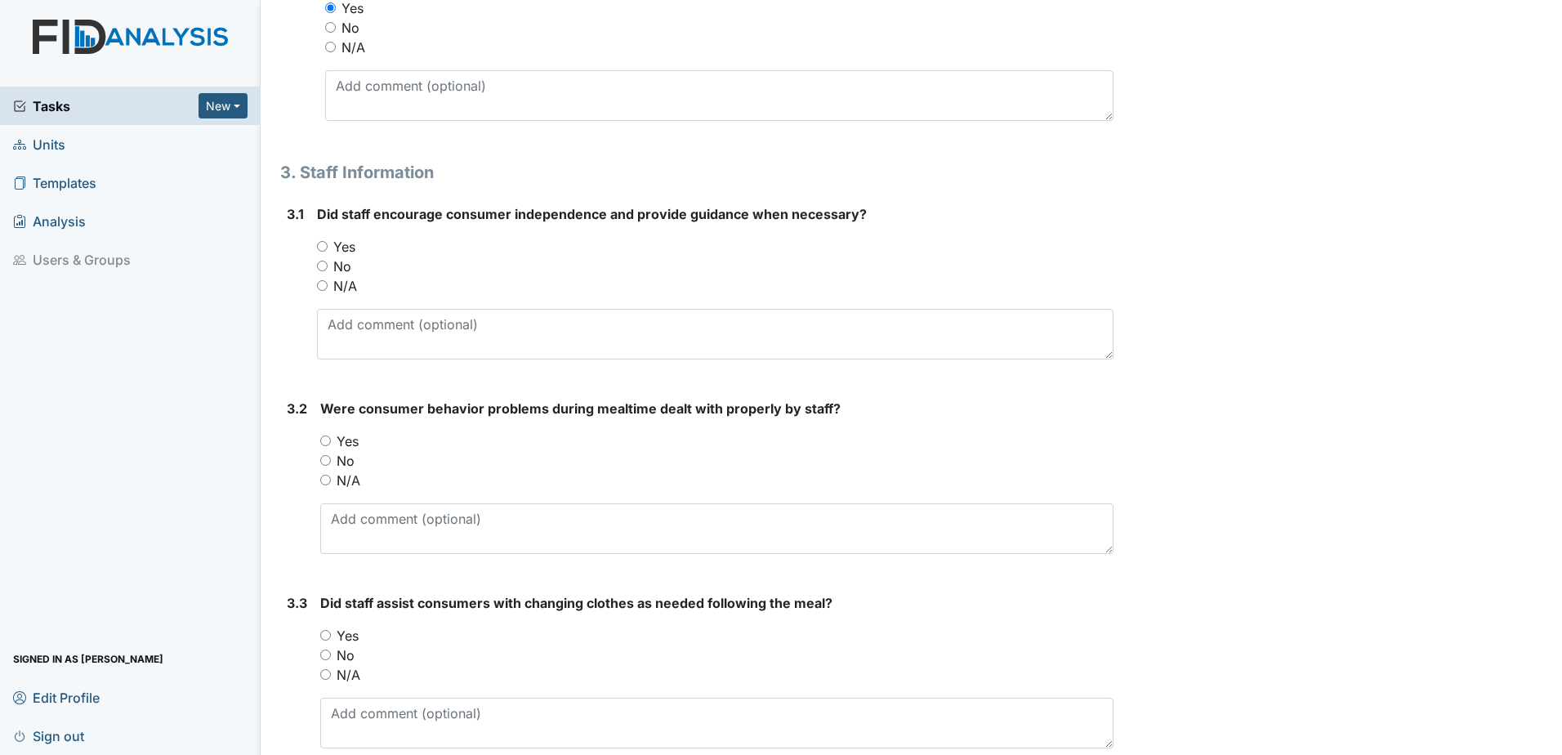
scroll to position [4602, 0]
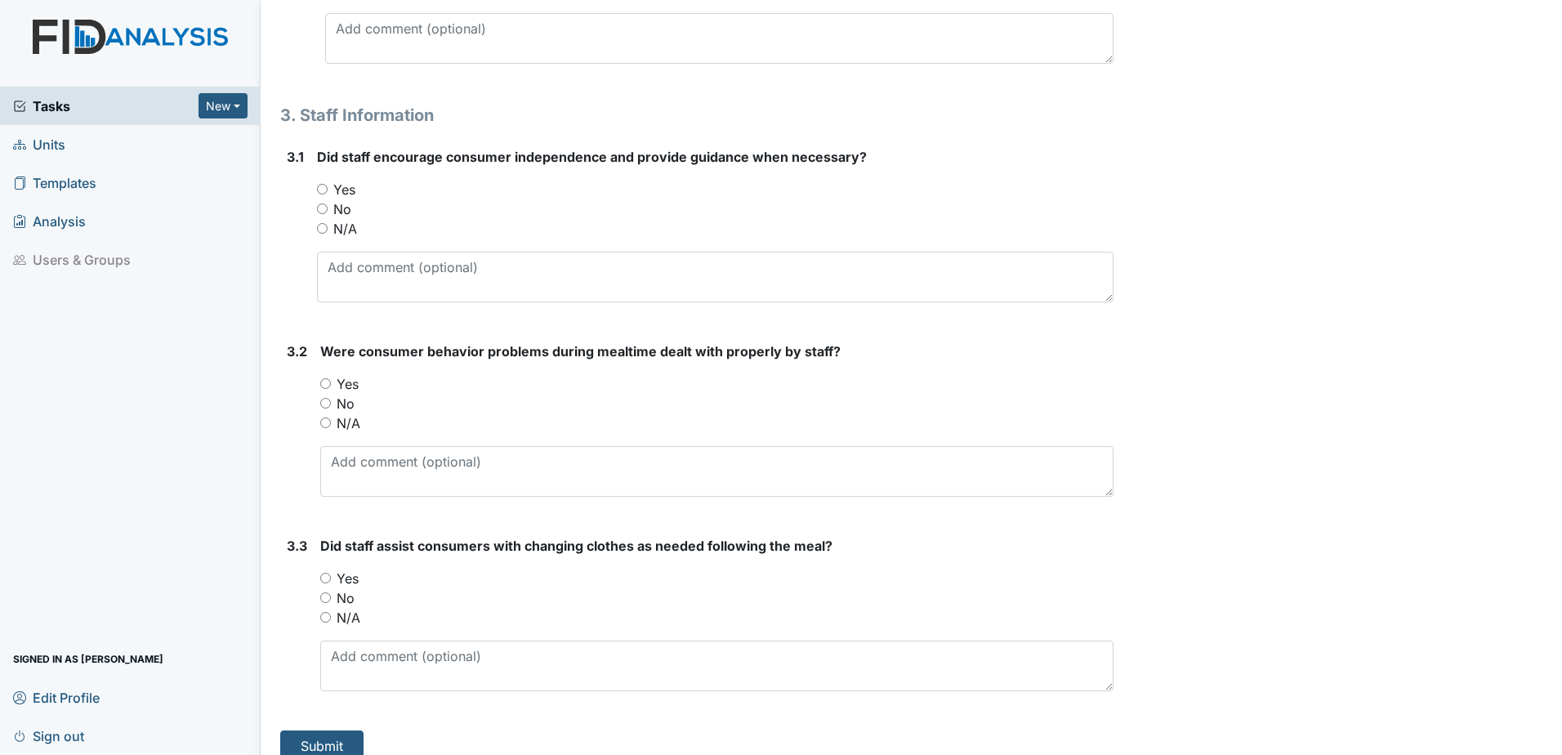
click at [324, 573] on input "Yes" at bounding box center [325, 578] width 11 height 11
radio input "true"
click at [324, 398] on input "No" at bounding box center [325, 403] width 11 height 11
radio input "true"
click at [323, 184] on input "Yes" at bounding box center [322, 189] width 11 height 11
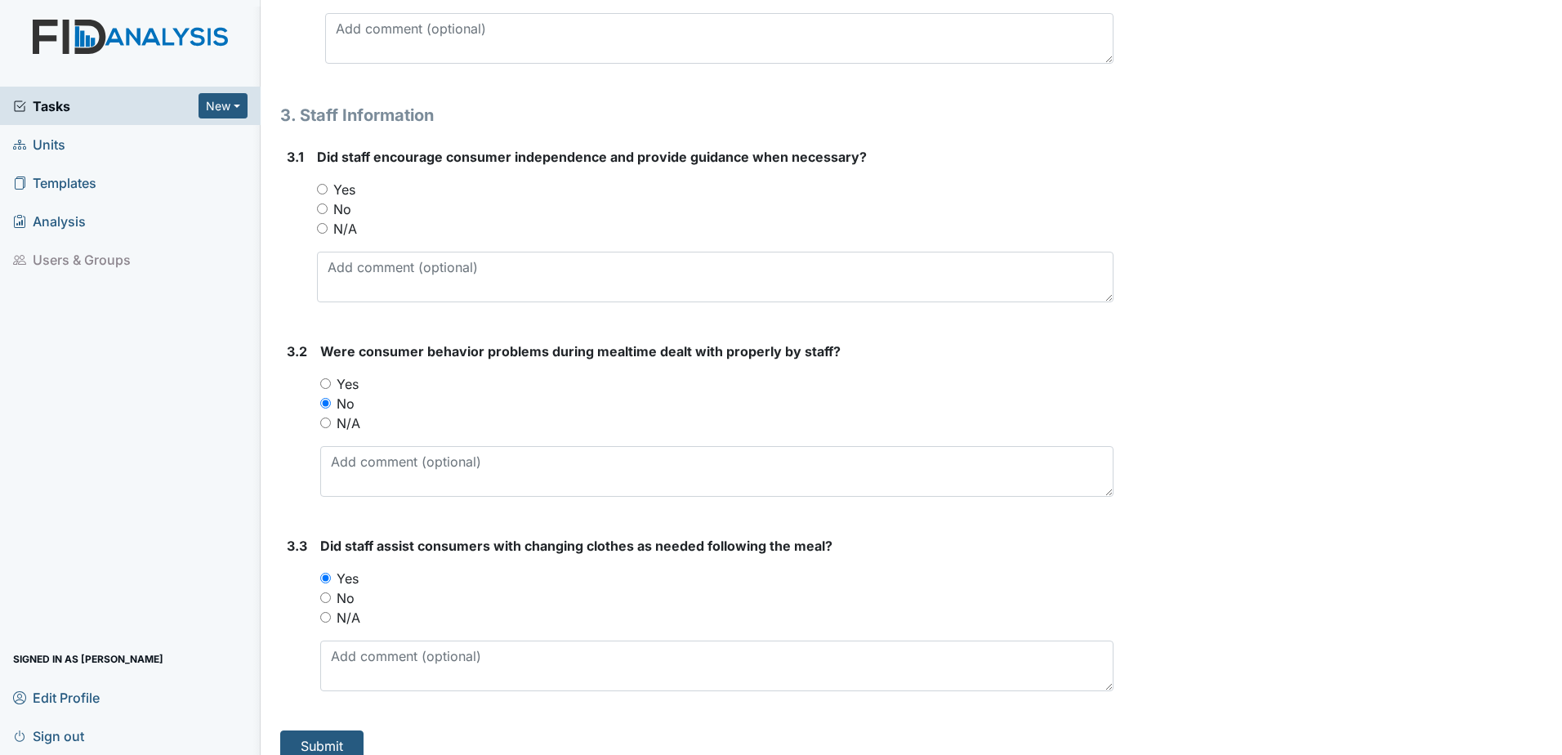
radio input "true"
click at [329, 731] on button "Submit" at bounding box center [321, 746] width 83 height 31
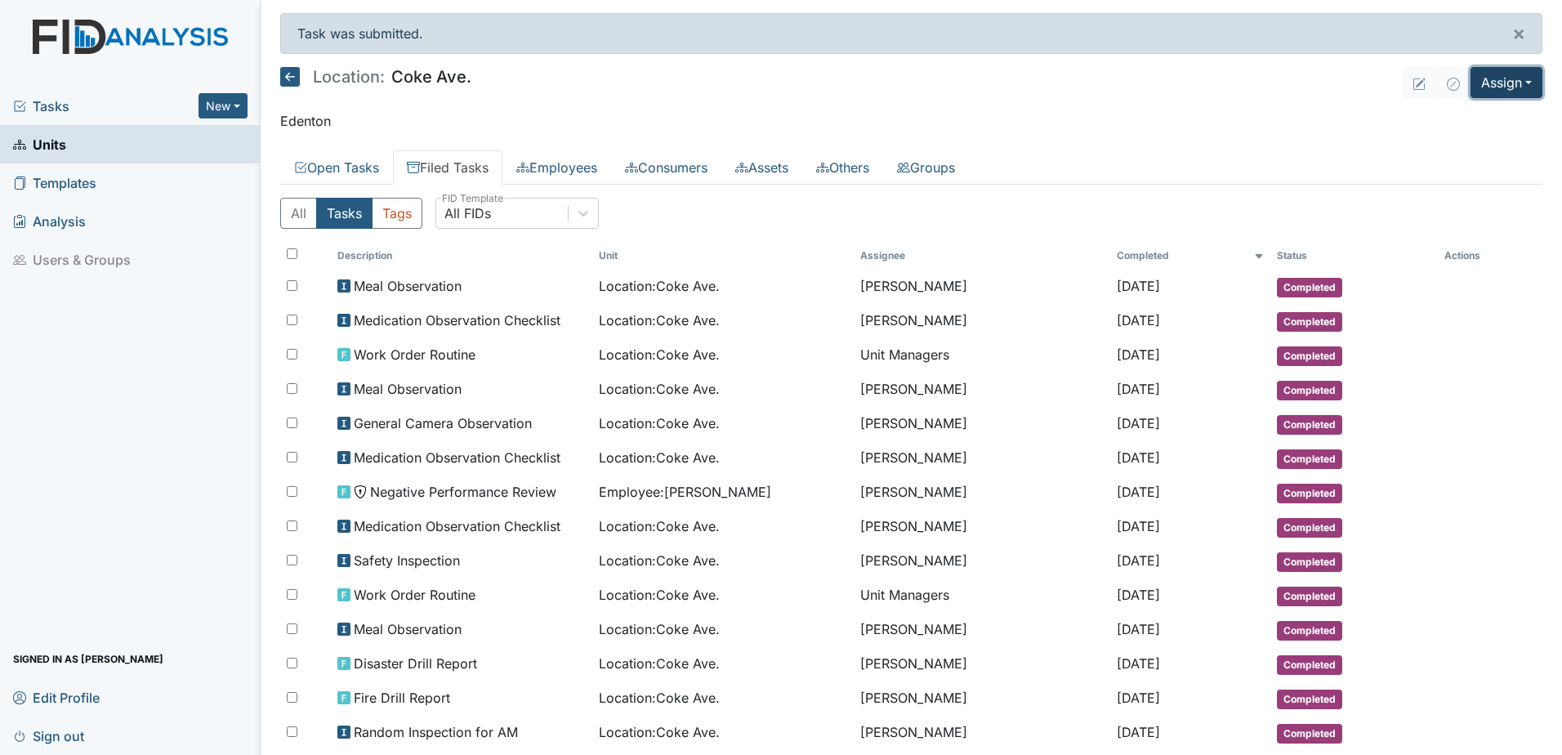
click at [1494, 83] on button "Assign" at bounding box center [1507, 82] width 72 height 31
click at [1448, 114] on link "Assign Form" at bounding box center [1467, 120] width 147 height 26
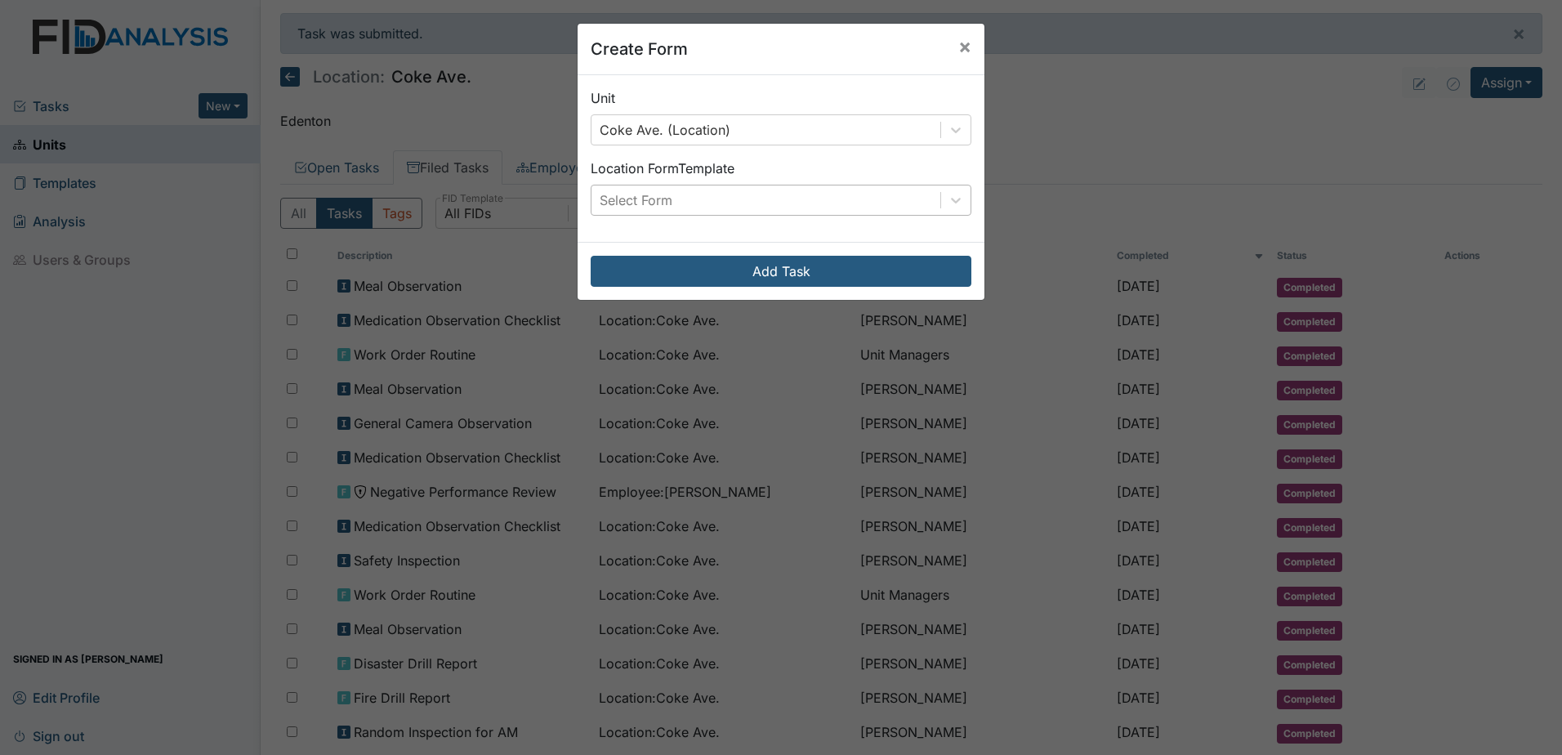
click at [743, 199] on div "Select Form" at bounding box center [766, 200] width 349 height 29
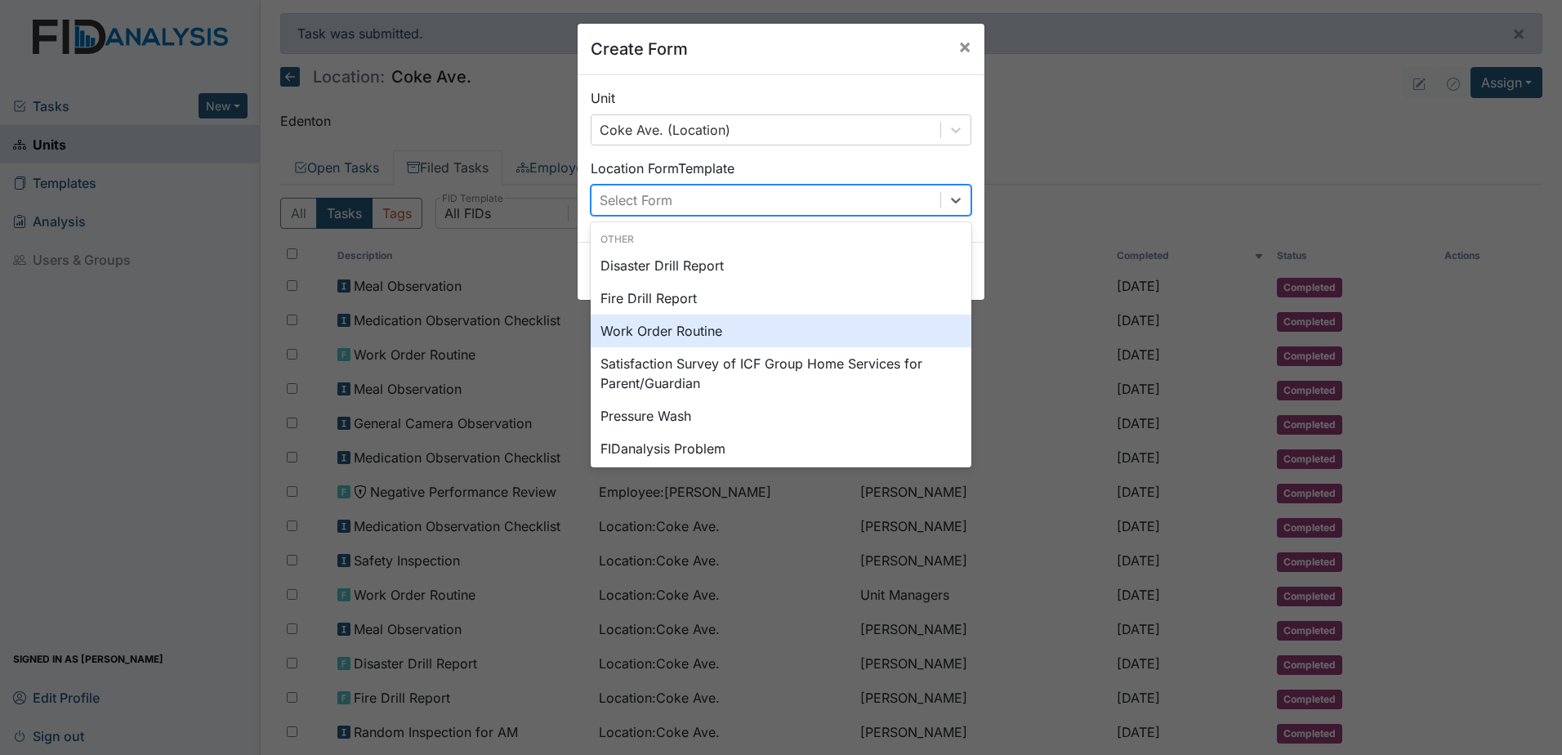
click at [735, 323] on div "Work Order Routine" at bounding box center [781, 331] width 381 height 33
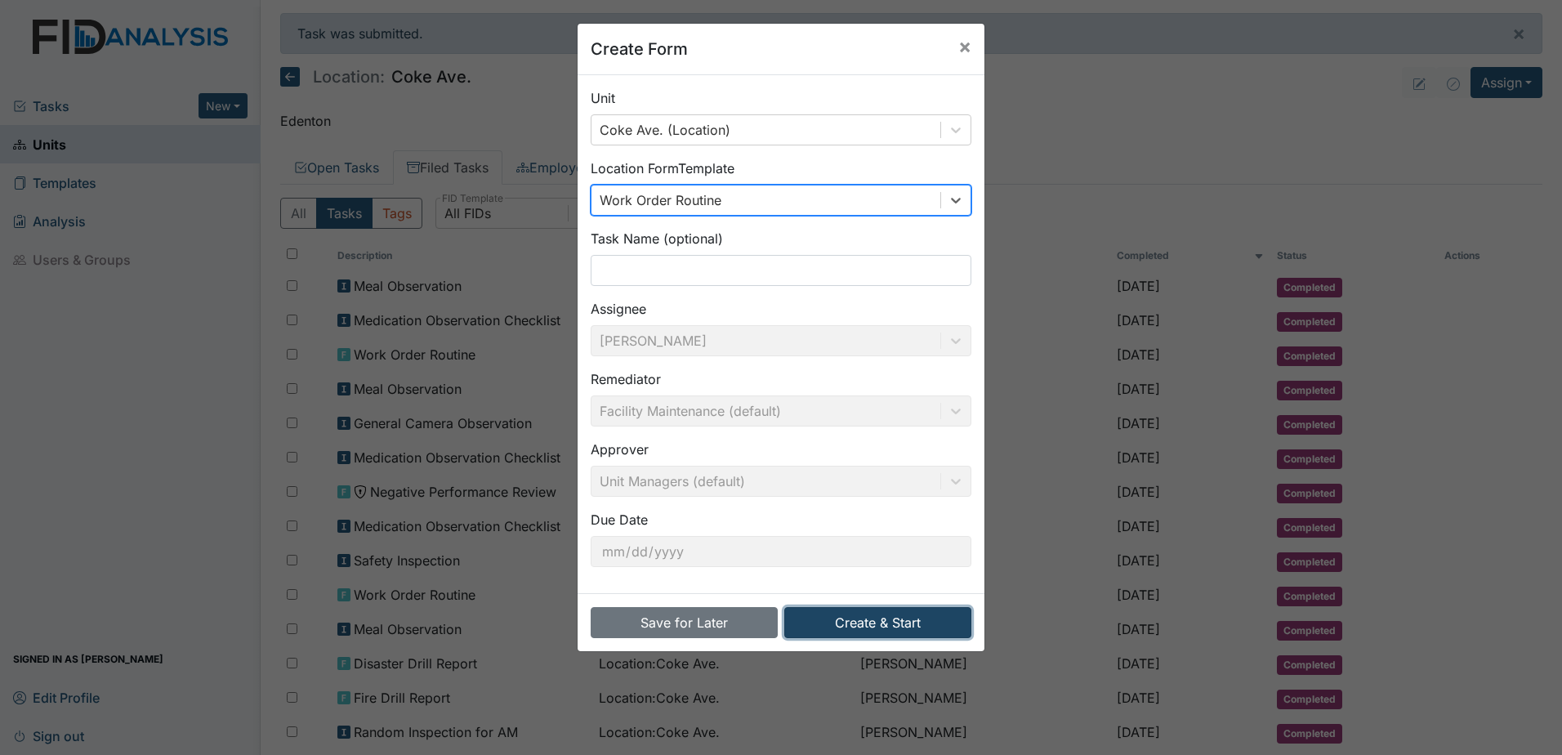
click at [856, 626] on button "Create & Start" at bounding box center [877, 622] width 187 height 31
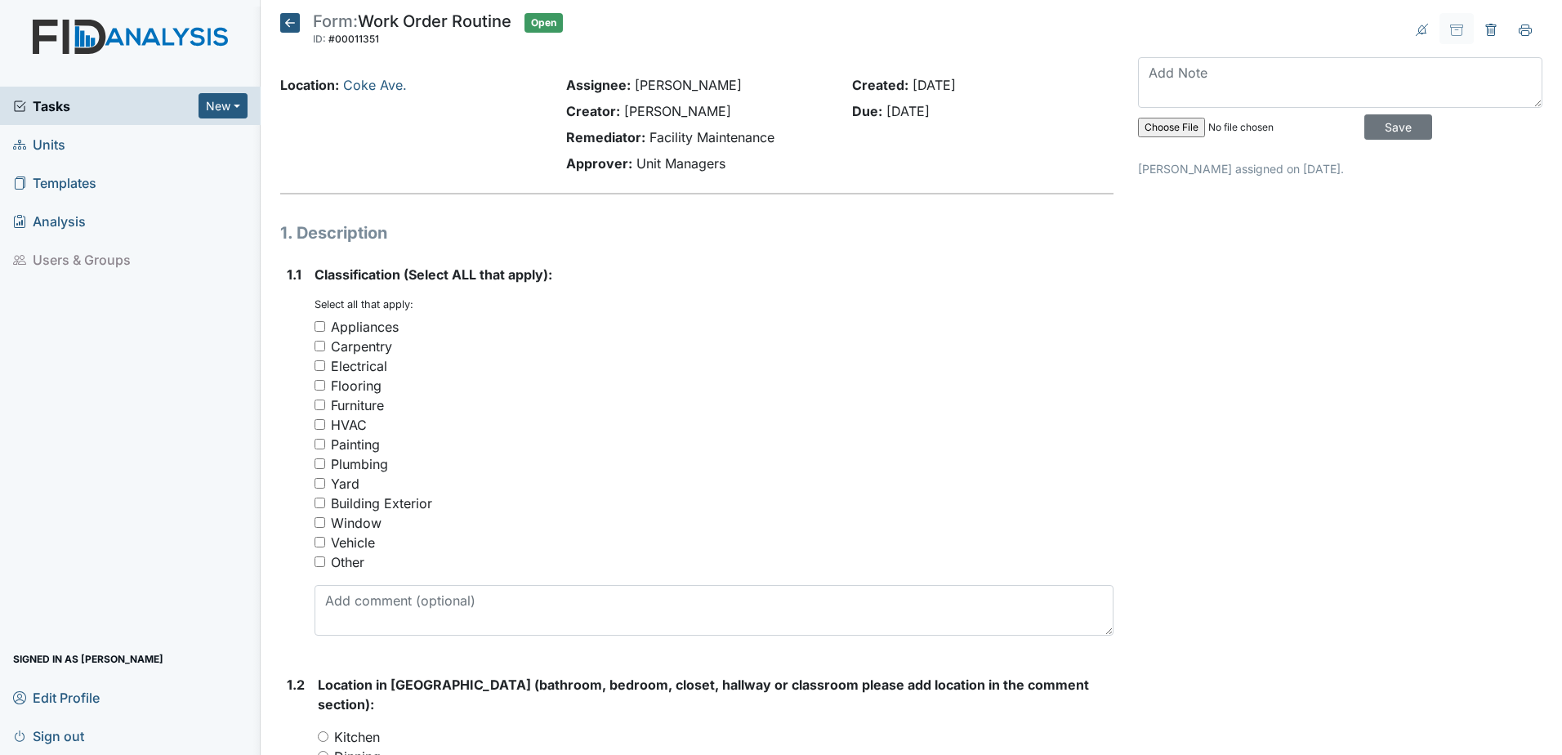
click at [324, 561] on input "Other" at bounding box center [320, 562] width 11 height 11
checkbox input "true"
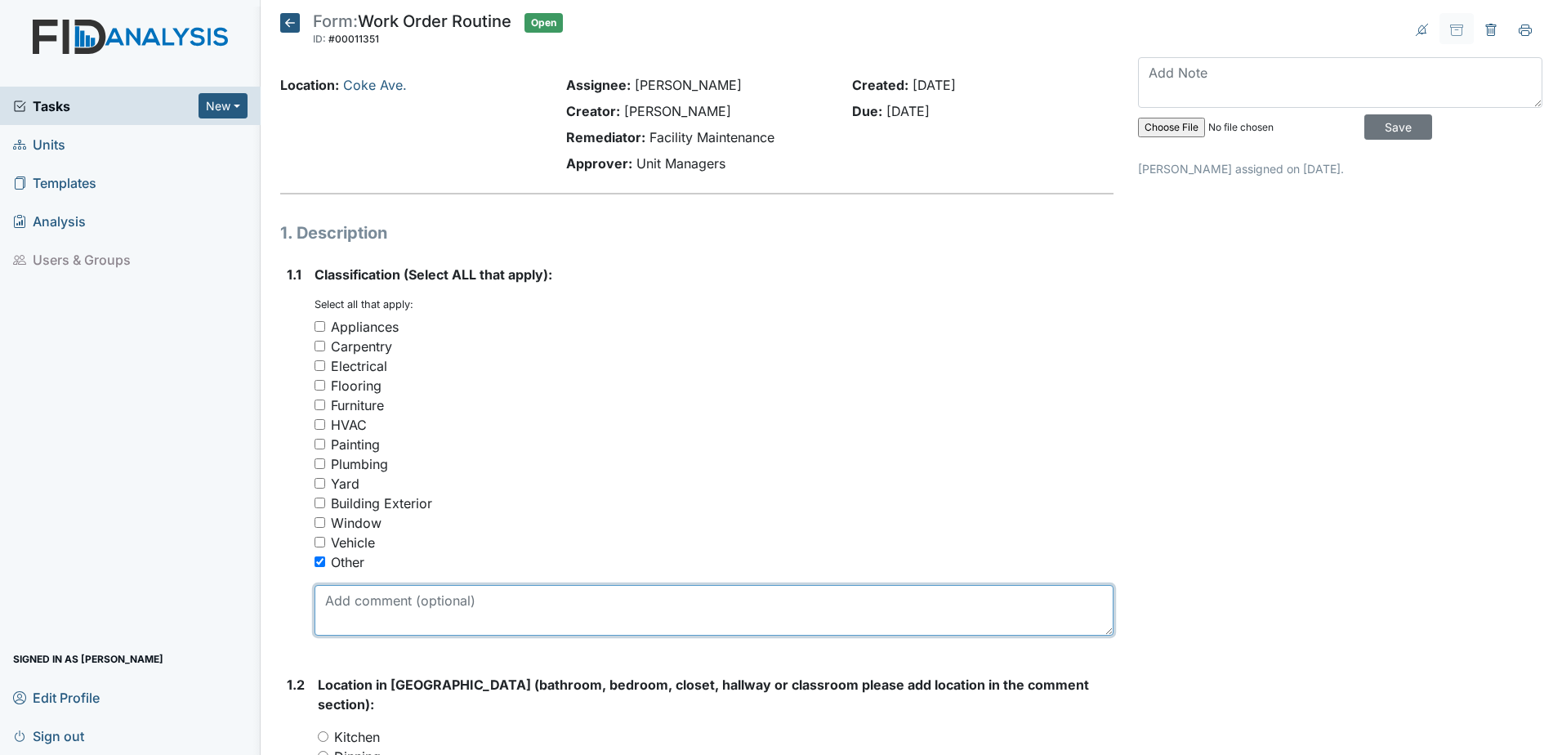
click at [428, 627] on textarea at bounding box center [714, 610] width 799 height 51
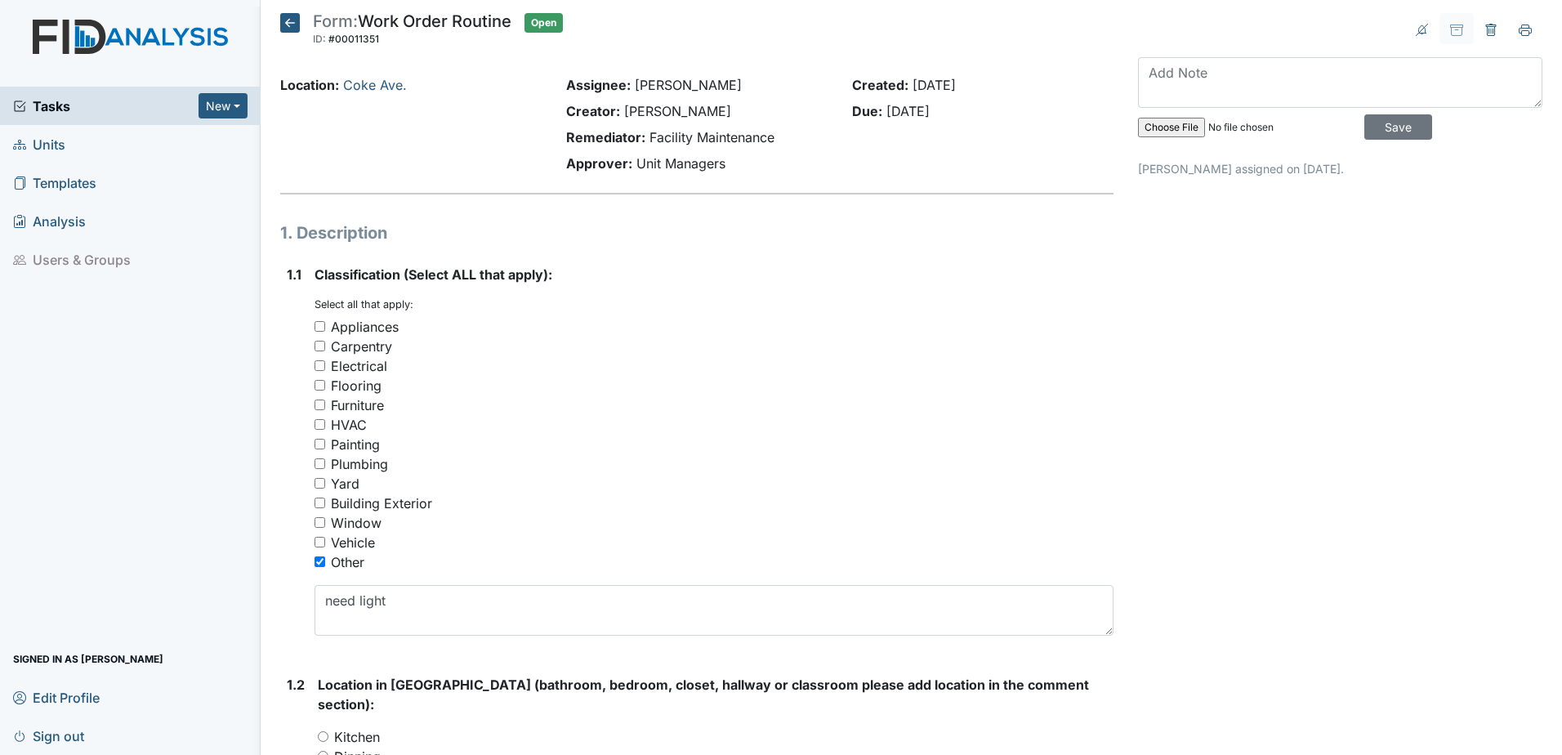
drag, startPoint x: 428, startPoint y: 627, endPoint x: 1234, endPoint y: 409, distance: 834.5
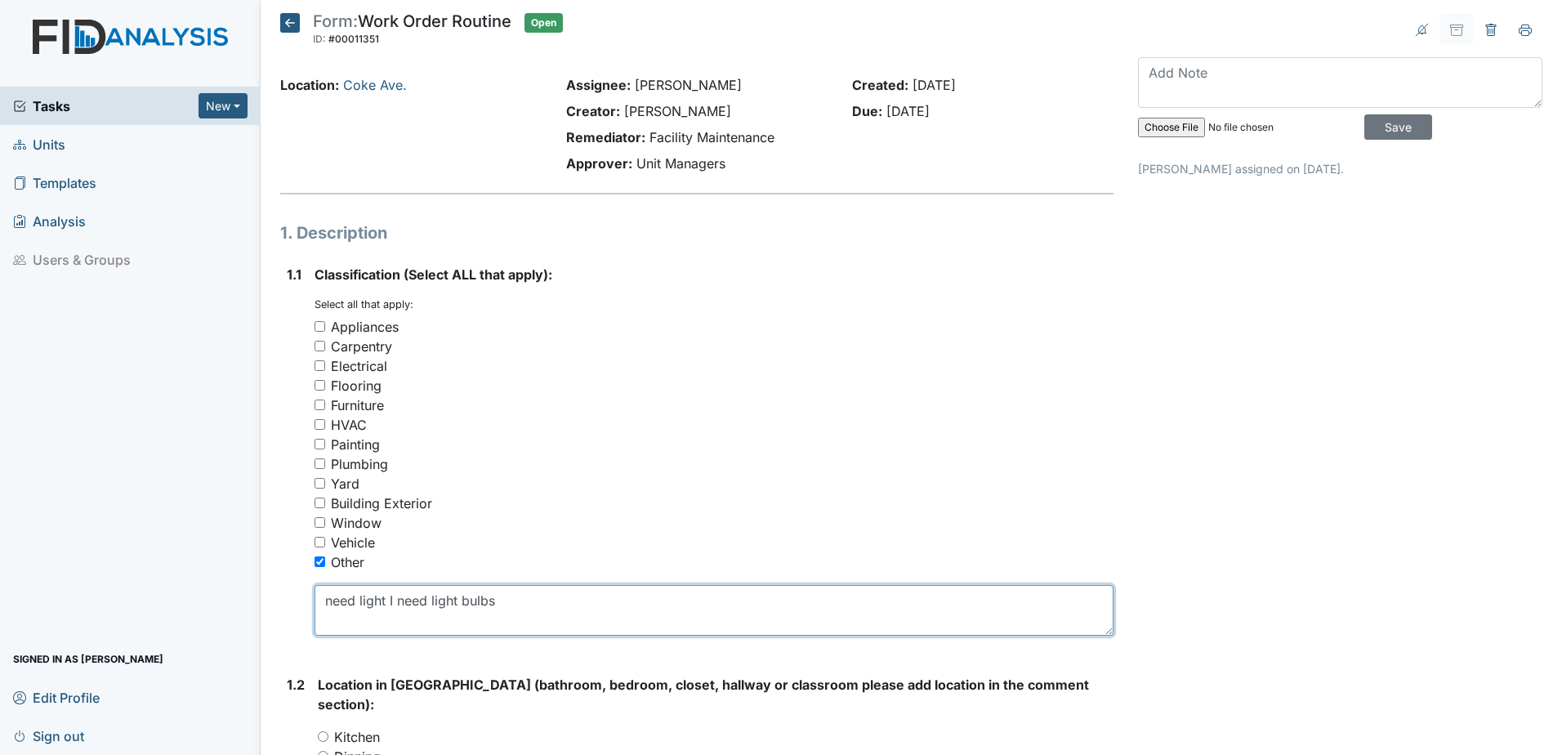
click at [382, 598] on textarea "need light I need light bulbs" at bounding box center [714, 610] width 799 height 51
click at [384, 599] on textarea "need light I need light bulbs" at bounding box center [714, 610] width 799 height 51
click at [454, 602] on textarea "I need light bulbs" at bounding box center [714, 610] width 799 height 51
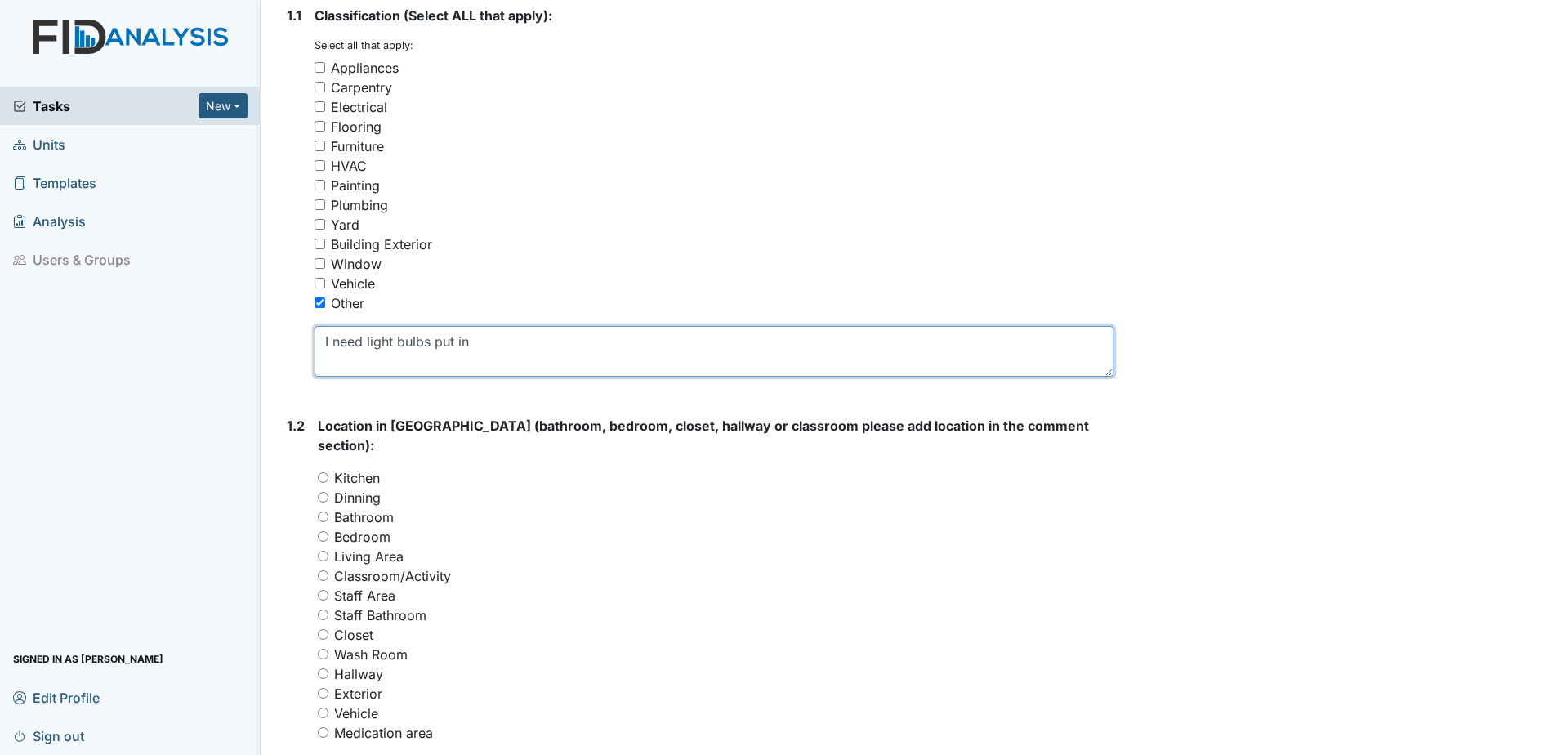
scroll to position [327, 0]
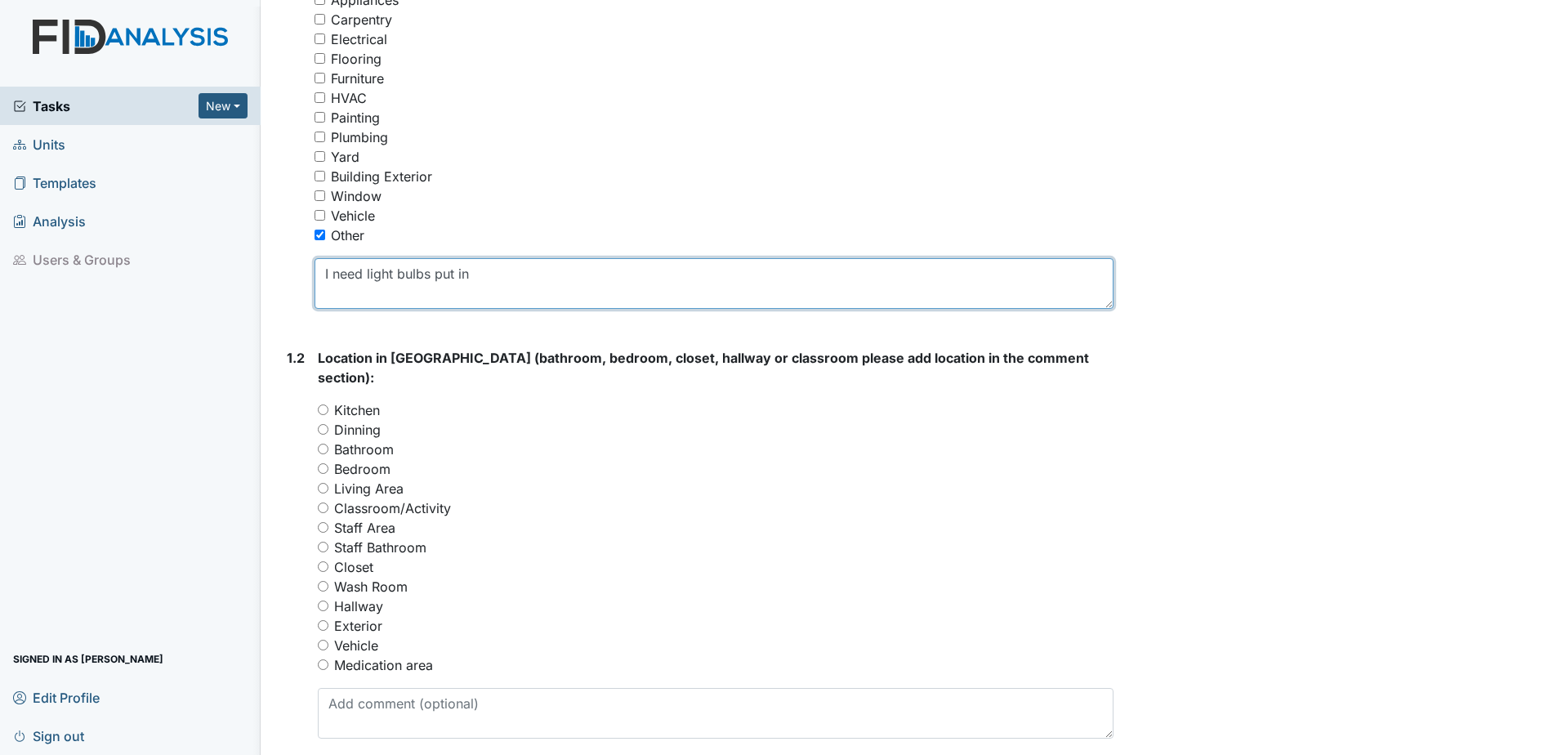
type textarea "I need light bulbs put in"
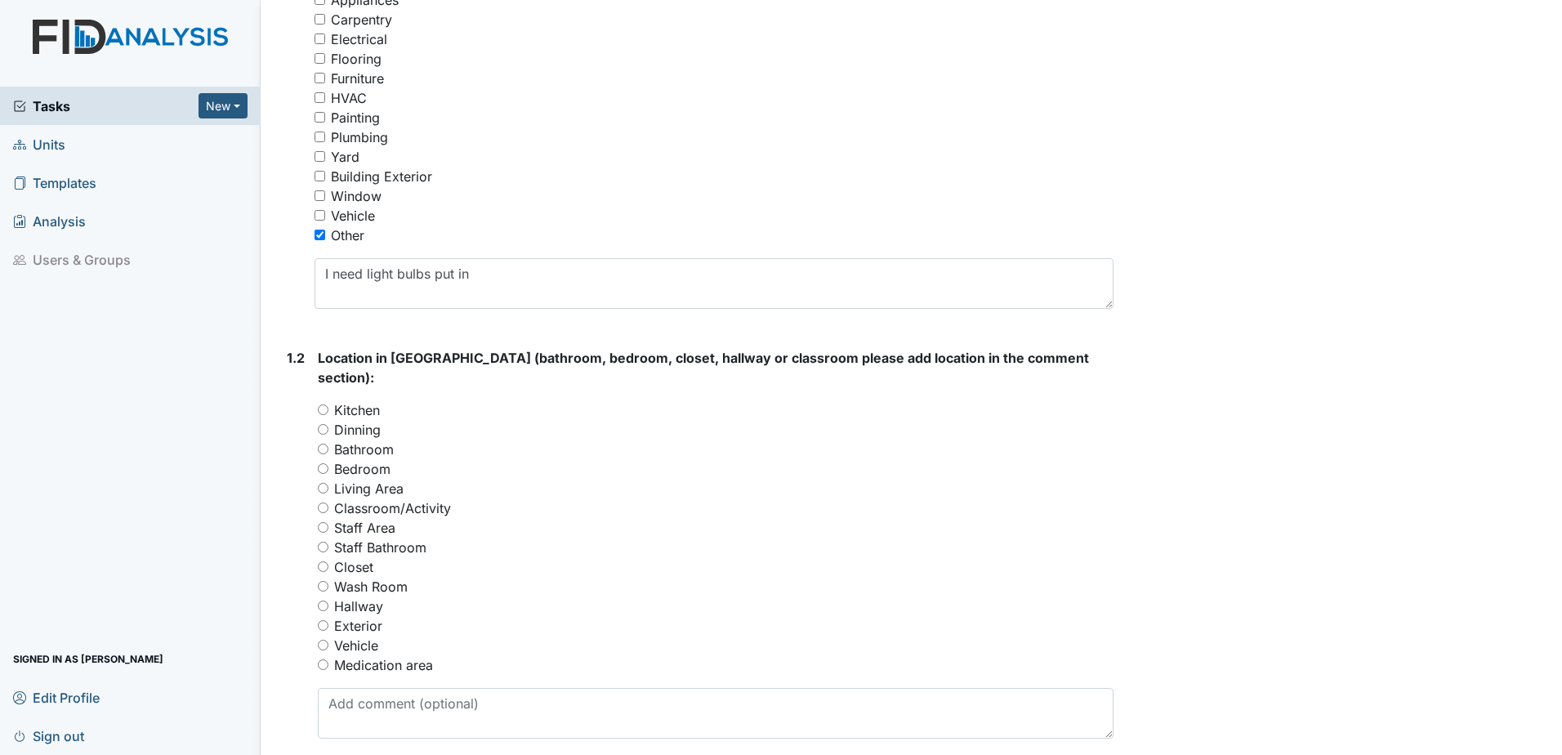
click at [324, 483] on input "Living Area" at bounding box center [323, 488] width 11 height 11
radio input "true"
click at [318, 601] on input "Hallway" at bounding box center [323, 606] width 11 height 11
radio input "true"
click at [328, 483] on input "Living Area" at bounding box center [323, 488] width 11 height 11
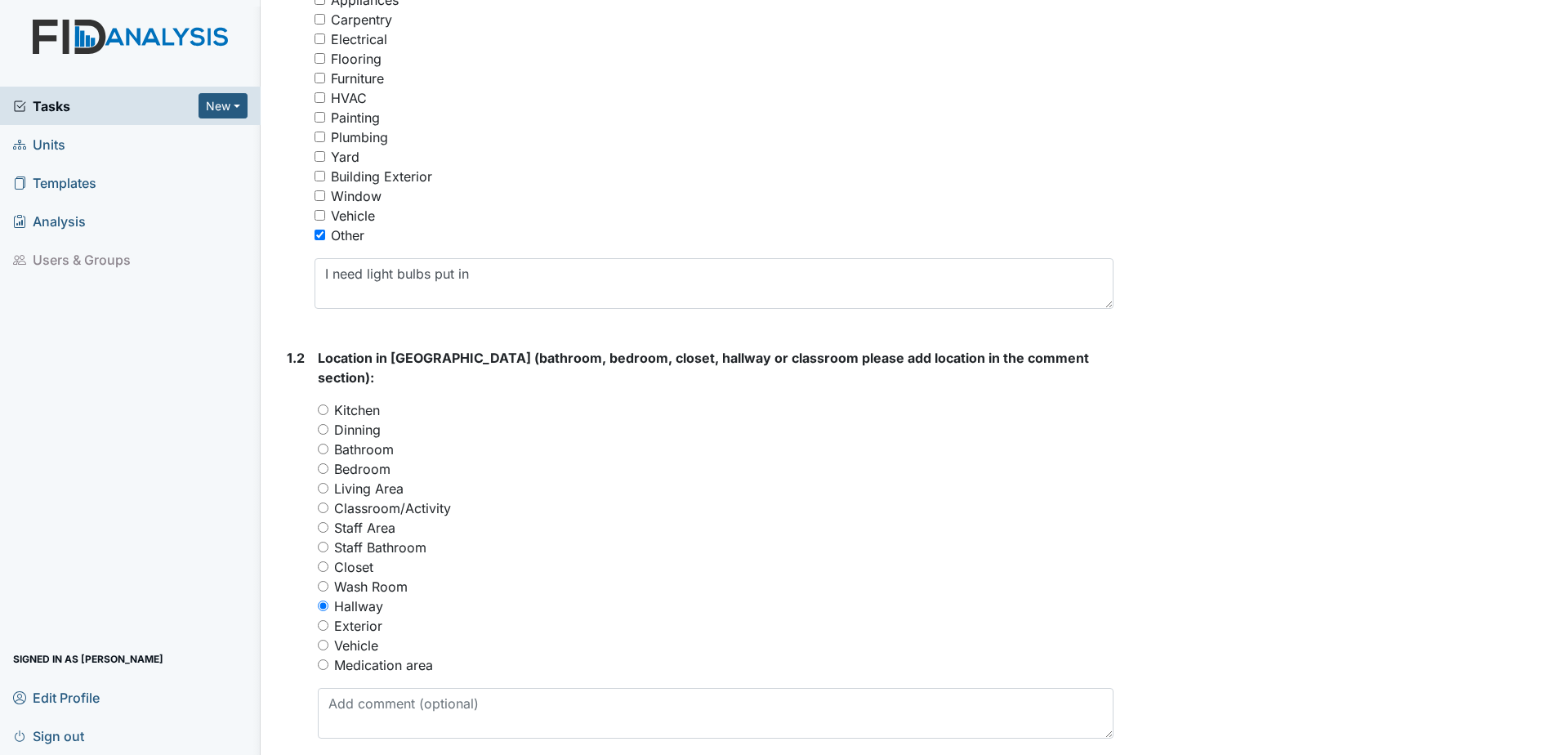
radio input "true"
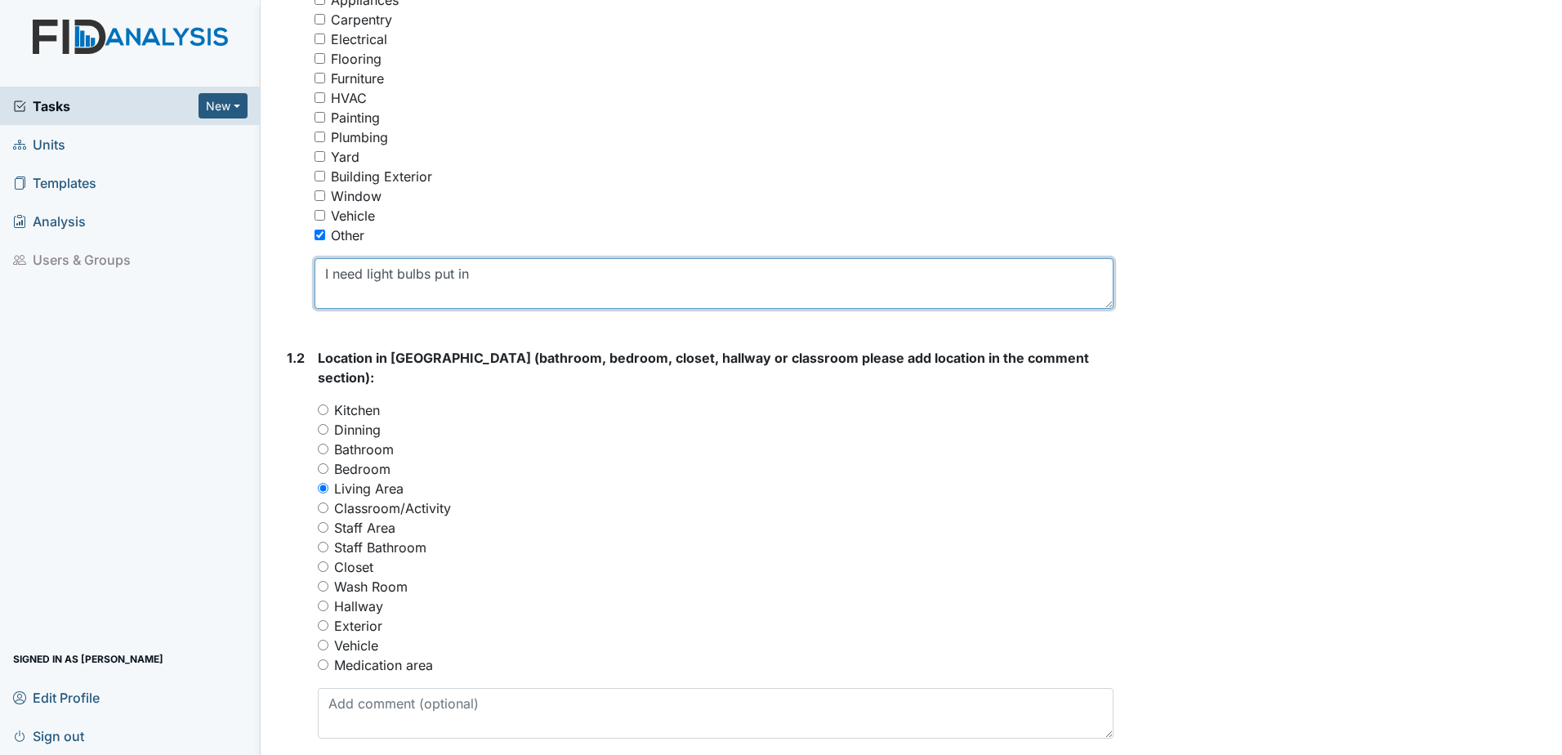
click at [514, 274] on textarea "I need light bulbs put in" at bounding box center [714, 283] width 799 height 51
click at [626, 275] on textarea "I need light bulbs put in the Livingroom and hall" at bounding box center [714, 283] width 799 height 51
type textarea "I need light bulbs put in the Livingroom and hallway."
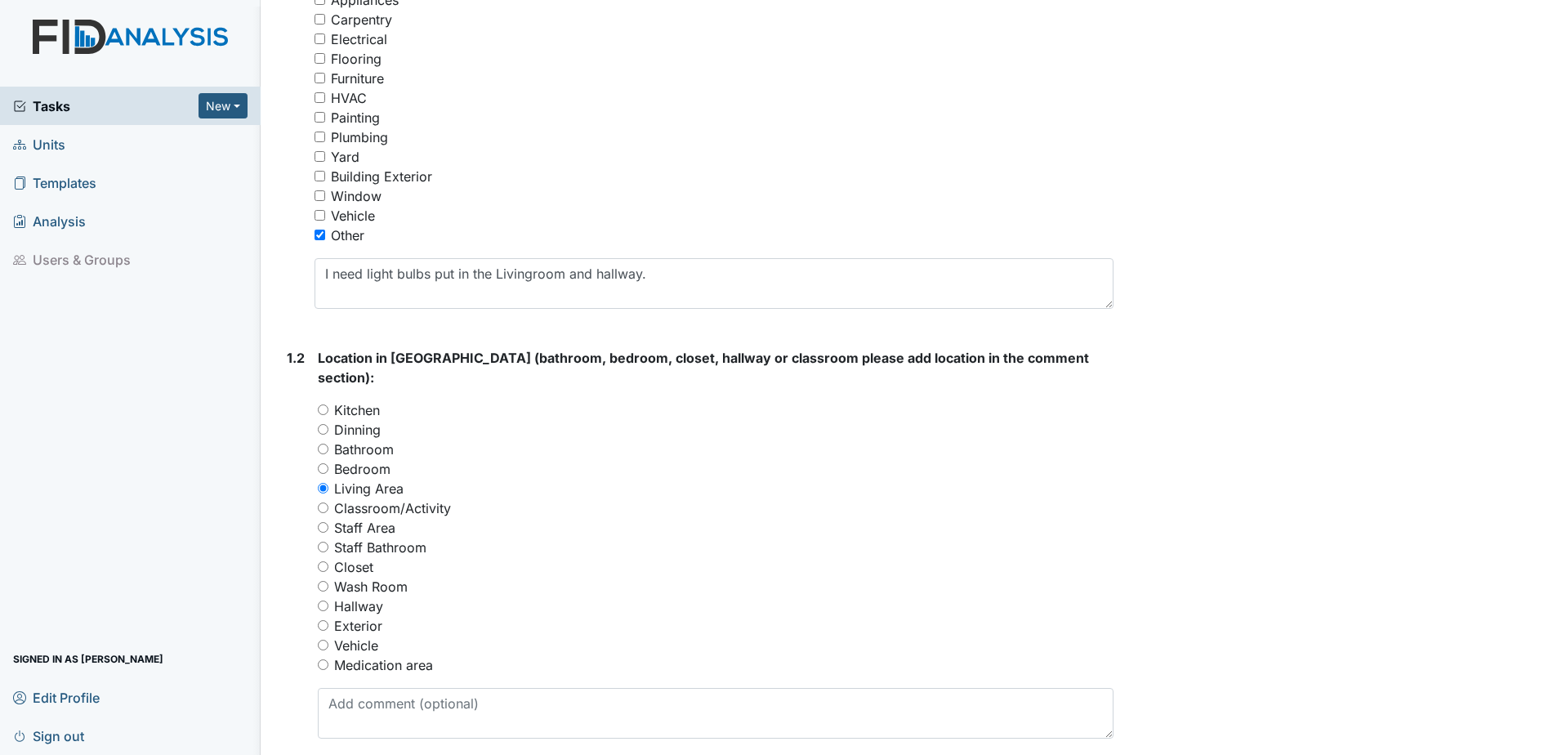
click at [726, 459] on div "Bedroom" at bounding box center [716, 469] width 796 height 20
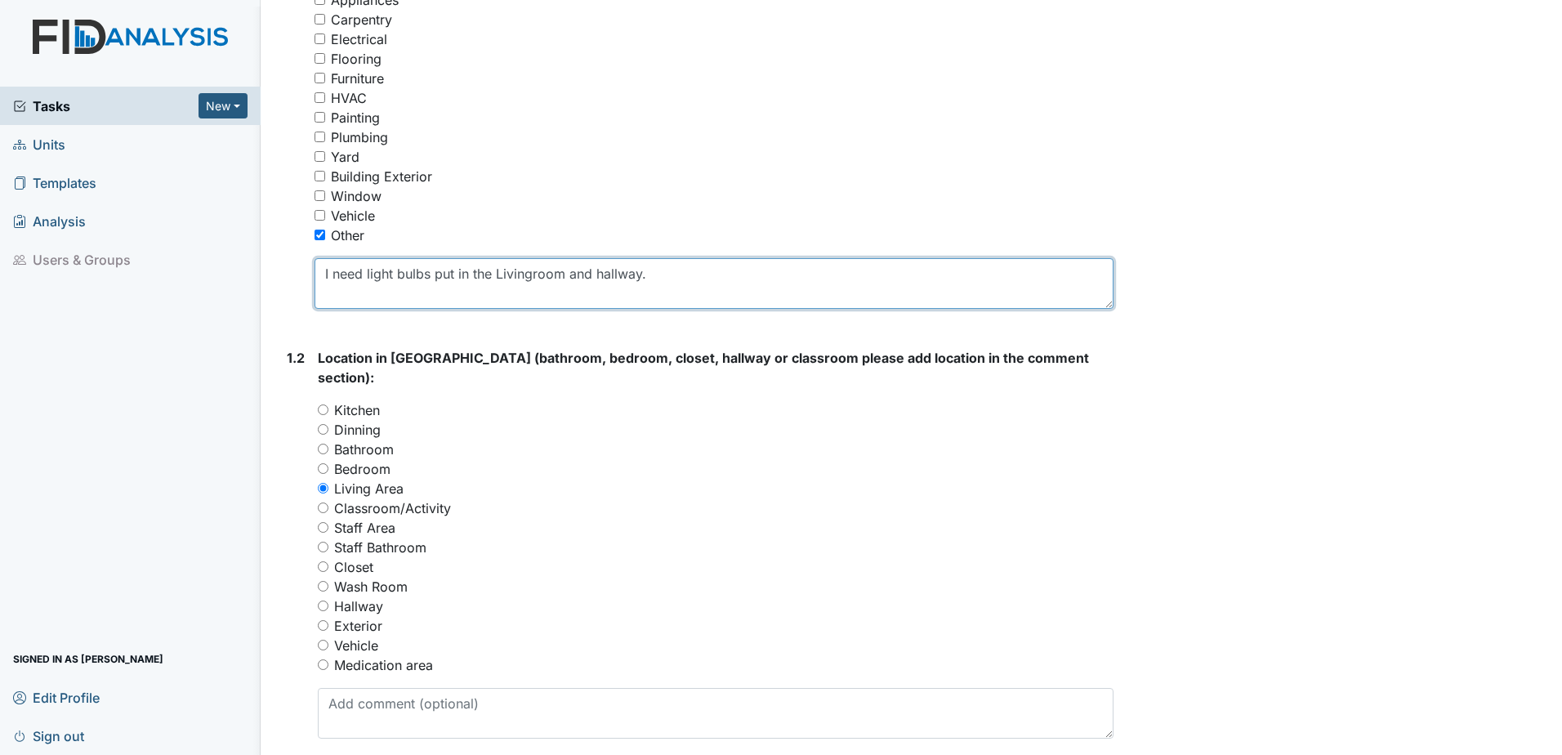
drag, startPoint x: 321, startPoint y: 269, endPoint x: 672, endPoint y: 243, distance: 351.5
click at [672, 243] on div "Classification (Select ALL that apply): You must select one or more of the belo…" at bounding box center [714, 123] width 799 height 371
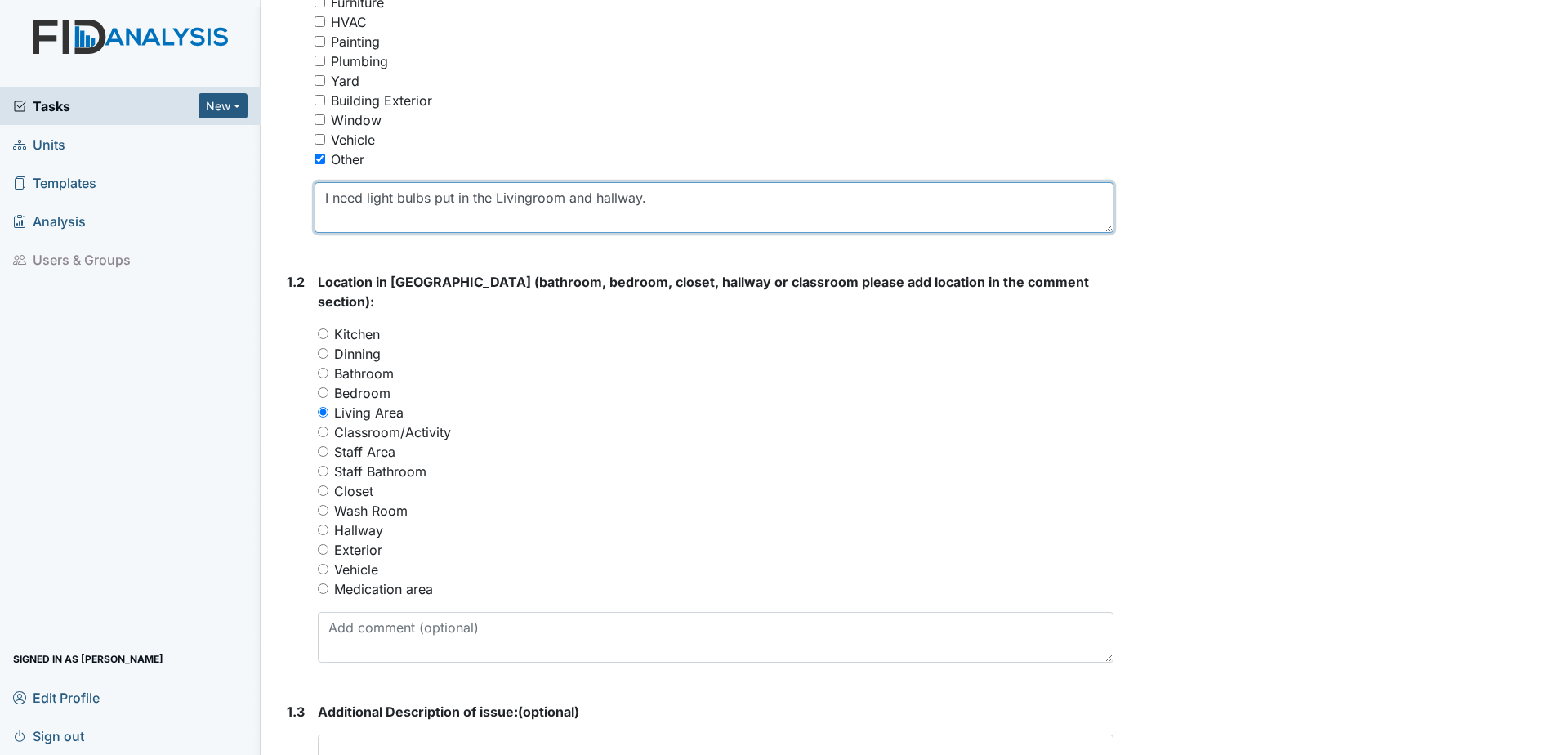
scroll to position [490, 0]
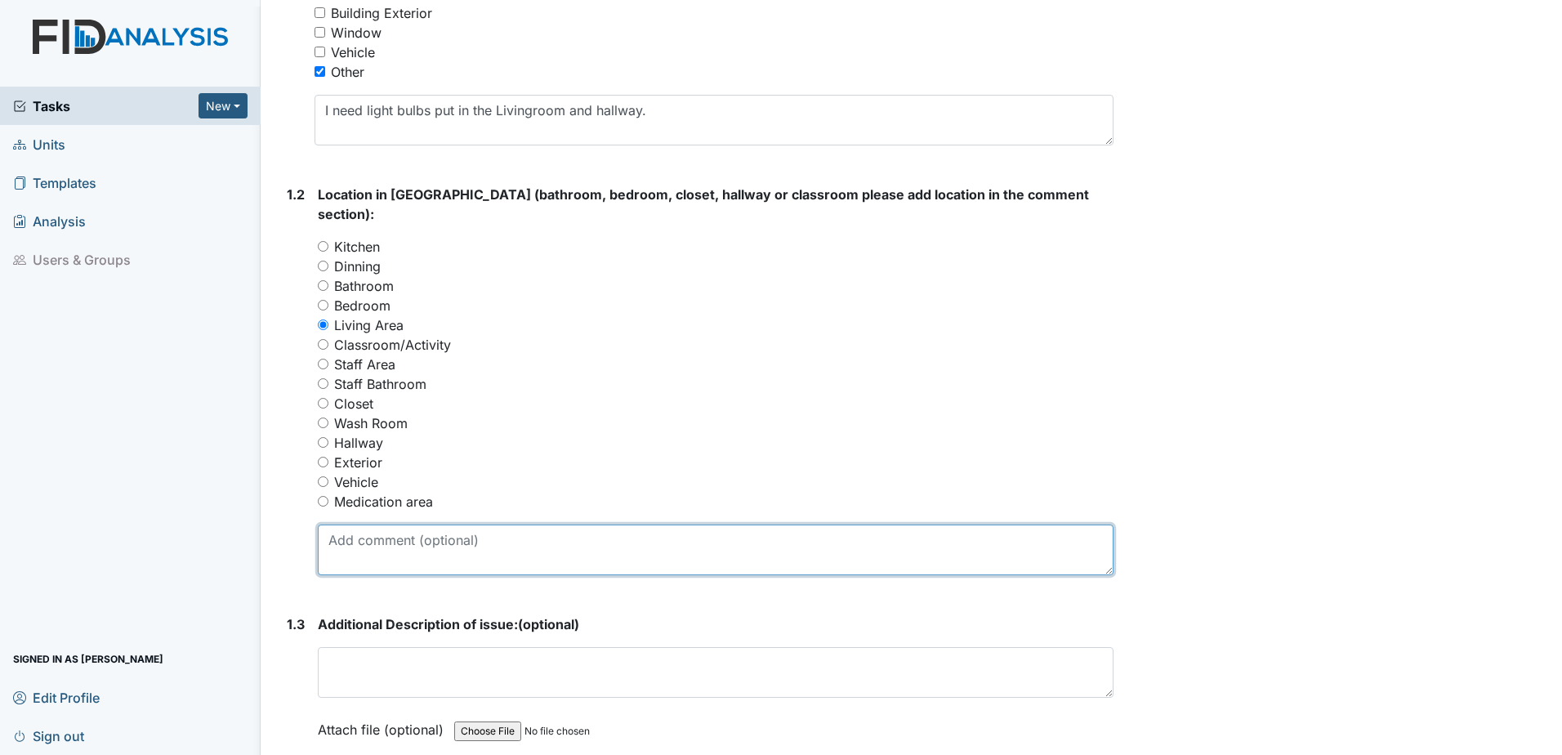
paste textarea "I need light bulbs put in the Livingroom and hallway."
type textarea "I need light bulbs put in the Livingroom and hallway."
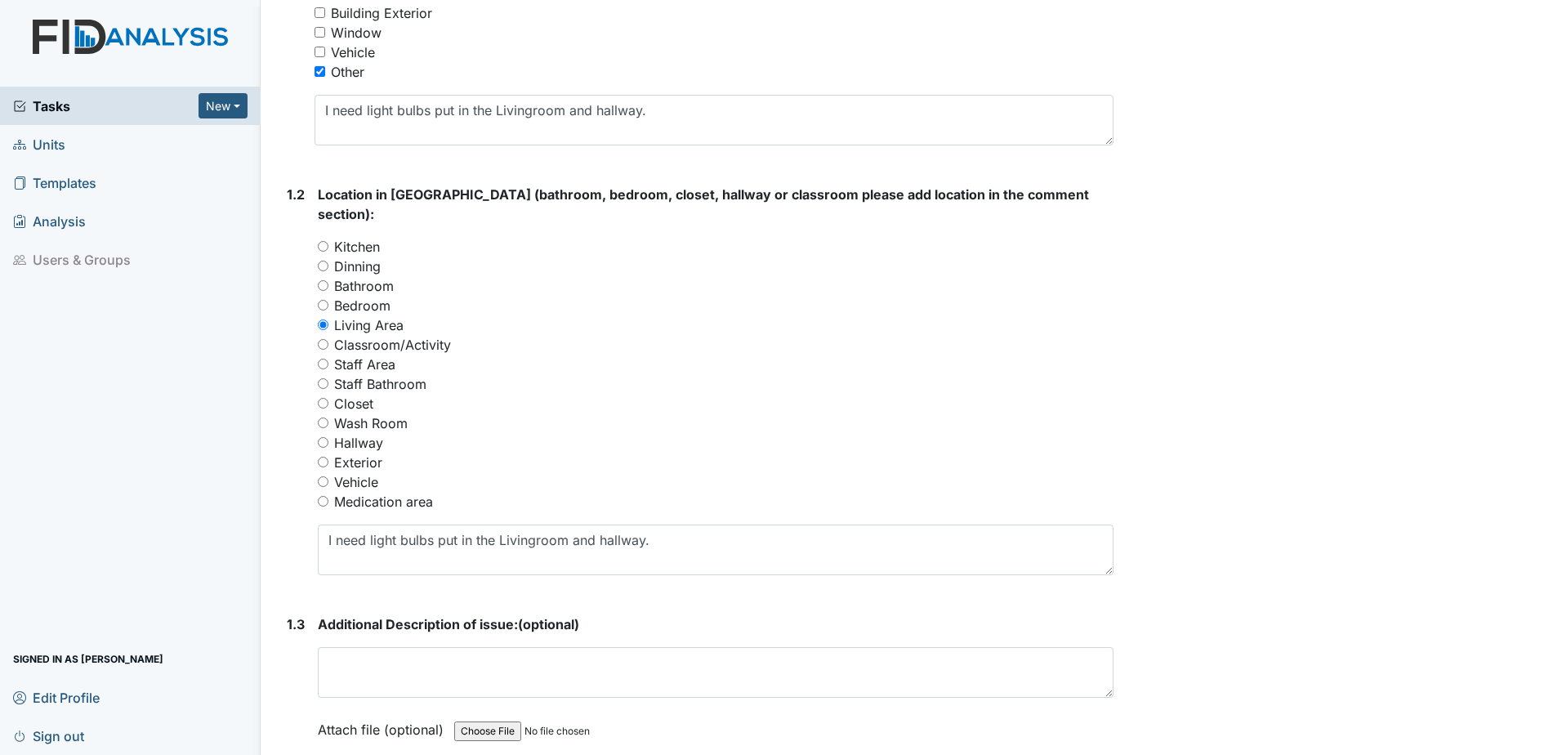
click at [1294, 444] on div "Archive Task × Are you sure you want to archive this task? It will appear as in…" at bounding box center [1340, 370] width 429 height 1694
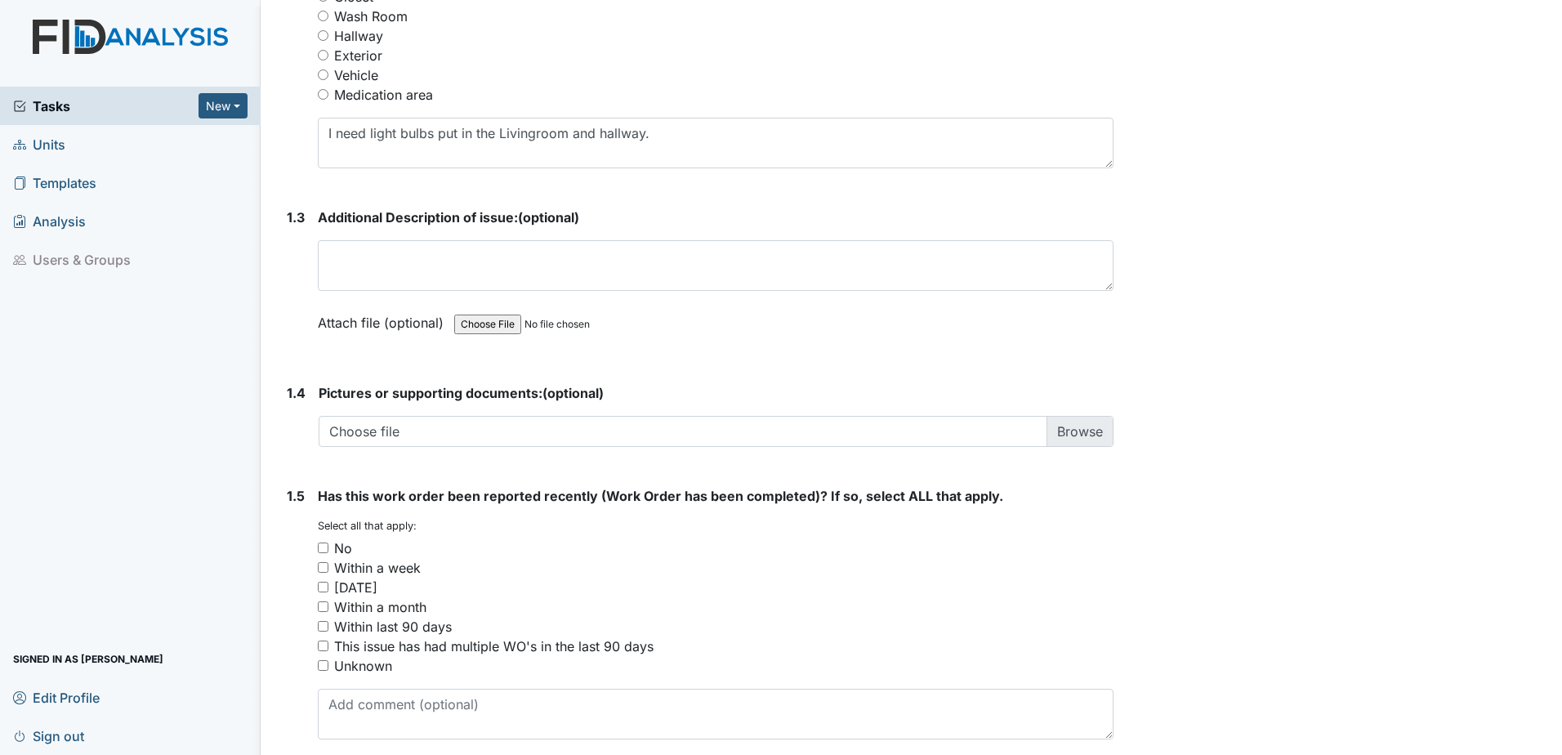
scroll to position [899, 0]
click at [328, 541] on input "No" at bounding box center [323, 546] width 11 height 11
checkbox input "true"
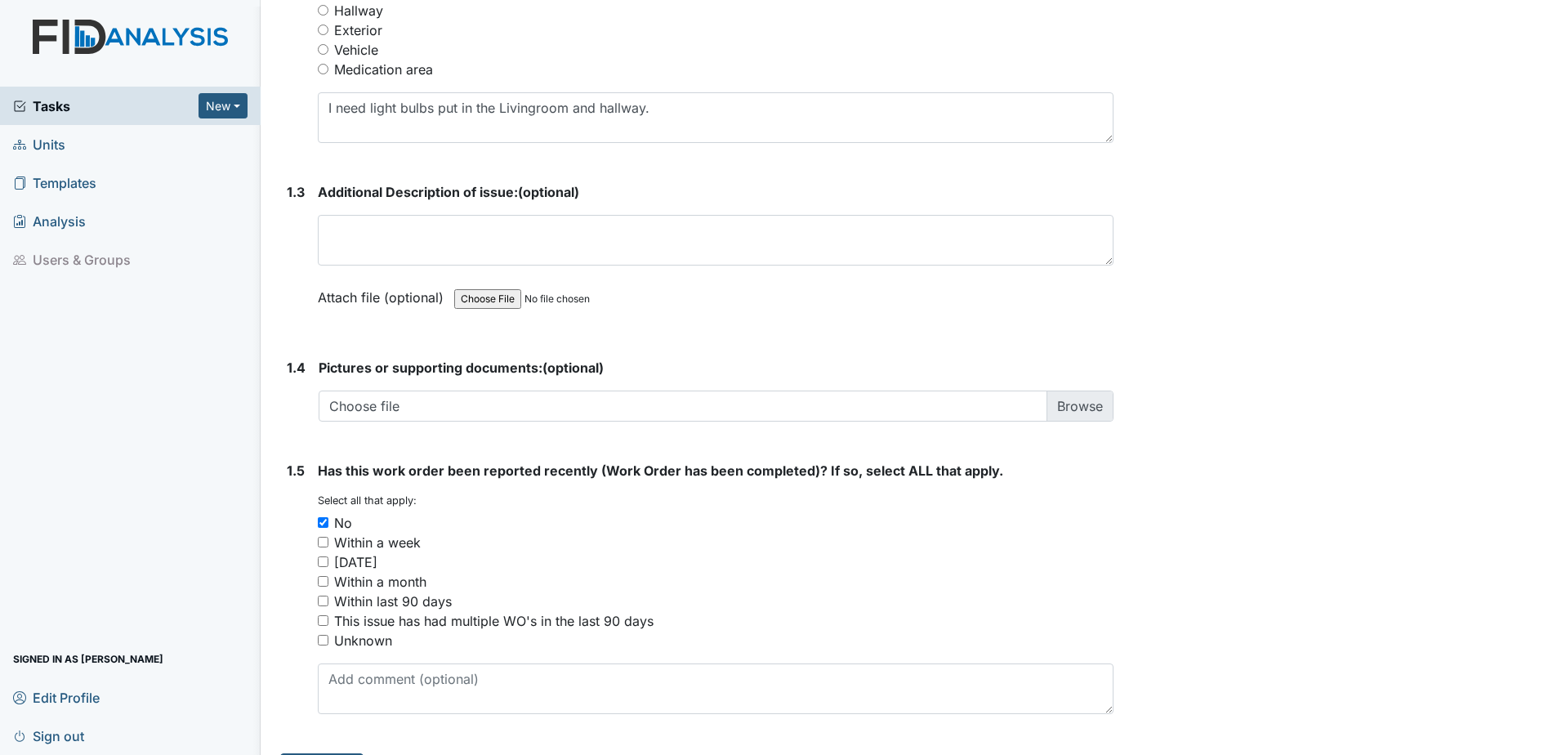
scroll to position [945, 0]
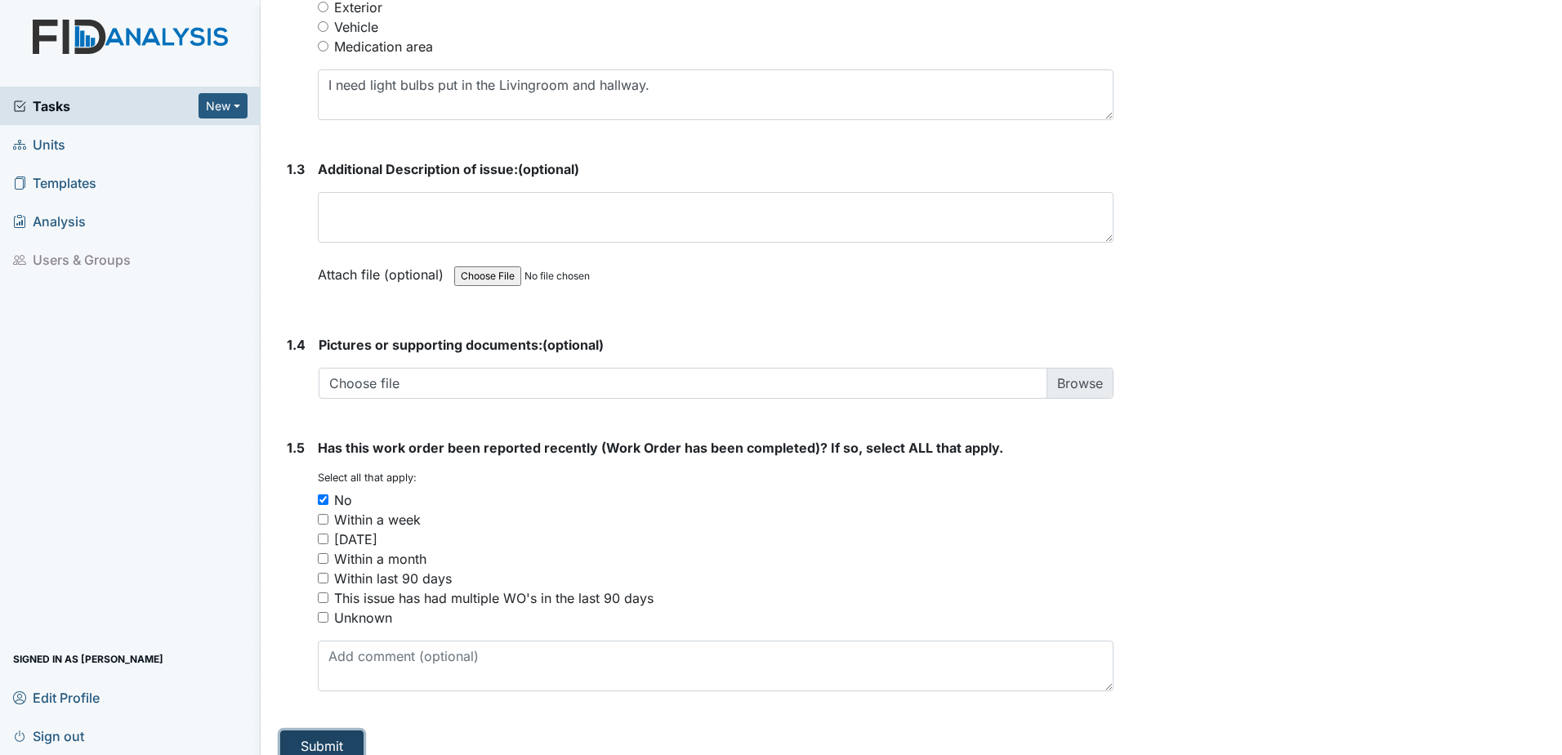
click at [317, 731] on button "Submit" at bounding box center [321, 746] width 83 height 31
